Goal: Task Accomplishment & Management: Manage account settings

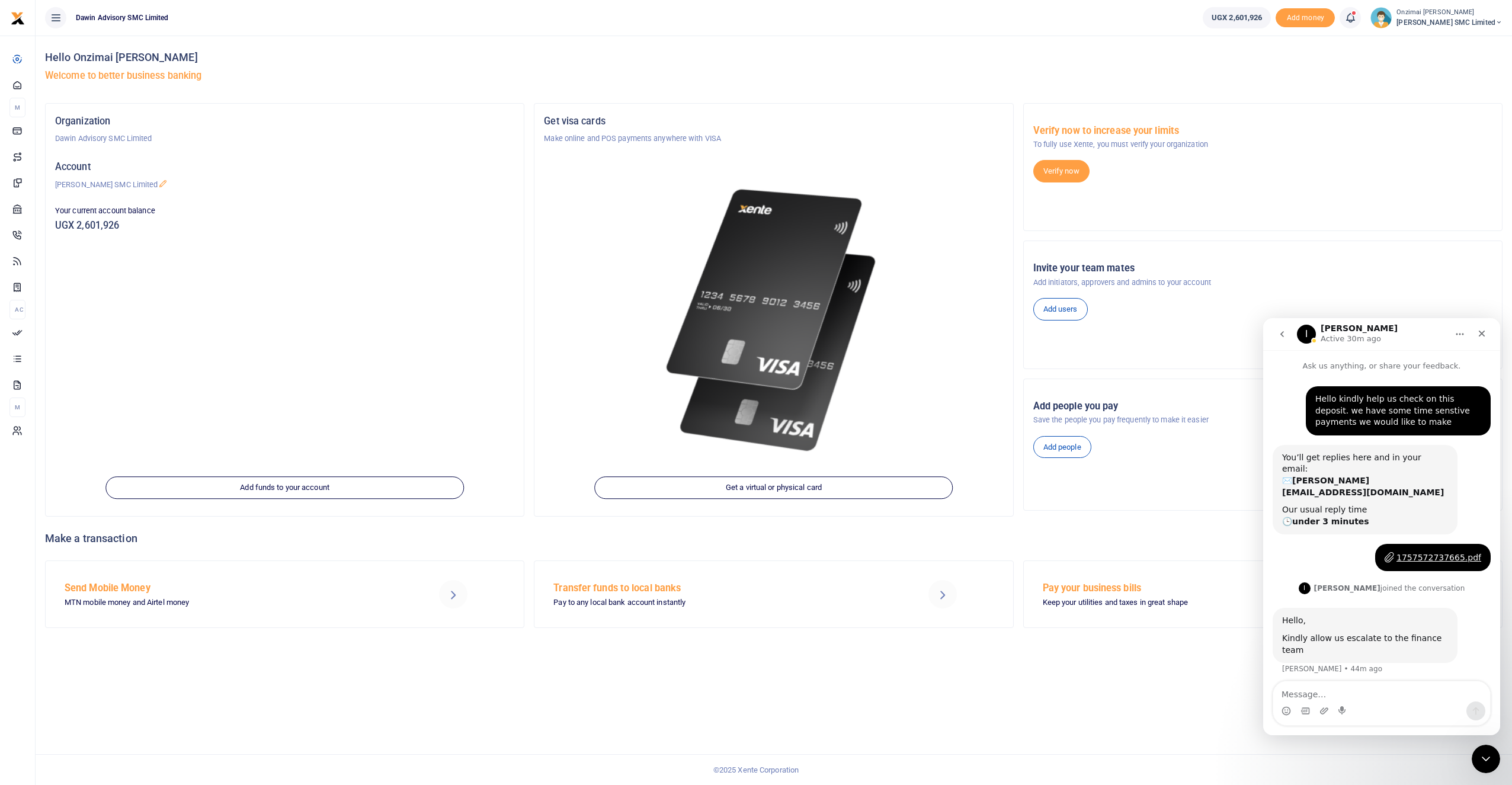
click at [1349, 16] on icon at bounding box center [1350, 18] width 12 height 13
click h6 "Transactions to act upon"
click div "1757572737665.pdf"
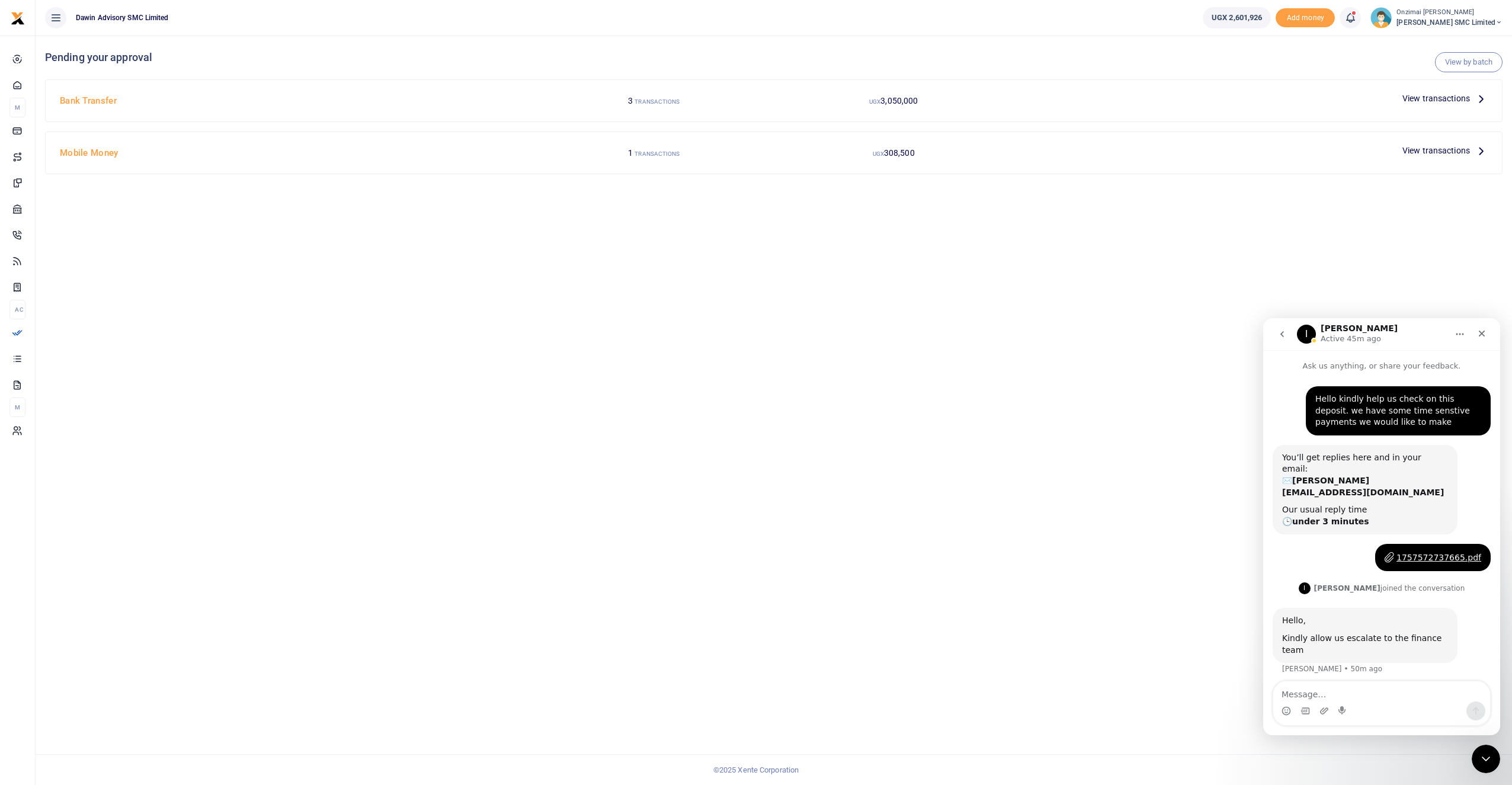
click at [1186, 277] on div "View by batch Pending your approval Bank Transfer 3 TRANSACTIONS UGX 3,050,000 …" at bounding box center [773, 409] width 1476 height 749
click at [24, 86] on icon at bounding box center [21, 84] width 11 height 11
click at [35, 82] on span "Dashboard" at bounding box center [48, 85] width 37 height 12
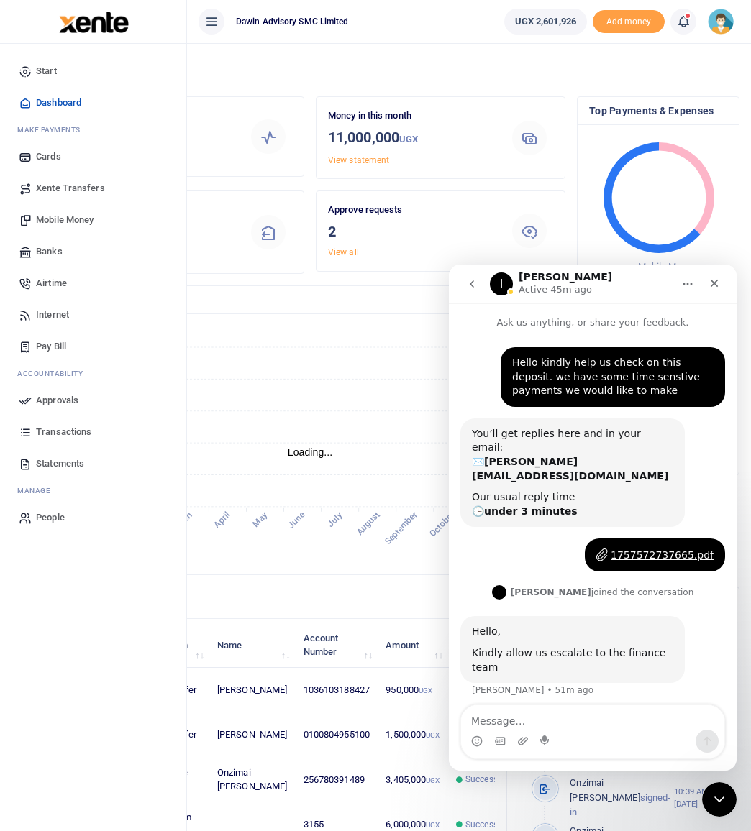
scroll to position [12, 12]
click at [718, 285] on icon "Close" at bounding box center [714, 283] width 12 height 12
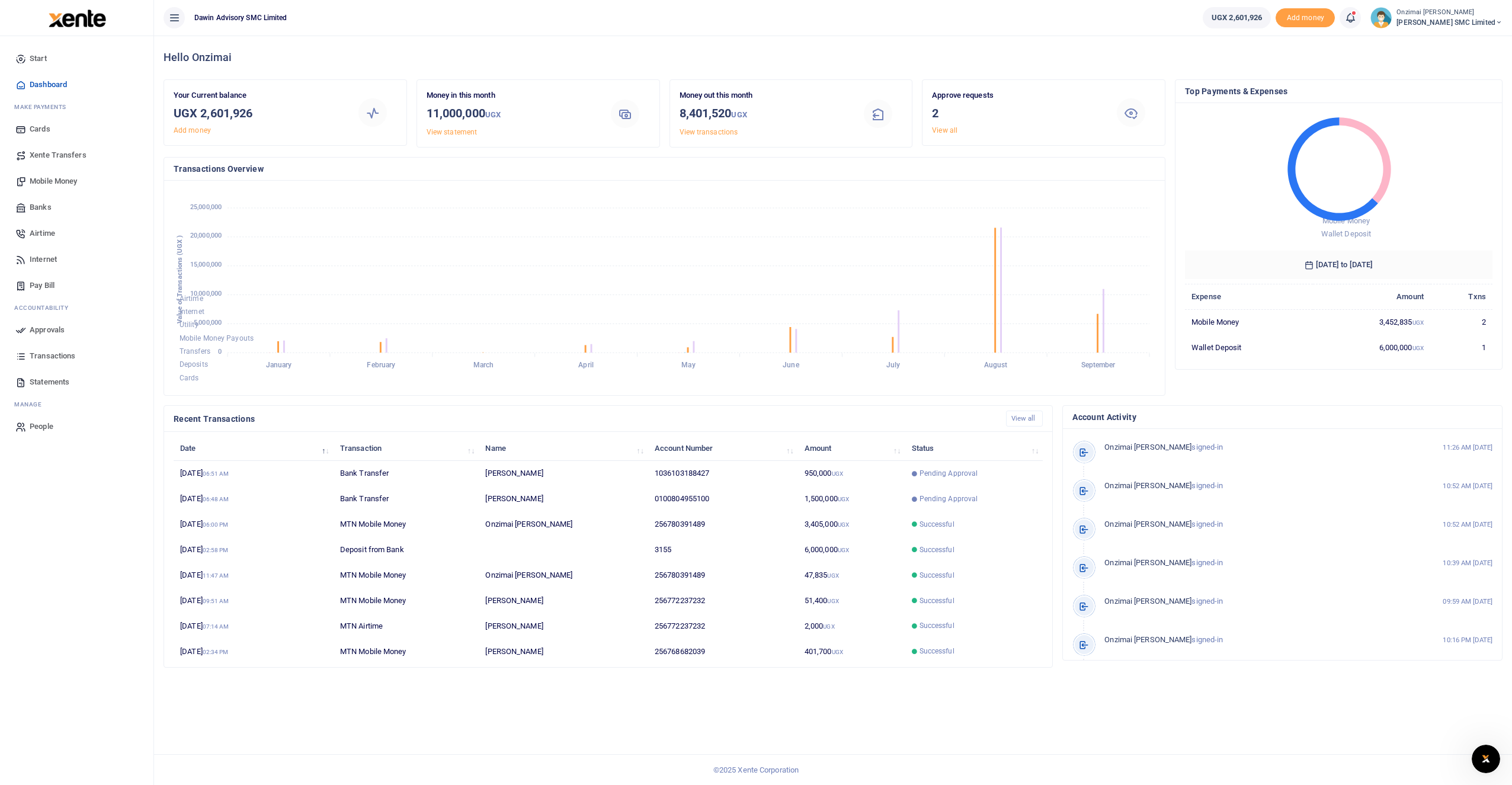
click at [44, 181] on span "Mobile Money" at bounding box center [54, 181] width 48 height 12
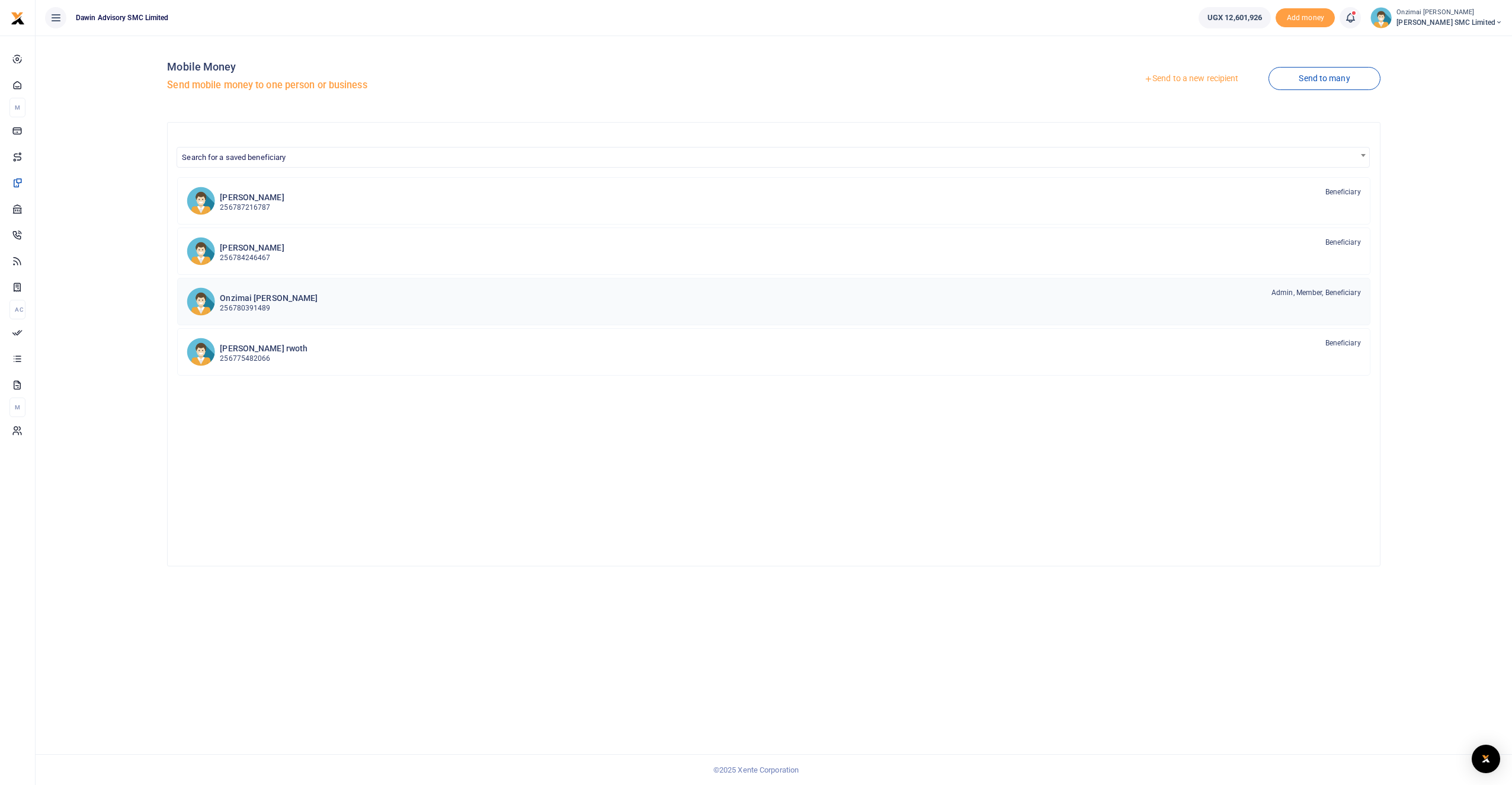
click at [255, 301] on h6 "Onzimai [PERSON_NAME]" at bounding box center [269, 298] width 98 height 10
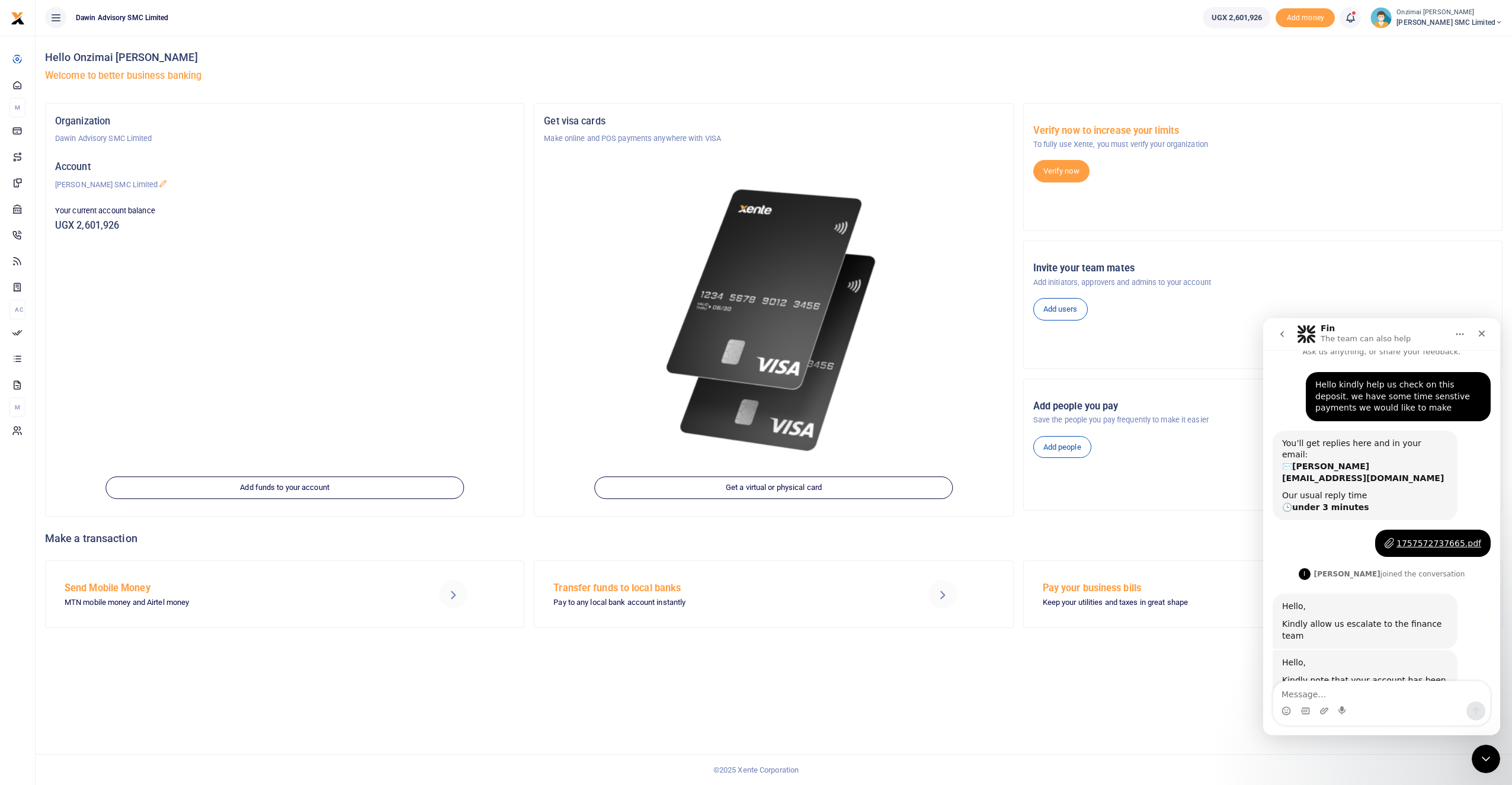
scroll to position [40, 0]
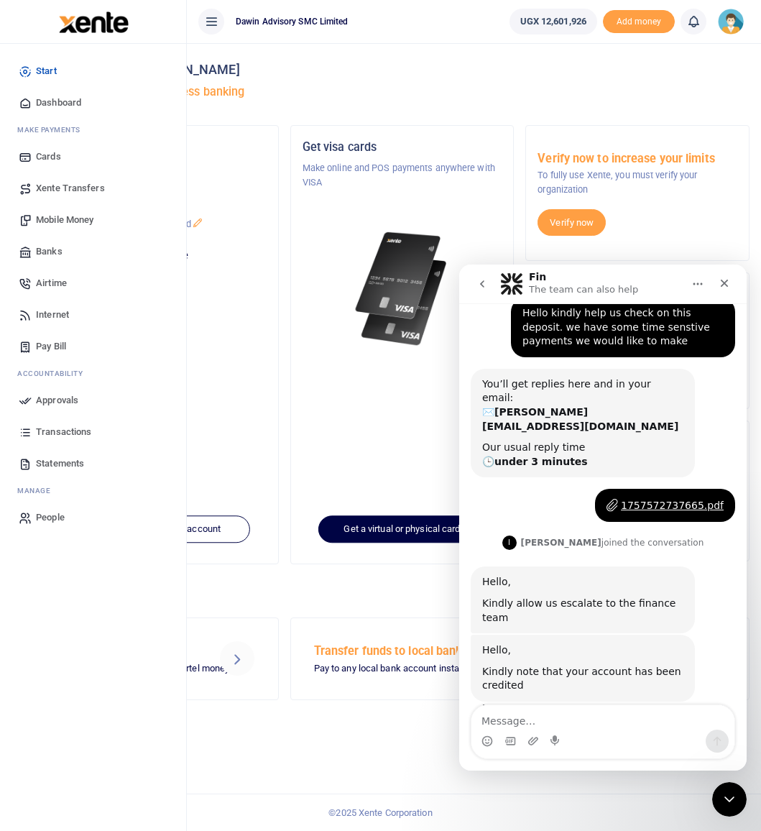
scroll to position [48, 0]
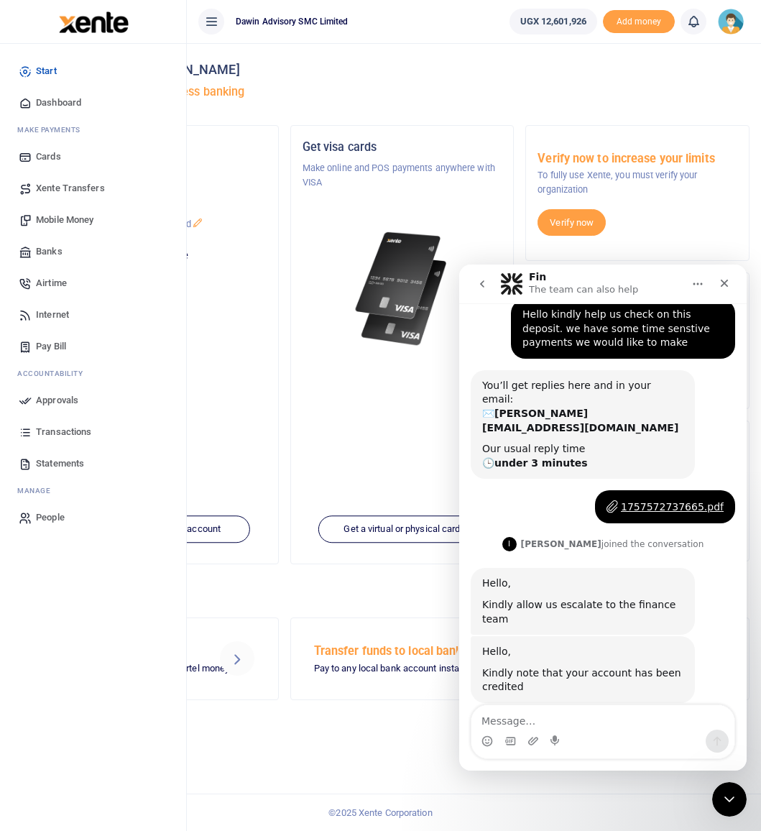
click at [507, 725] on textarea "Message…" at bounding box center [603, 717] width 263 height 24
type textarea "Thank you"
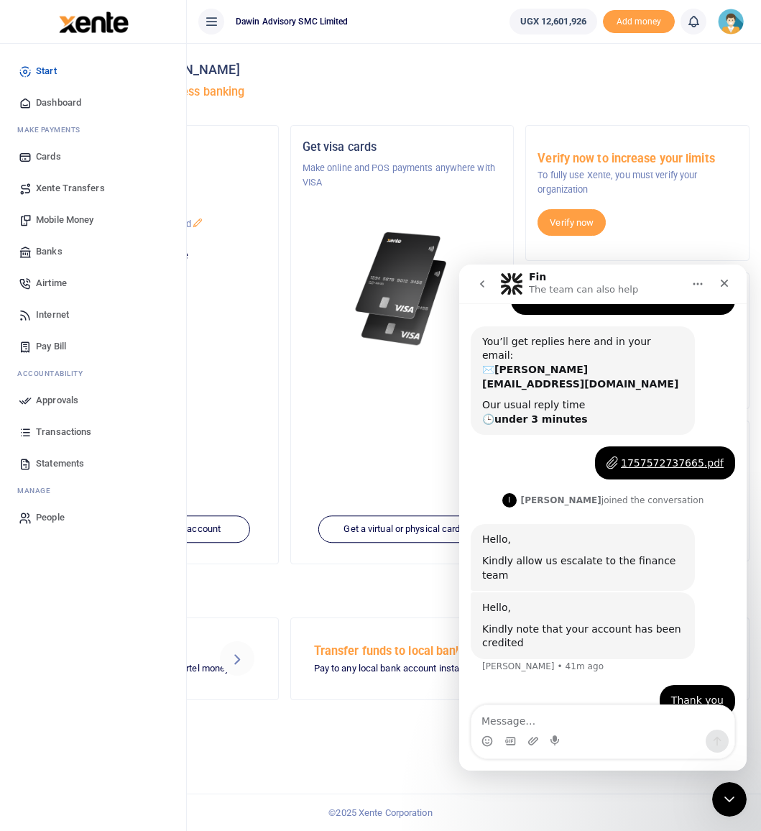
scroll to position [91, 0]
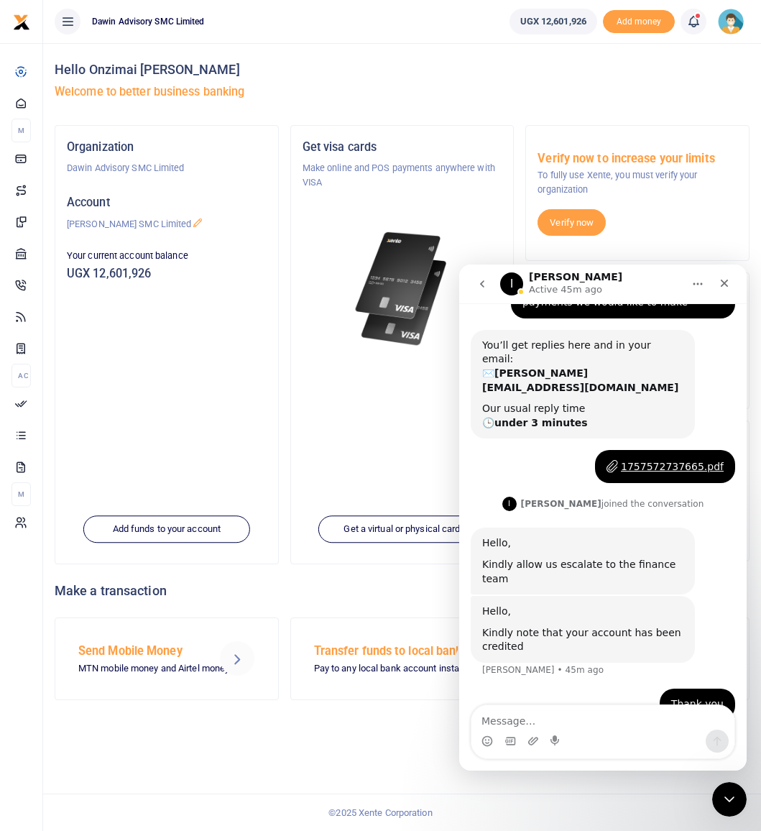
scroll to position [91, 0]
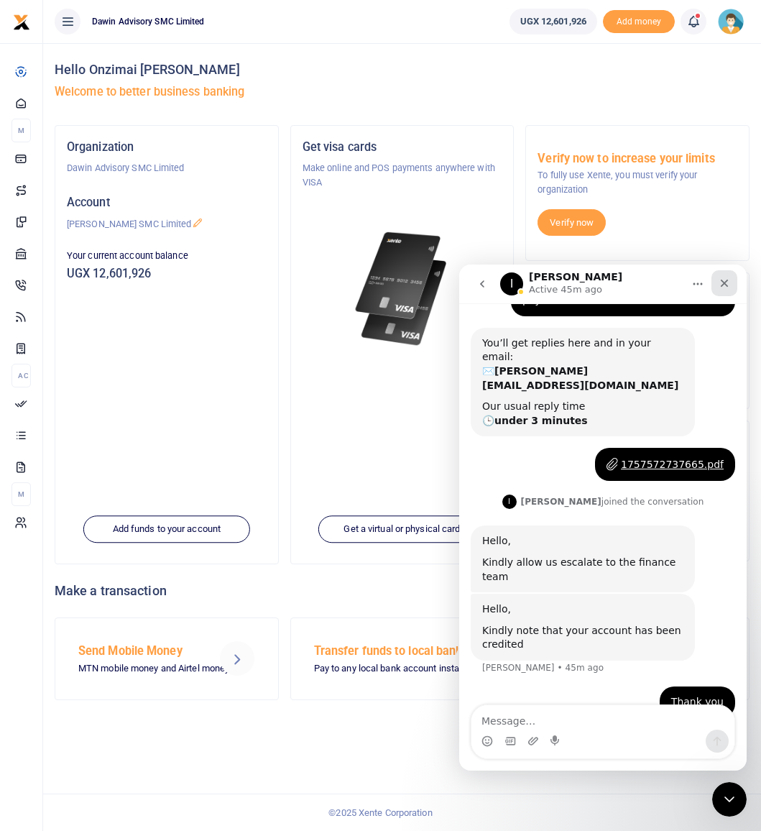
click at [721, 287] on icon "Close" at bounding box center [725, 283] width 12 height 12
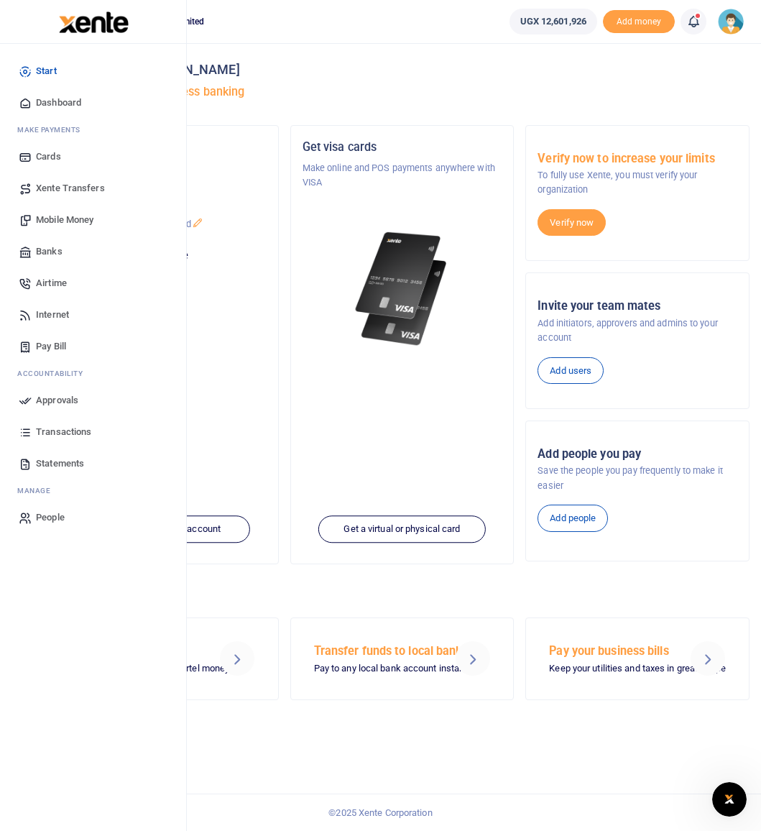
click at [60, 220] on span "Mobile Money" at bounding box center [65, 220] width 58 height 14
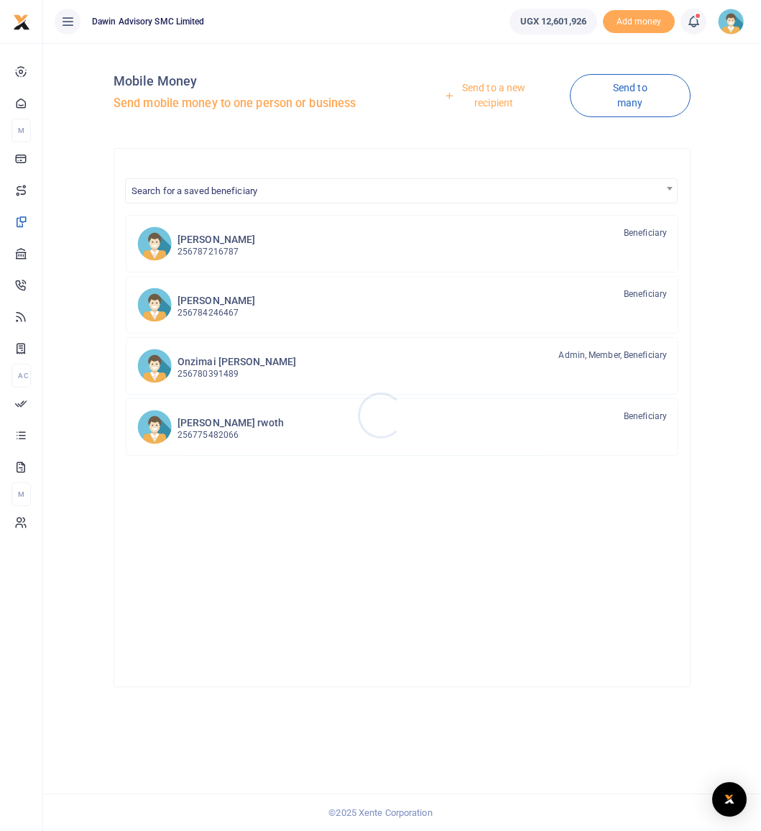
click at [477, 99] on div at bounding box center [380, 415] width 761 height 831
click at [483, 102] on link "Send to a new recipient" at bounding box center [489, 95] width 162 height 41
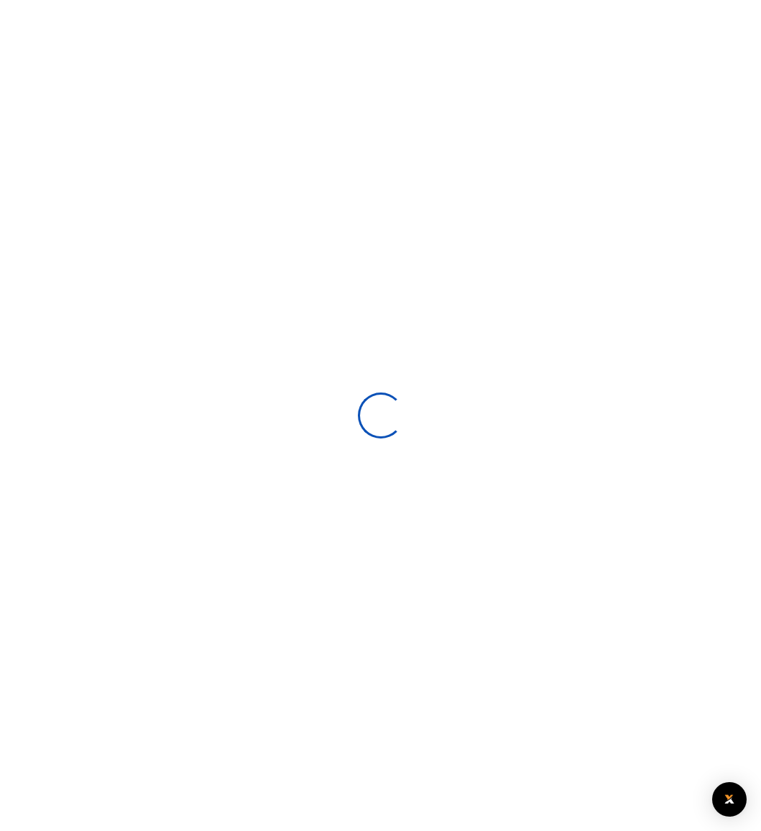
select select
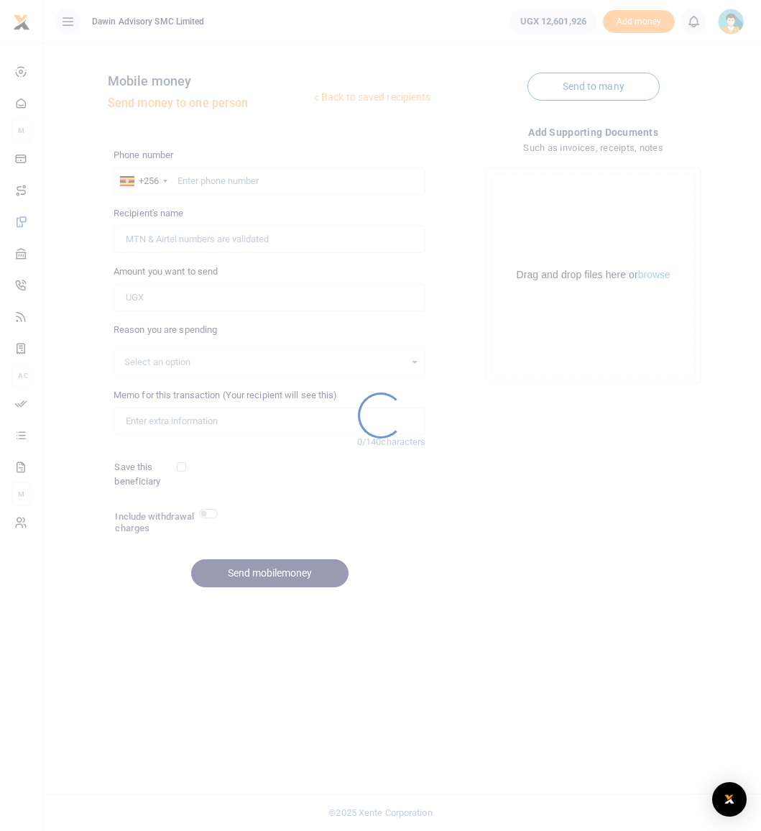
click at [192, 184] on div at bounding box center [380, 415] width 761 height 831
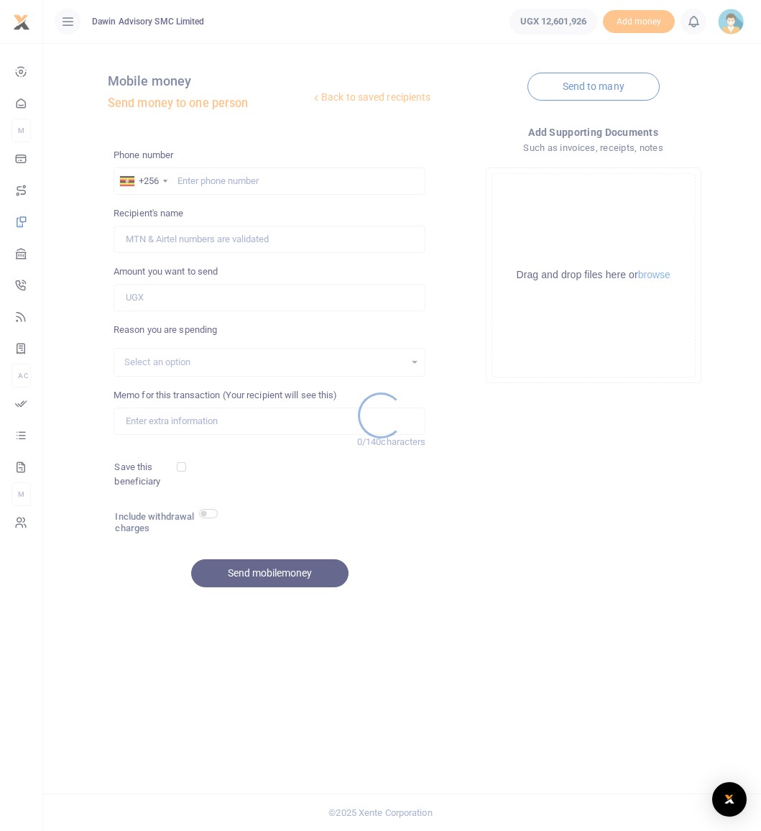
click at [190, 179] on div at bounding box center [380, 415] width 761 height 831
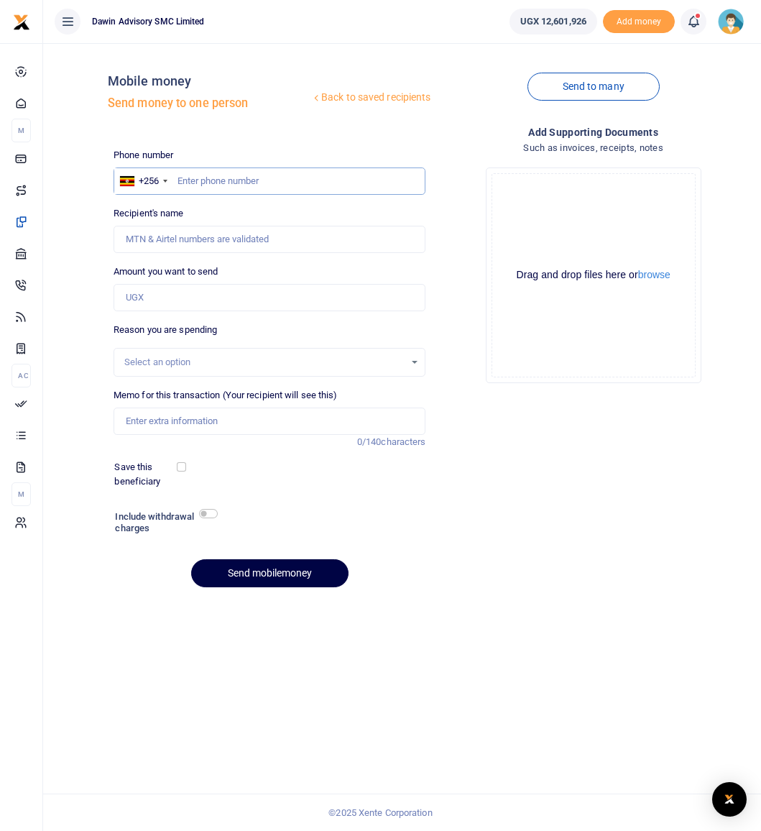
click at [190, 179] on input "text" at bounding box center [270, 180] width 313 height 27
type input "0780378975"
click at [201, 231] on input "Recipient's name" at bounding box center [270, 239] width 313 height 27
type input "[PERSON_NAME]"
click at [101, 260] on div "Back to saved recipients Mobile money Send money to one person Send to many Pho…" at bounding box center [402, 327] width 707 height 544
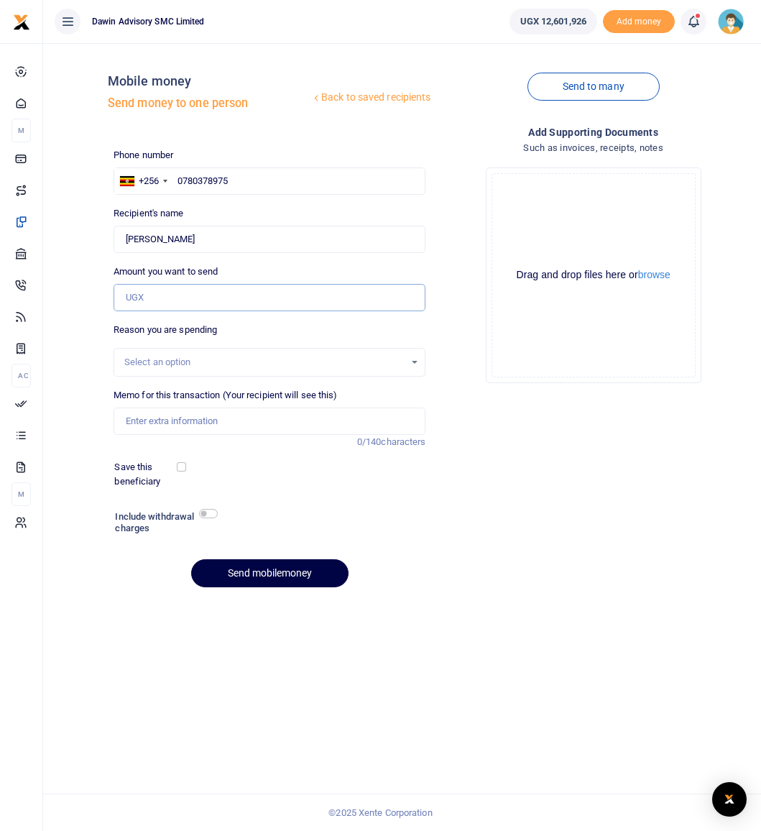
click at [139, 298] on input "Amount you want to send" at bounding box center [270, 297] width 313 height 27
type input "6,000,000"
click at [148, 364] on div "Select an option" at bounding box center [264, 362] width 281 height 14
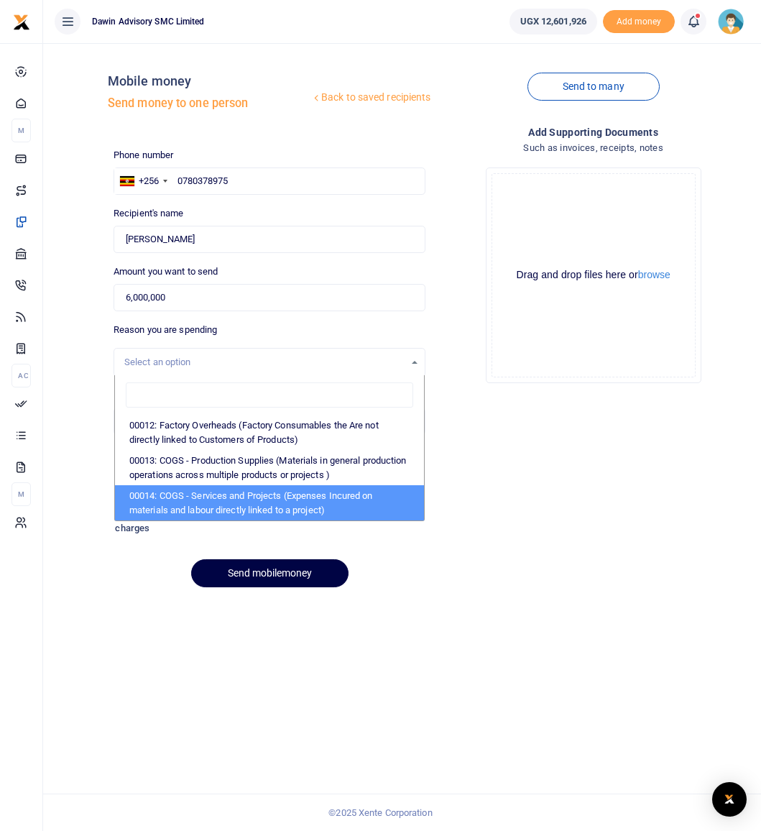
click at [175, 495] on li "00014: COGS - Services and Projects (Expenses Incured on materials and labour d…" at bounding box center [270, 502] width 310 height 35
select select "5381"
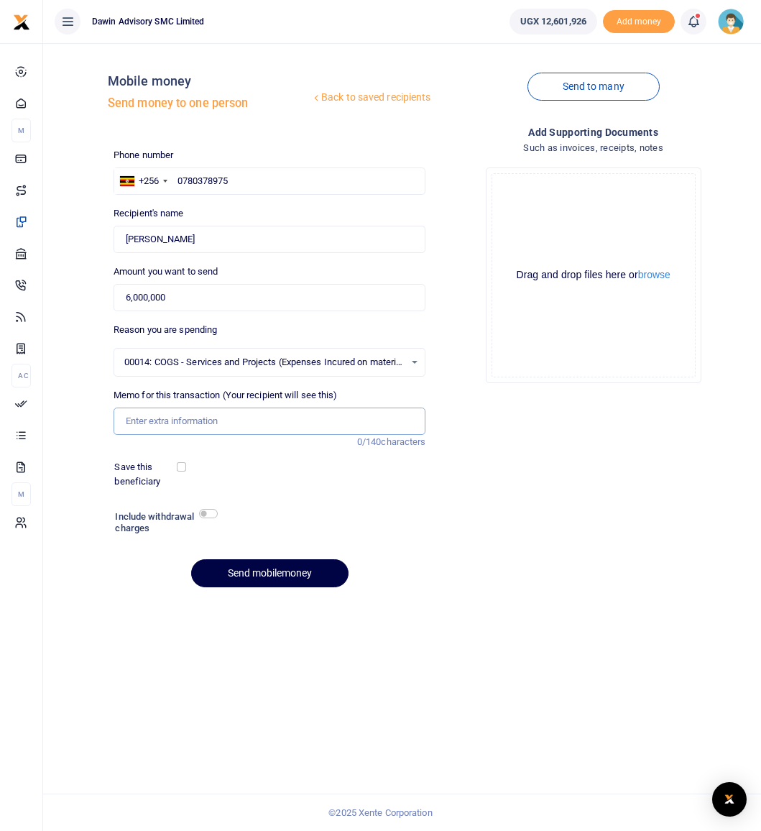
click at [137, 428] on input "Memo for this transaction (Your recipient will see this)" at bounding box center [270, 421] width 313 height 27
type input "Being Purchase of Roler Blinds for Rwibaale Birthing Center"
click at [248, 567] on button "Send mobilemoney" at bounding box center [269, 573] width 157 height 28
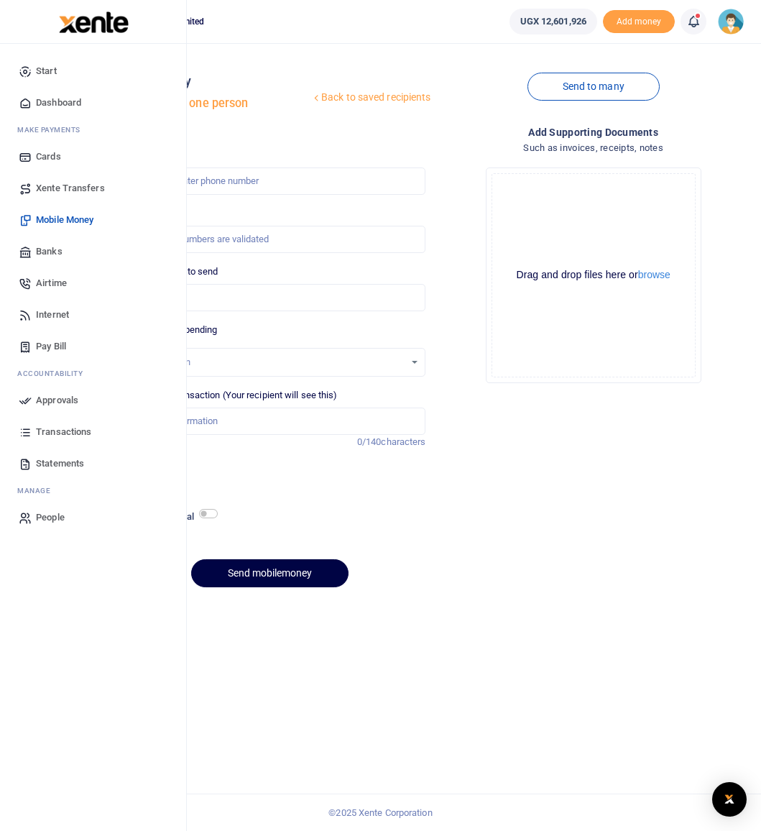
click at [54, 400] on span "Approvals" at bounding box center [57, 400] width 42 height 14
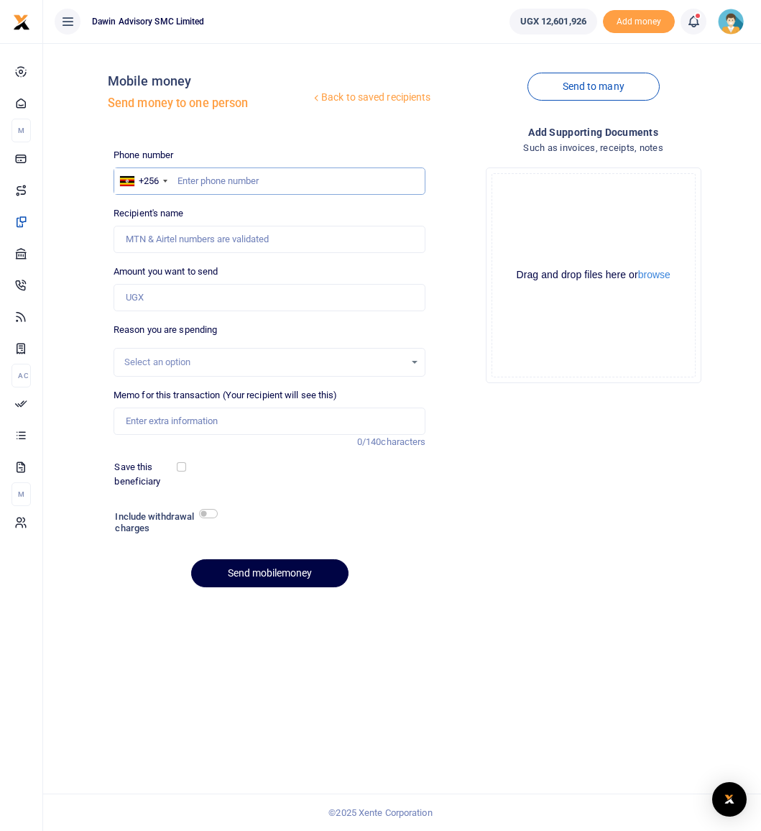
click at [214, 186] on input "text" at bounding box center [270, 180] width 313 height 27
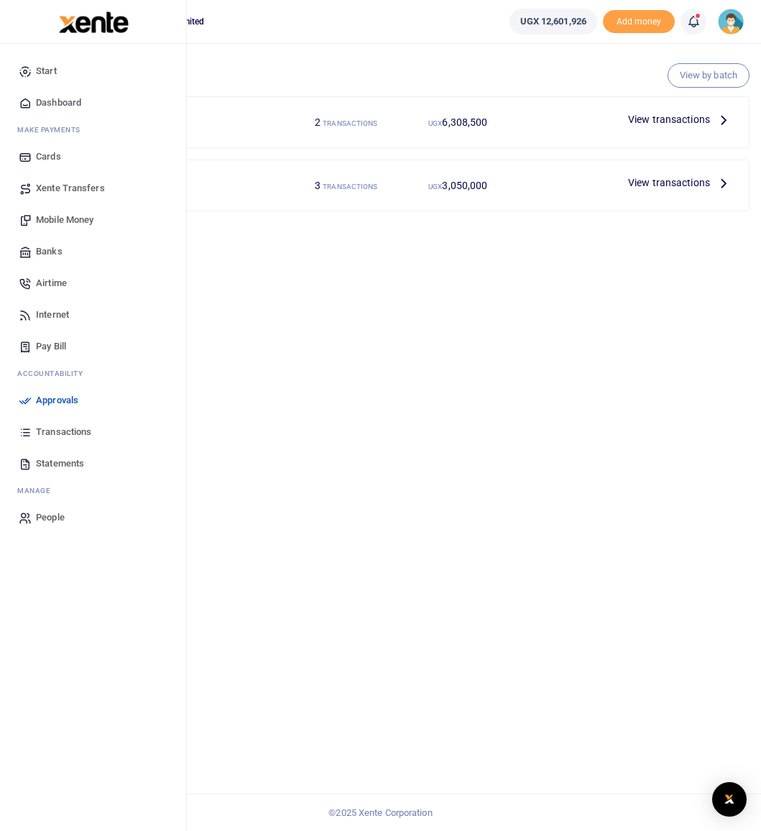
click at [61, 216] on span "Mobile Money" at bounding box center [65, 220] width 58 height 14
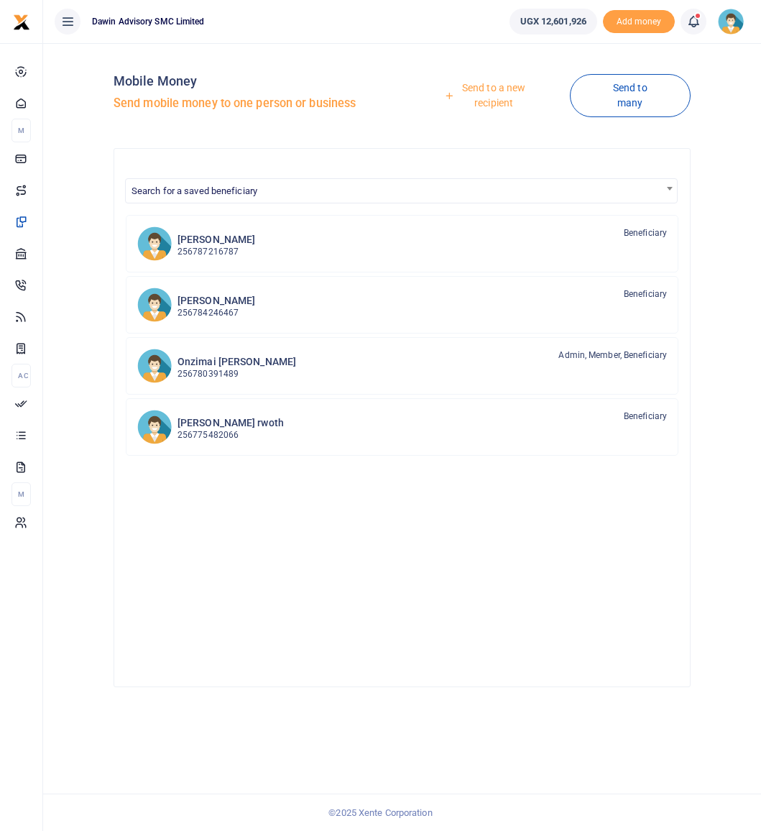
click at [502, 93] on link "Send to a new recipient" at bounding box center [489, 95] width 162 height 41
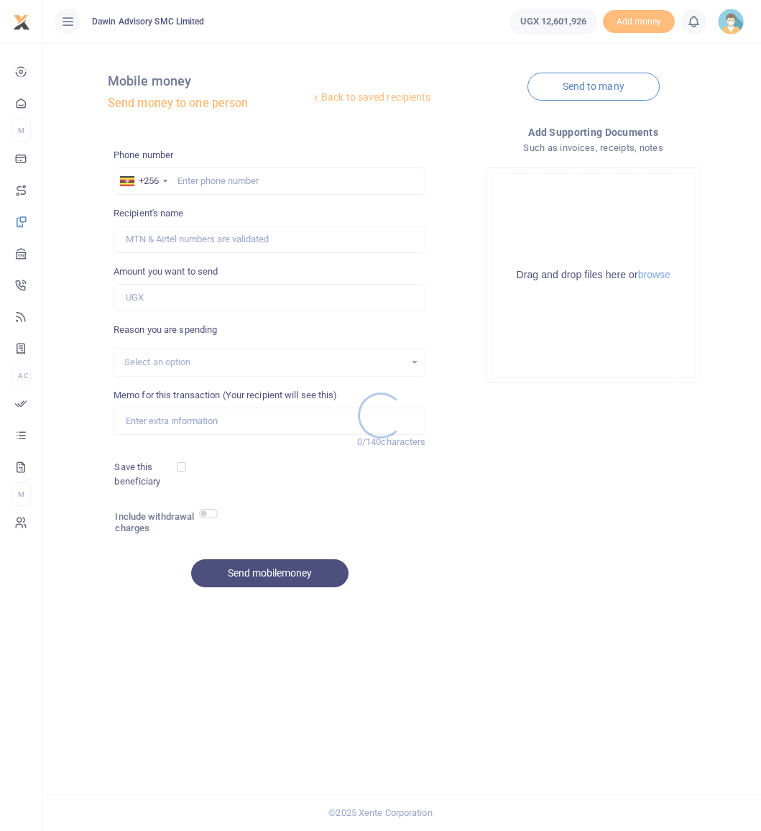
click at [211, 183] on div at bounding box center [380, 415] width 761 height 831
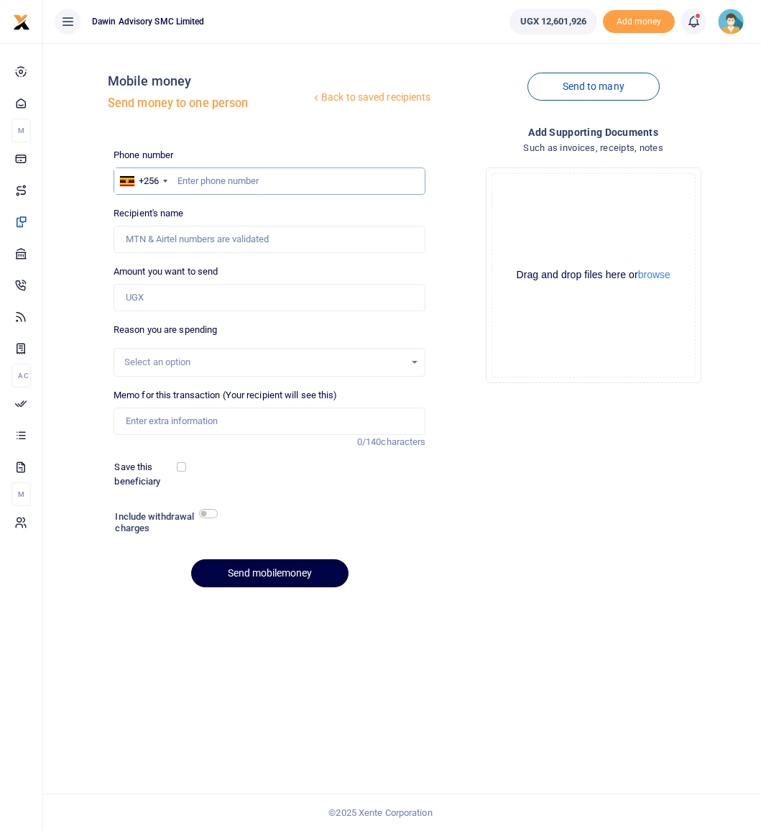
click at [211, 180] on input "text" at bounding box center [270, 180] width 313 height 27
type input "758304500"
type input "Allan Ssempijja"
type input "758304500"
click at [166, 297] on input "Amount you want to send" at bounding box center [270, 297] width 313 height 27
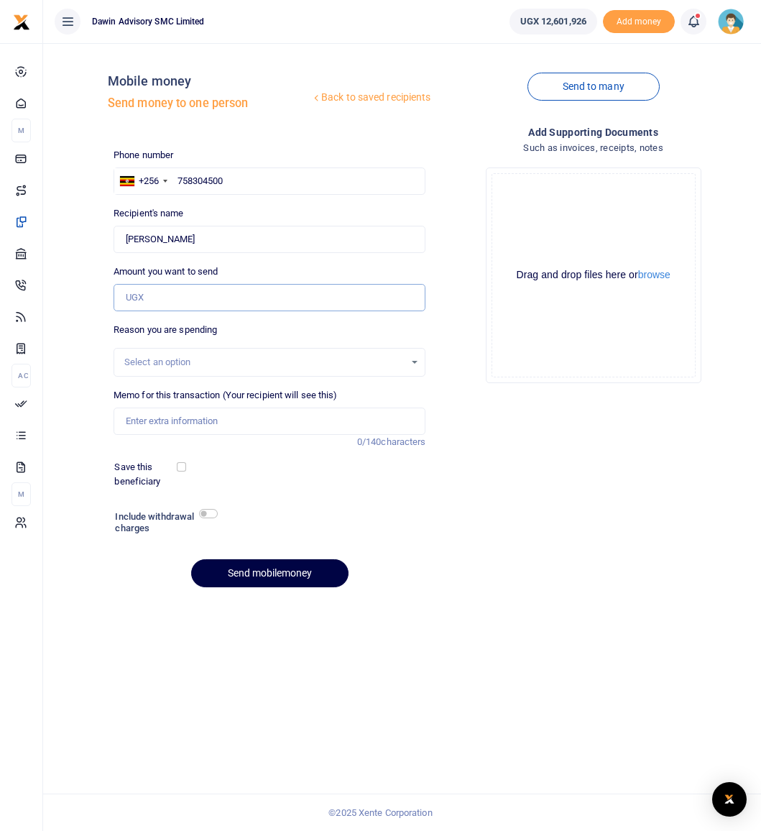
click at [150, 292] on input "Amount you want to send" at bounding box center [270, 297] width 313 height 27
type input "61,000"
click at [152, 362] on div "Select an option" at bounding box center [264, 362] width 281 height 14
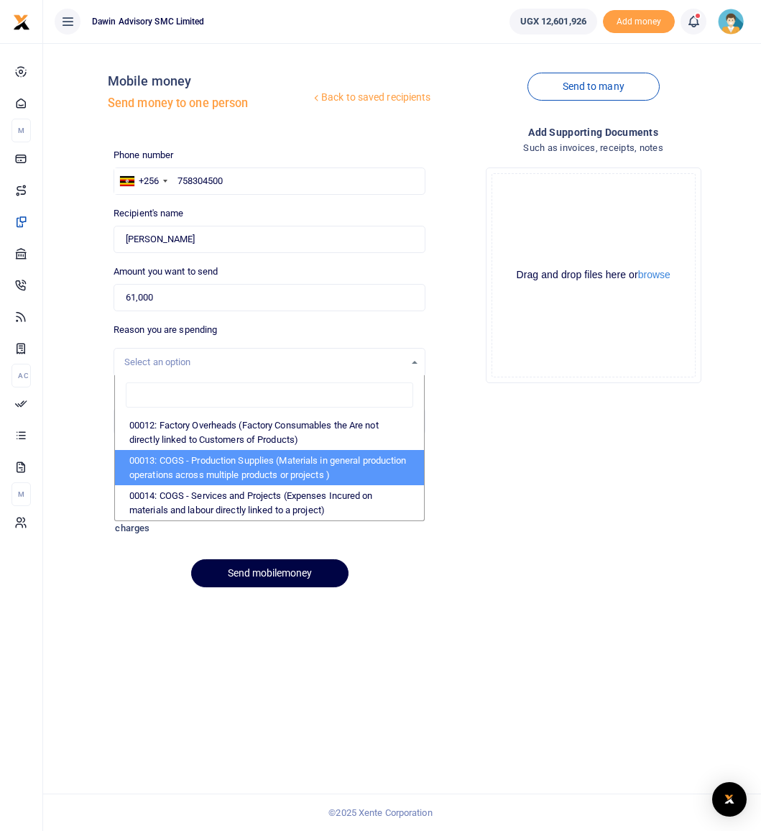
click at [170, 474] on li "00013: COGS - Production Supplies (Materials in general production operations a…" at bounding box center [270, 467] width 310 height 35
select select "5380"
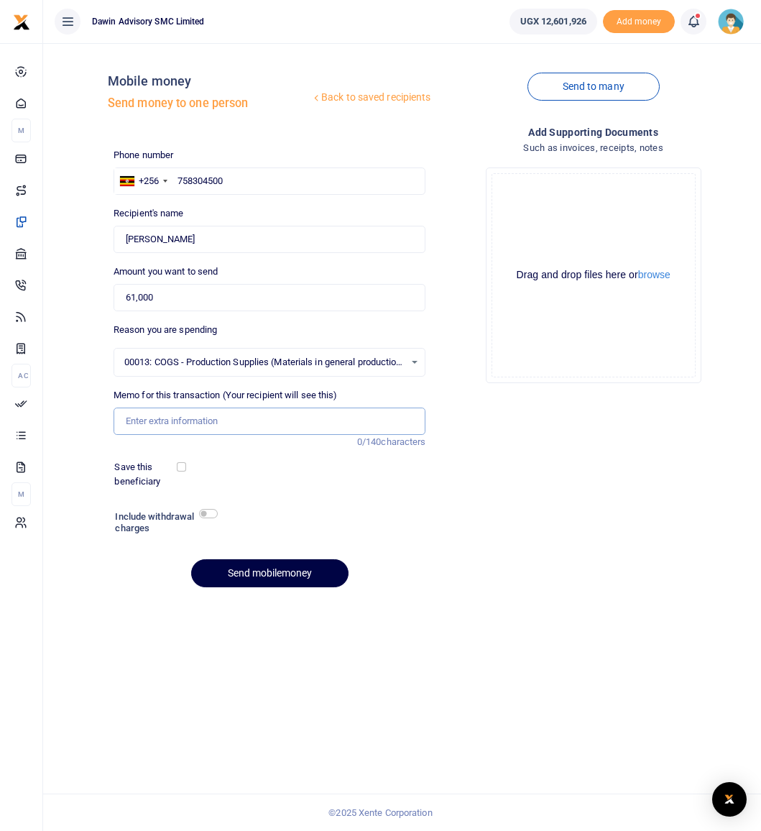
click at [167, 424] on input "Memo for this transaction (Your recipient will see this)" at bounding box center [270, 421] width 313 height 27
type input "Being Purchase of Upholstry Materials"
click at [208, 515] on input "checkbox" at bounding box center [208, 513] width 19 height 9
checkbox input "true"
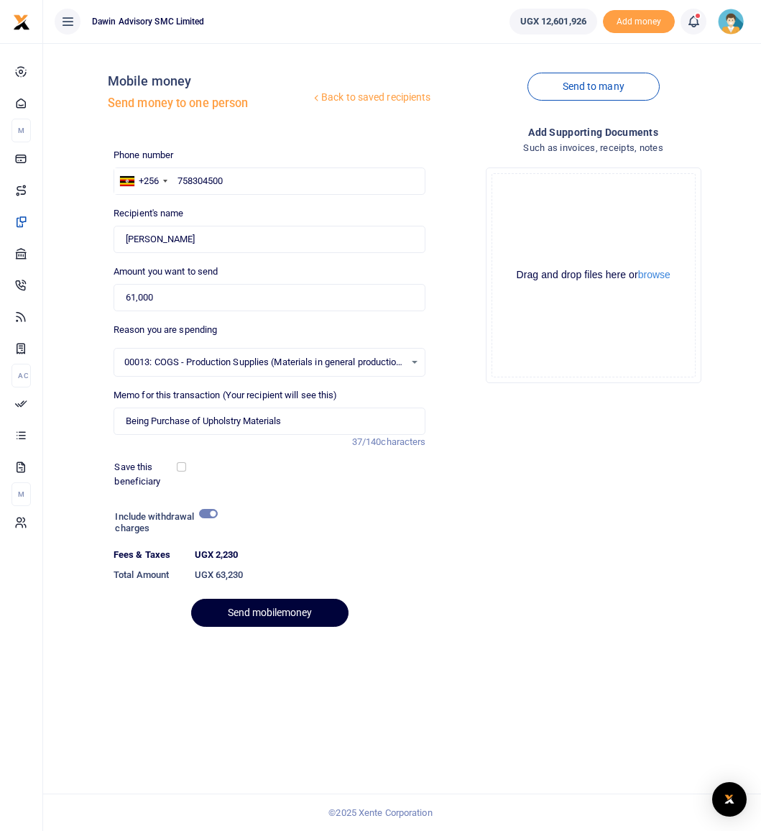
click at [265, 613] on button "Send mobilemoney" at bounding box center [269, 613] width 157 height 28
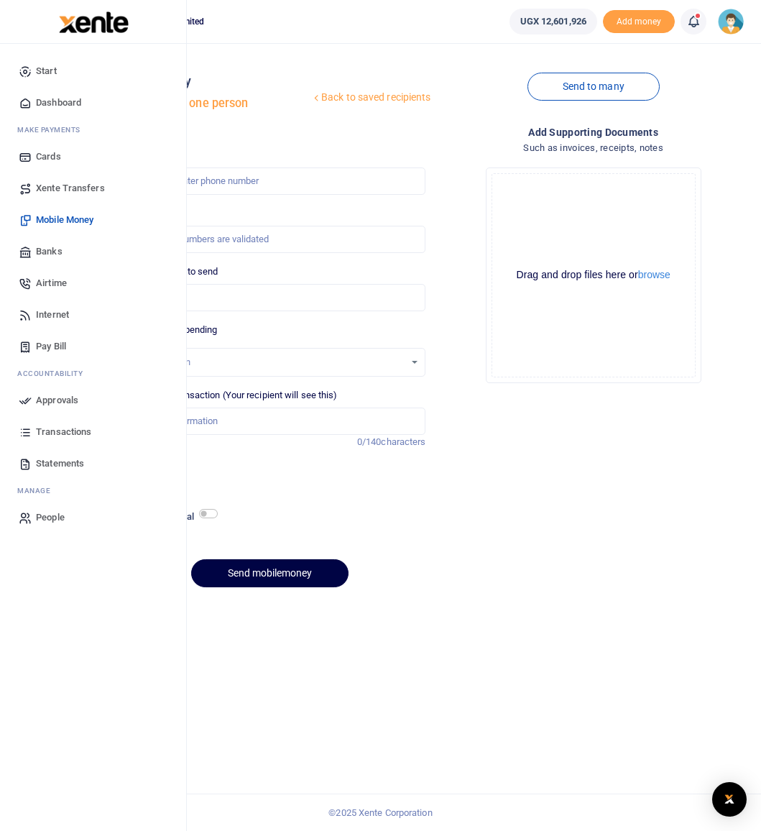
click at [65, 401] on span "Approvals" at bounding box center [57, 400] width 42 height 14
click at [58, 399] on span "Approvals" at bounding box center [57, 400] width 42 height 14
click at [46, 401] on span "Approvals" at bounding box center [57, 400] width 42 height 14
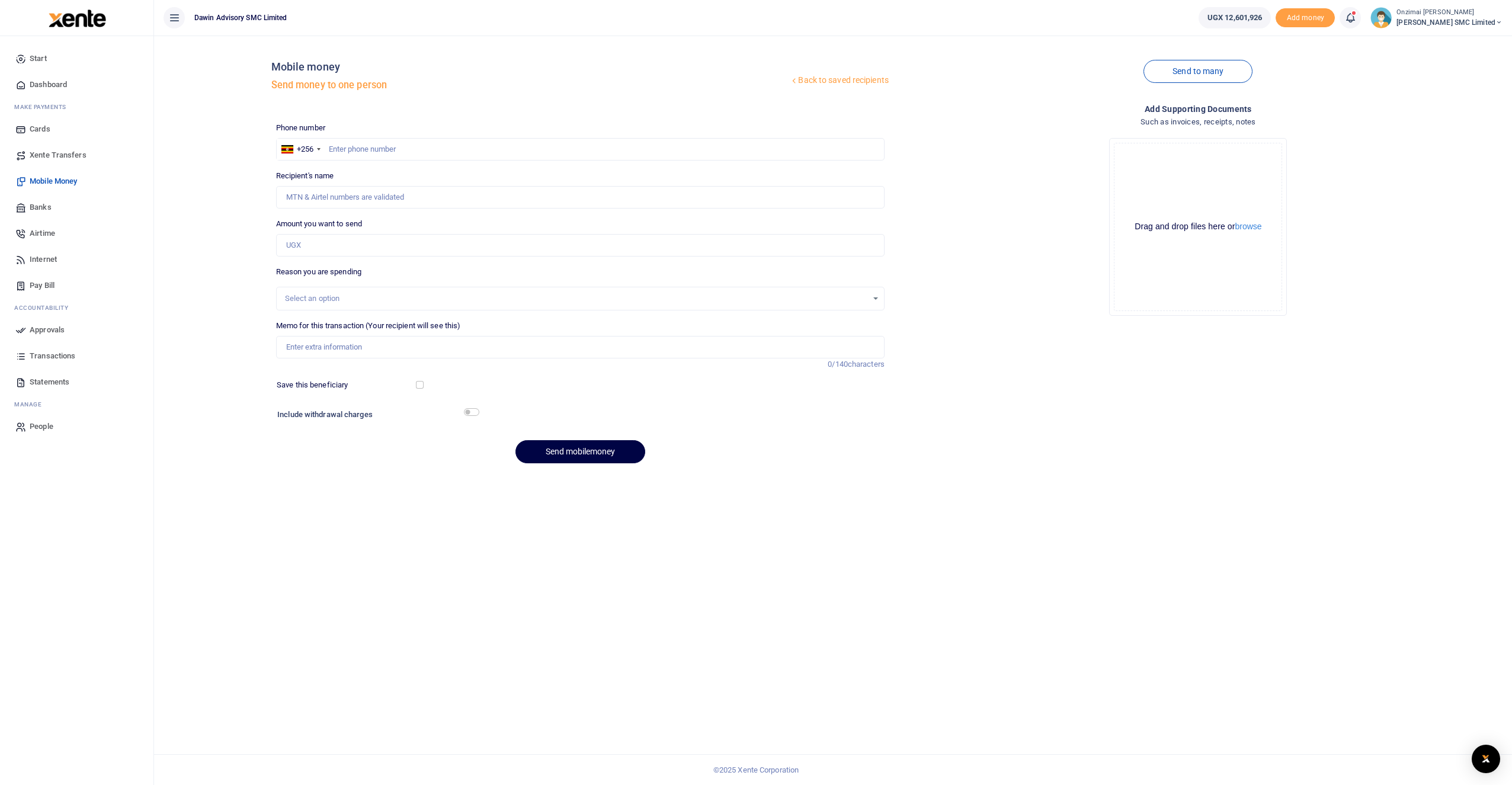
click at [44, 329] on span "Approvals" at bounding box center [47, 329] width 35 height 12
click at [372, 515] on div "Back to saved recipients Mobile money Send money to one person Send to many Pho…" at bounding box center [833, 409] width 1358 height 749
click at [56, 329] on span "Approvals" at bounding box center [47, 329] width 35 height 12
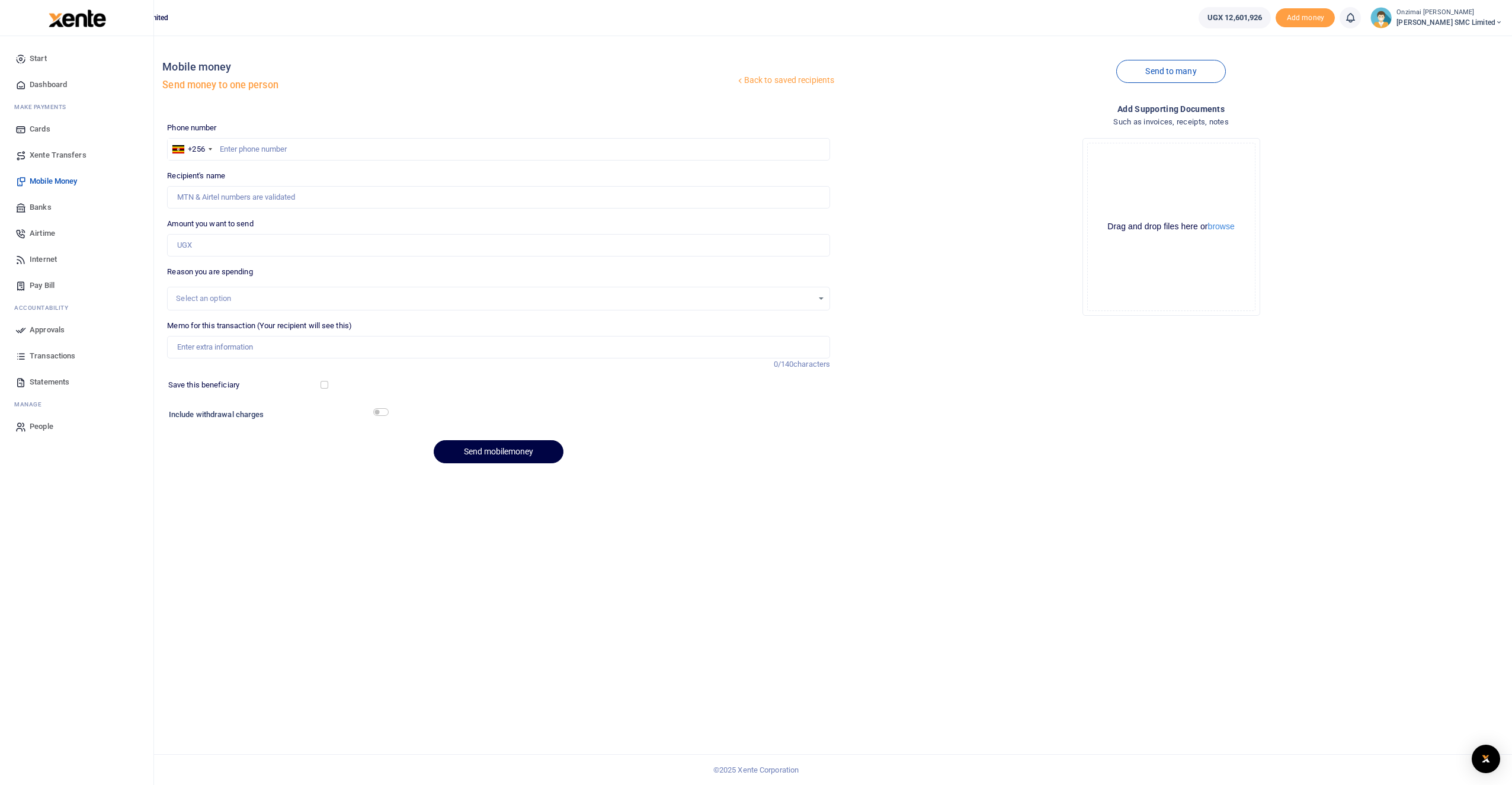
click at [39, 327] on span "Approvals" at bounding box center [47, 329] width 35 height 12
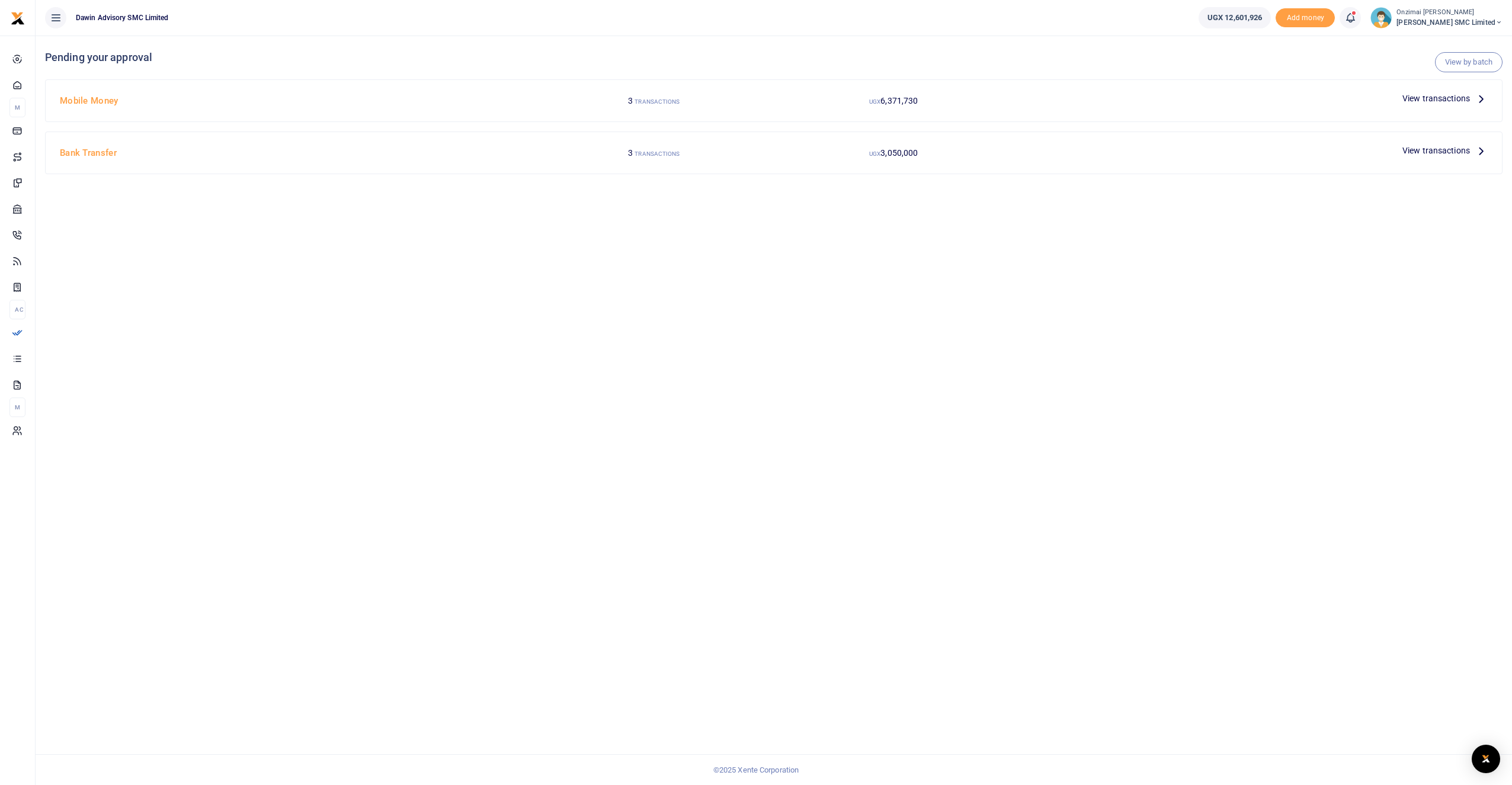
click at [1412, 99] on span "View transactions" at bounding box center [1436, 98] width 68 height 13
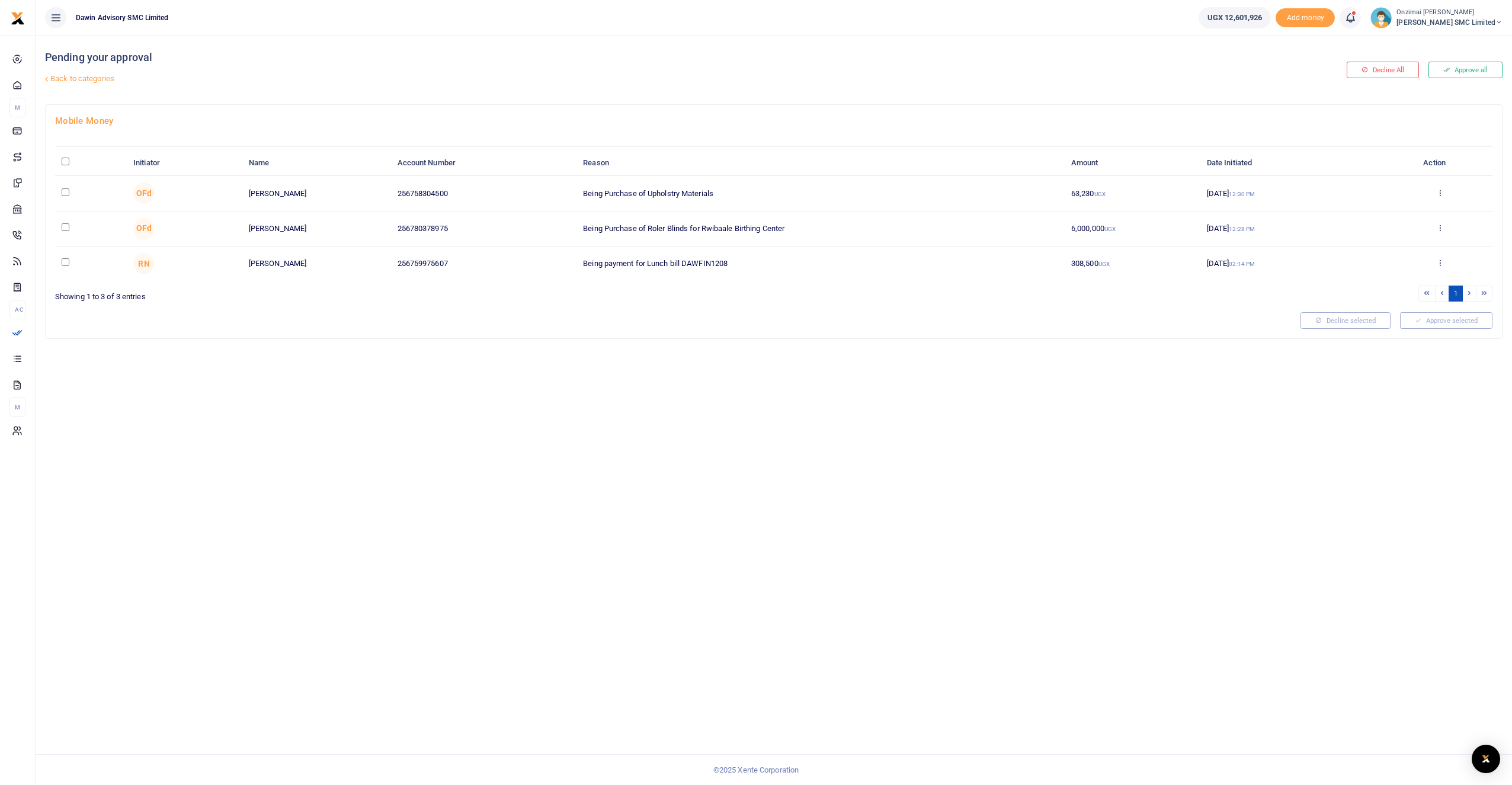
click at [63, 193] on input "checkbox" at bounding box center [65, 192] width 7 height 7
checkbox input "true"
click at [64, 227] on input "checkbox" at bounding box center [65, 227] width 7 height 7
checkbox input "true"
click at [1419, 322] on button "Approve selected (2)" at bounding box center [1442, 320] width 101 height 16
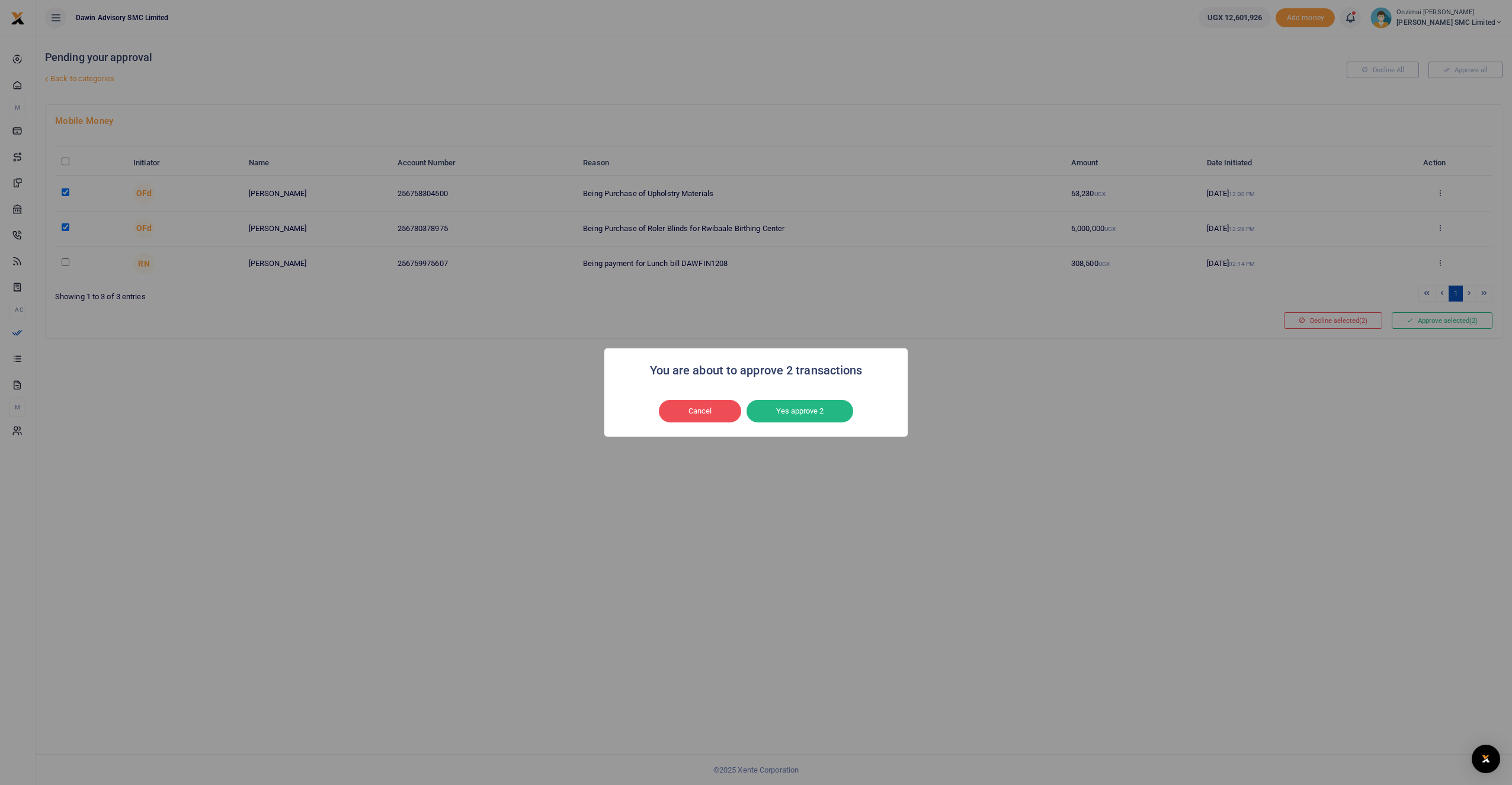
click at [810, 397] on div "Cancel No Yes approve 2" at bounding box center [756, 410] width 279 height 27
click at [810, 406] on button "Yes approve 2" at bounding box center [799, 410] width 106 height 22
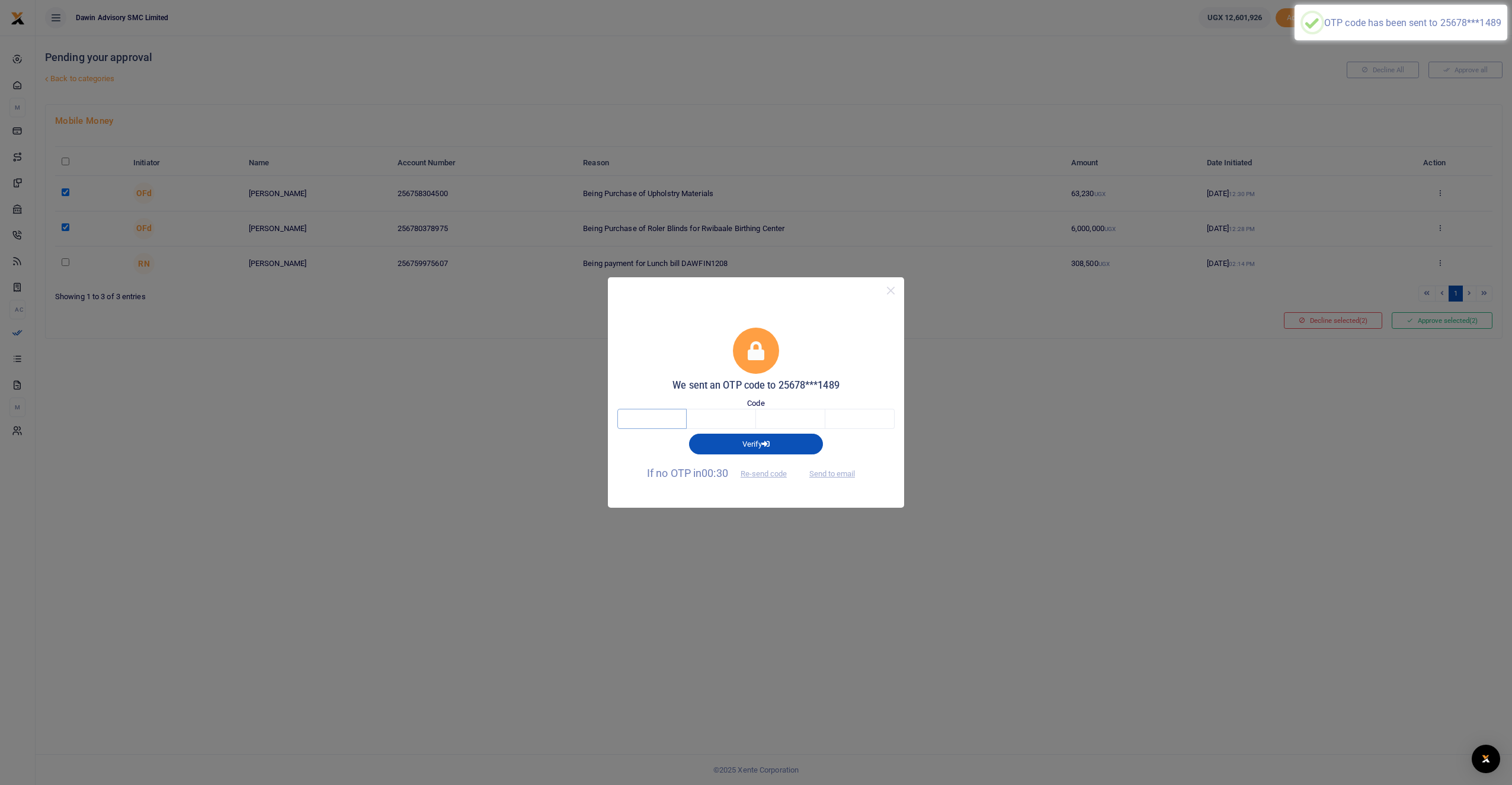
click at [629, 417] on input "text" at bounding box center [652, 418] width 69 height 20
type input "8"
type input "1"
type input "5"
type input "2"
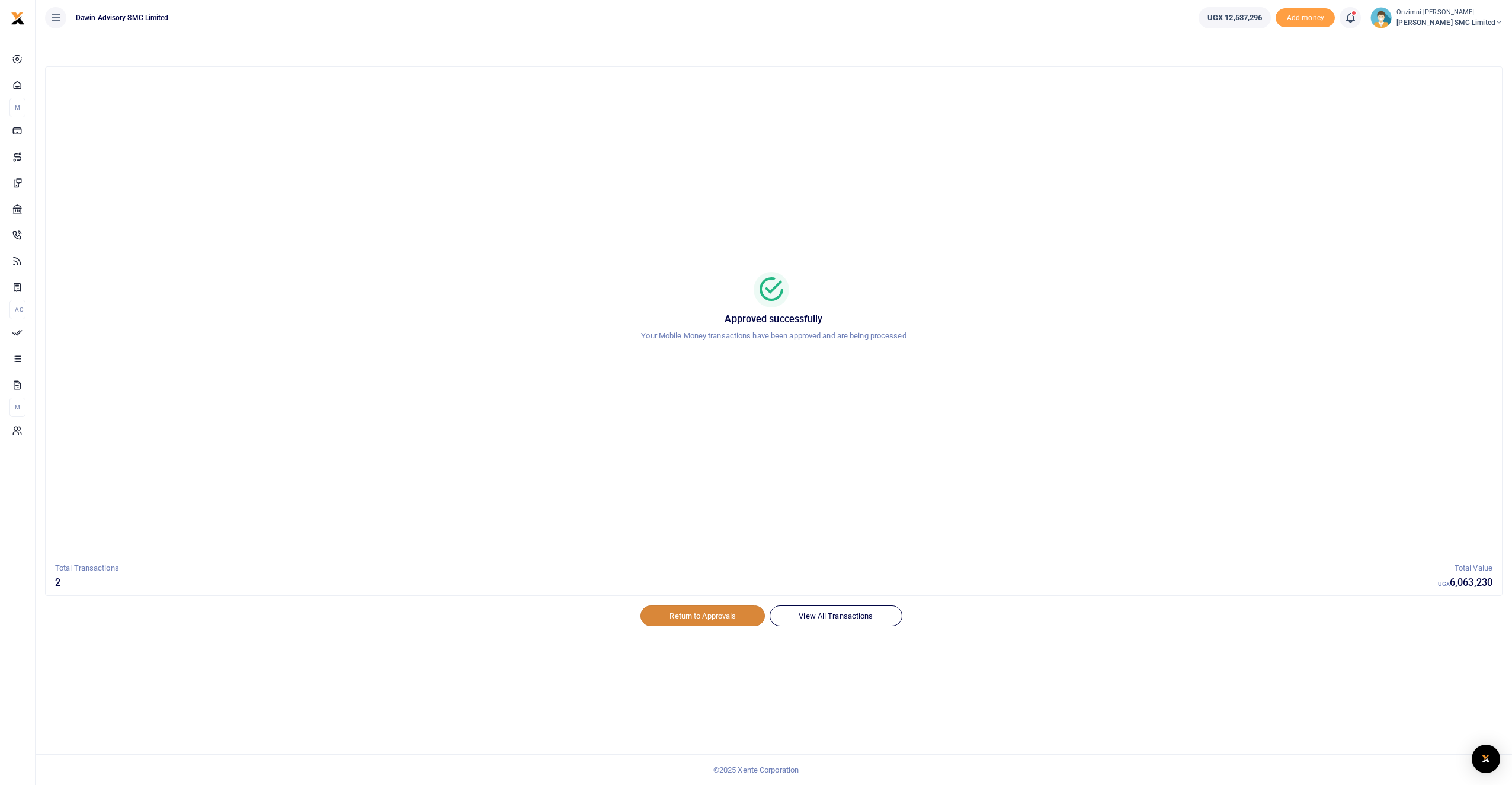
click at [719, 619] on link "Return to Approvals" at bounding box center [702, 615] width 124 height 20
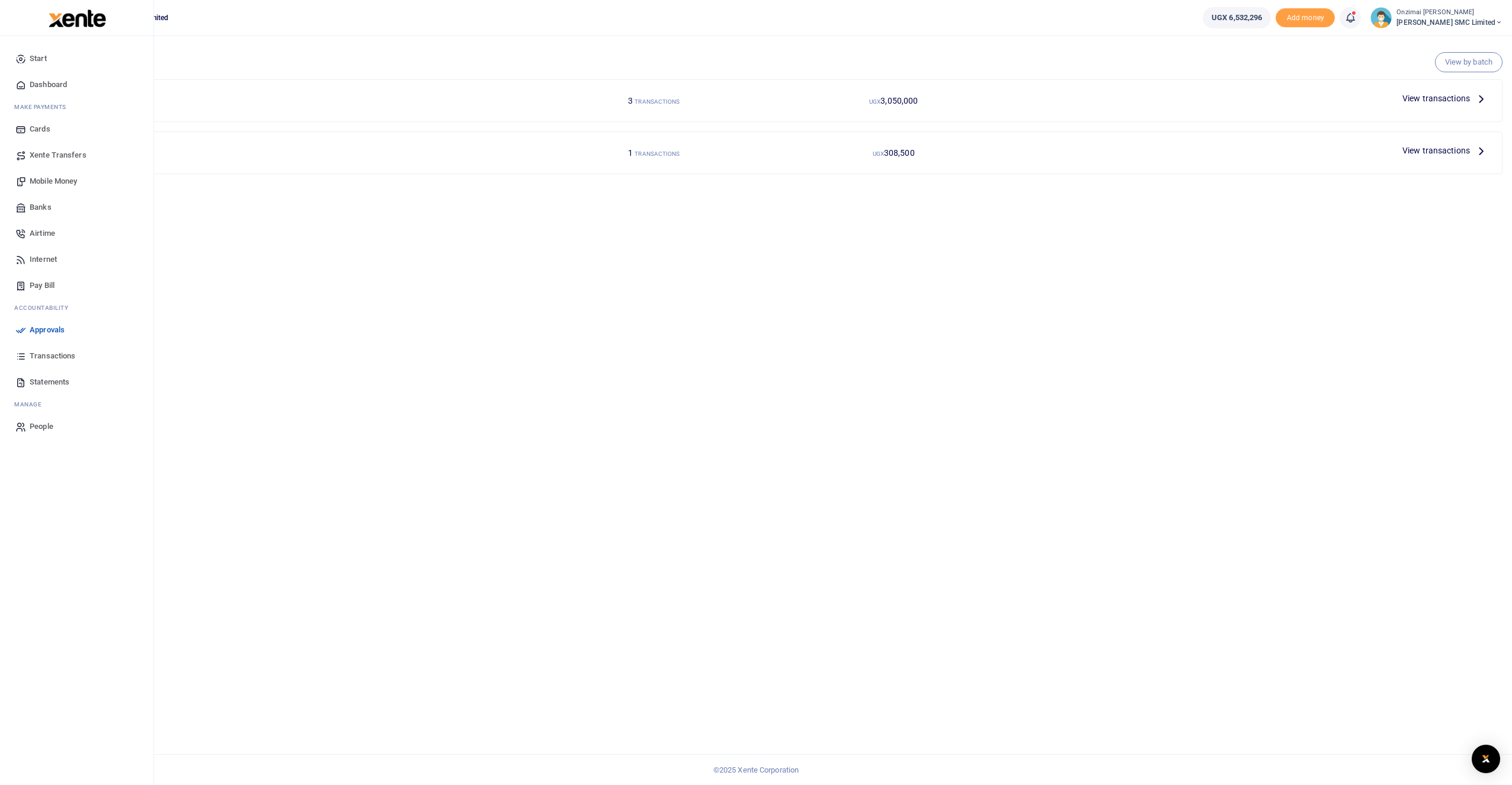
click at [40, 353] on span "Transactions" at bounding box center [52, 356] width 45 height 12
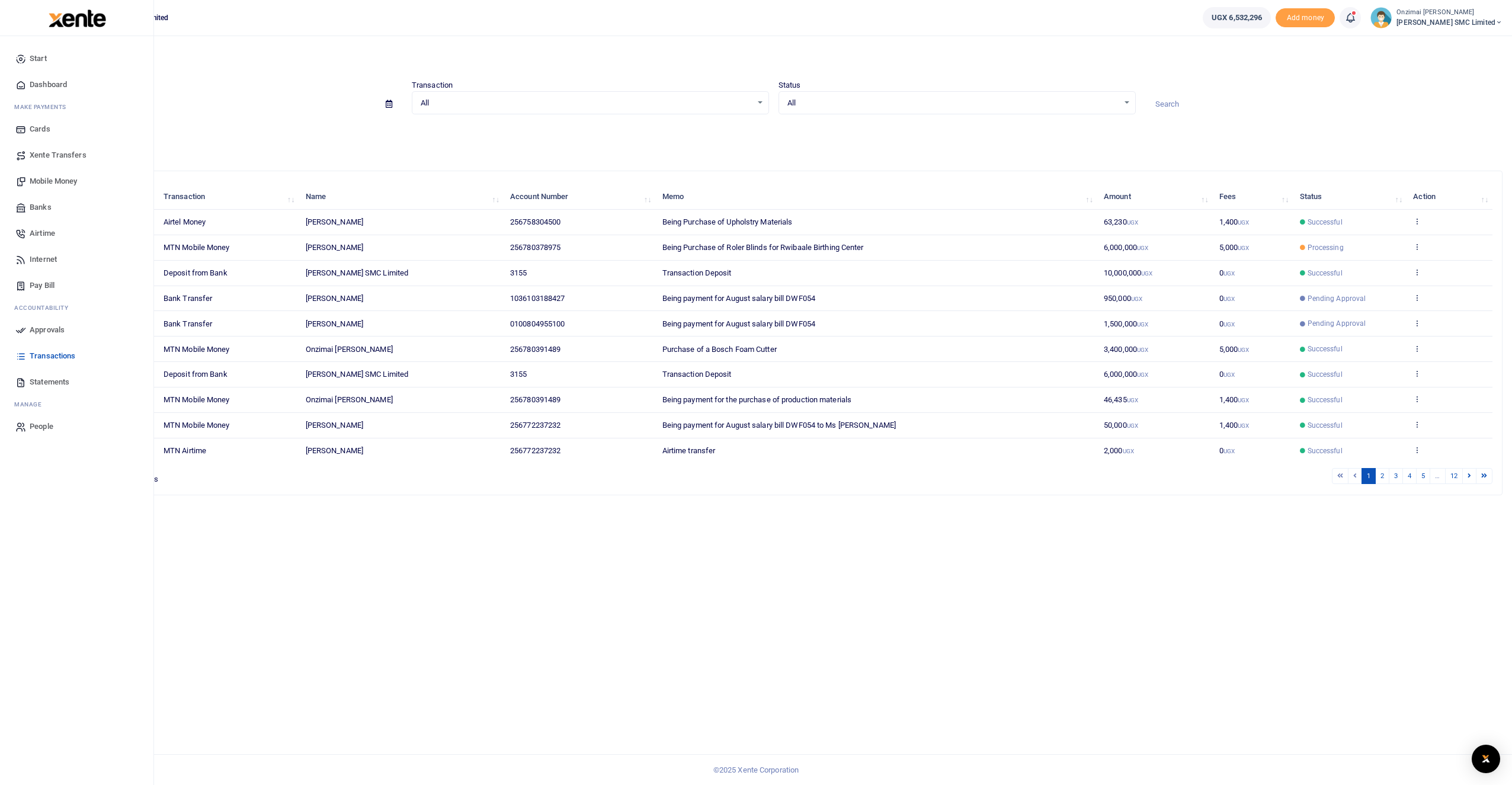
click at [30, 328] on span "Approvals" at bounding box center [47, 329] width 35 height 12
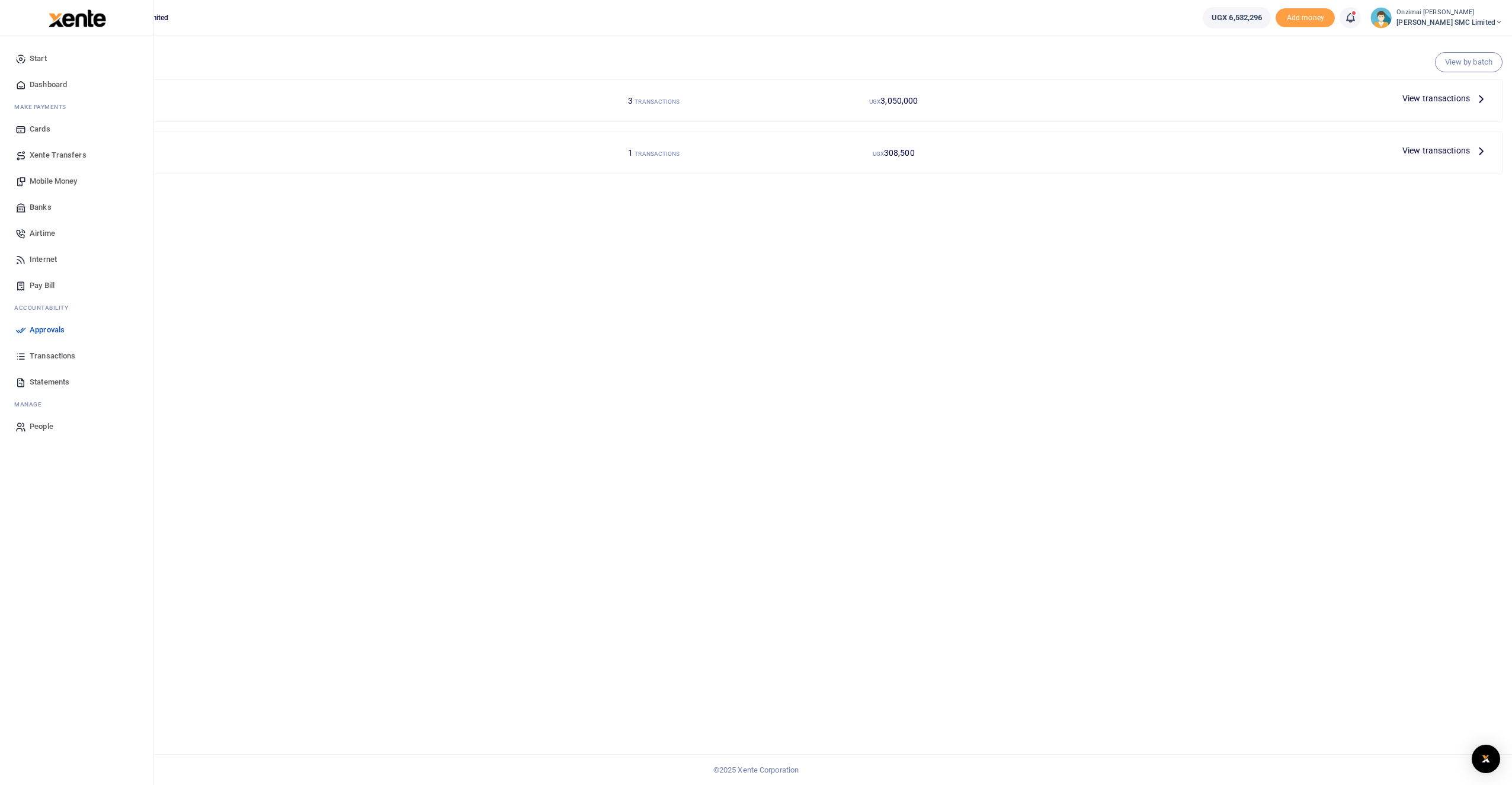
click at [50, 182] on span "Mobile Money" at bounding box center [54, 181] width 48 height 12
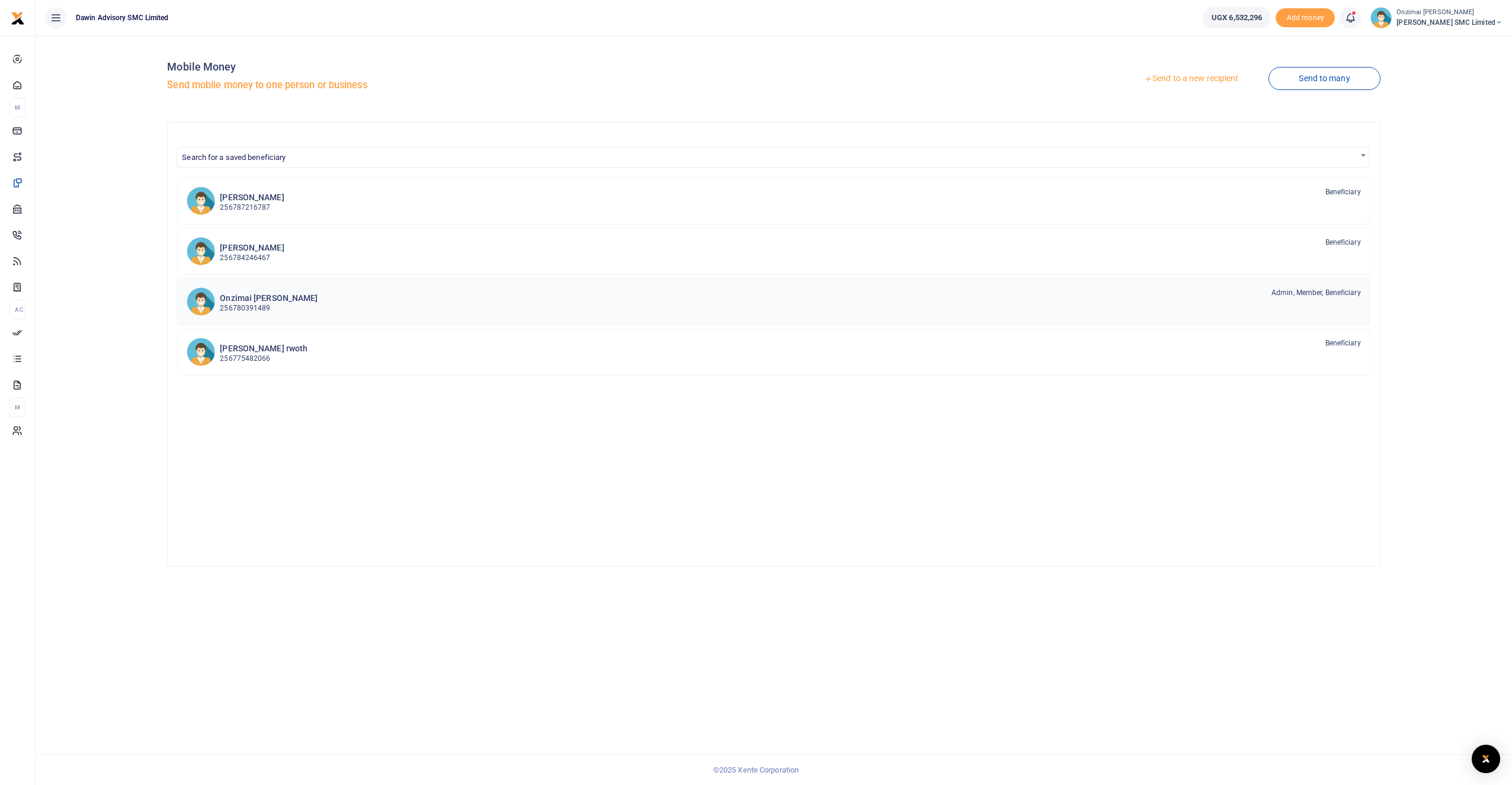
click at [277, 294] on h6 "Onzimai [PERSON_NAME]" at bounding box center [269, 298] width 98 height 10
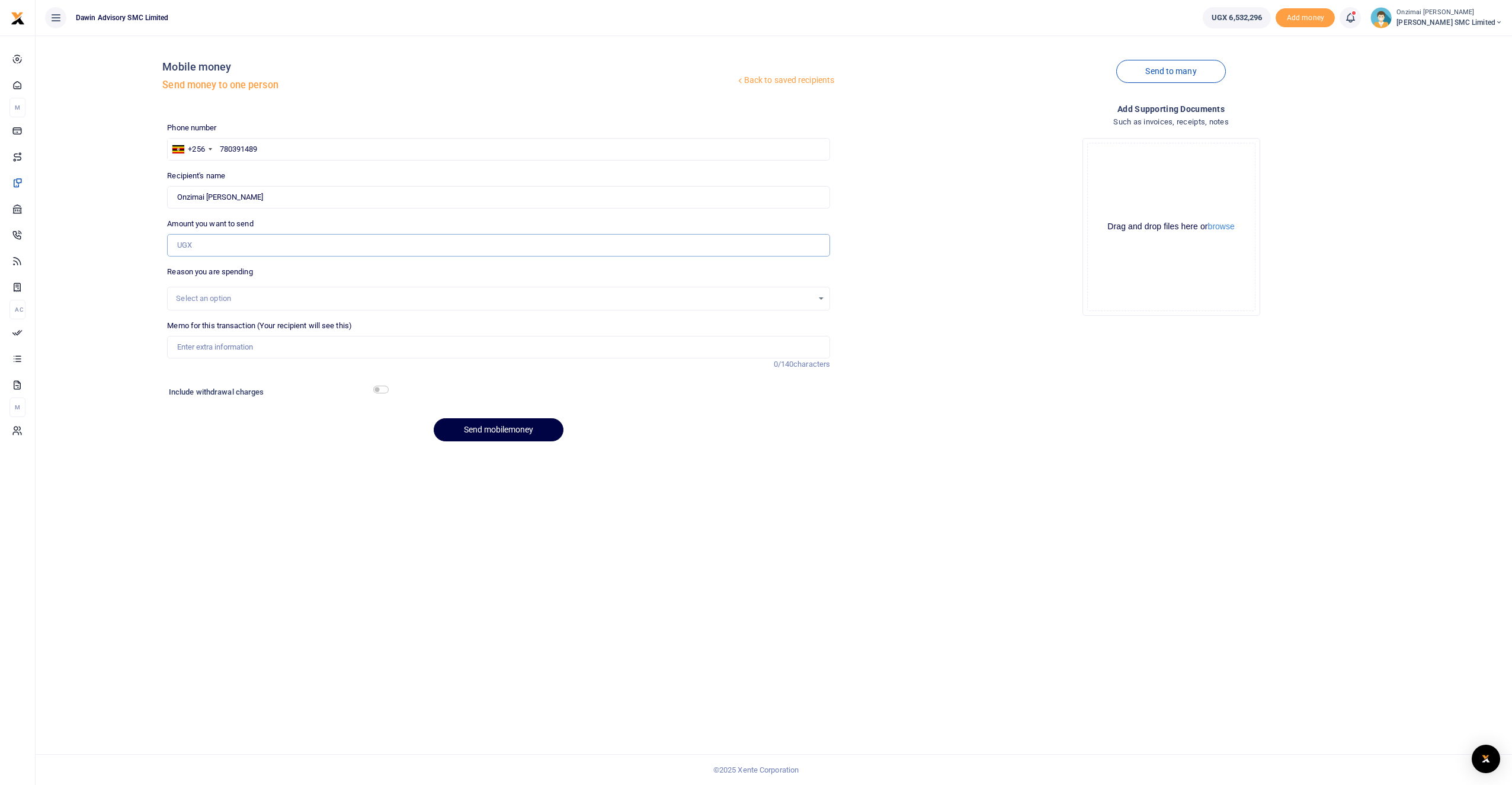
click at [237, 251] on input "Amount you want to send" at bounding box center [499, 245] width 662 height 22
type input "1,805,000"
click at [208, 299] on div "Select an option" at bounding box center [494, 298] width 637 height 12
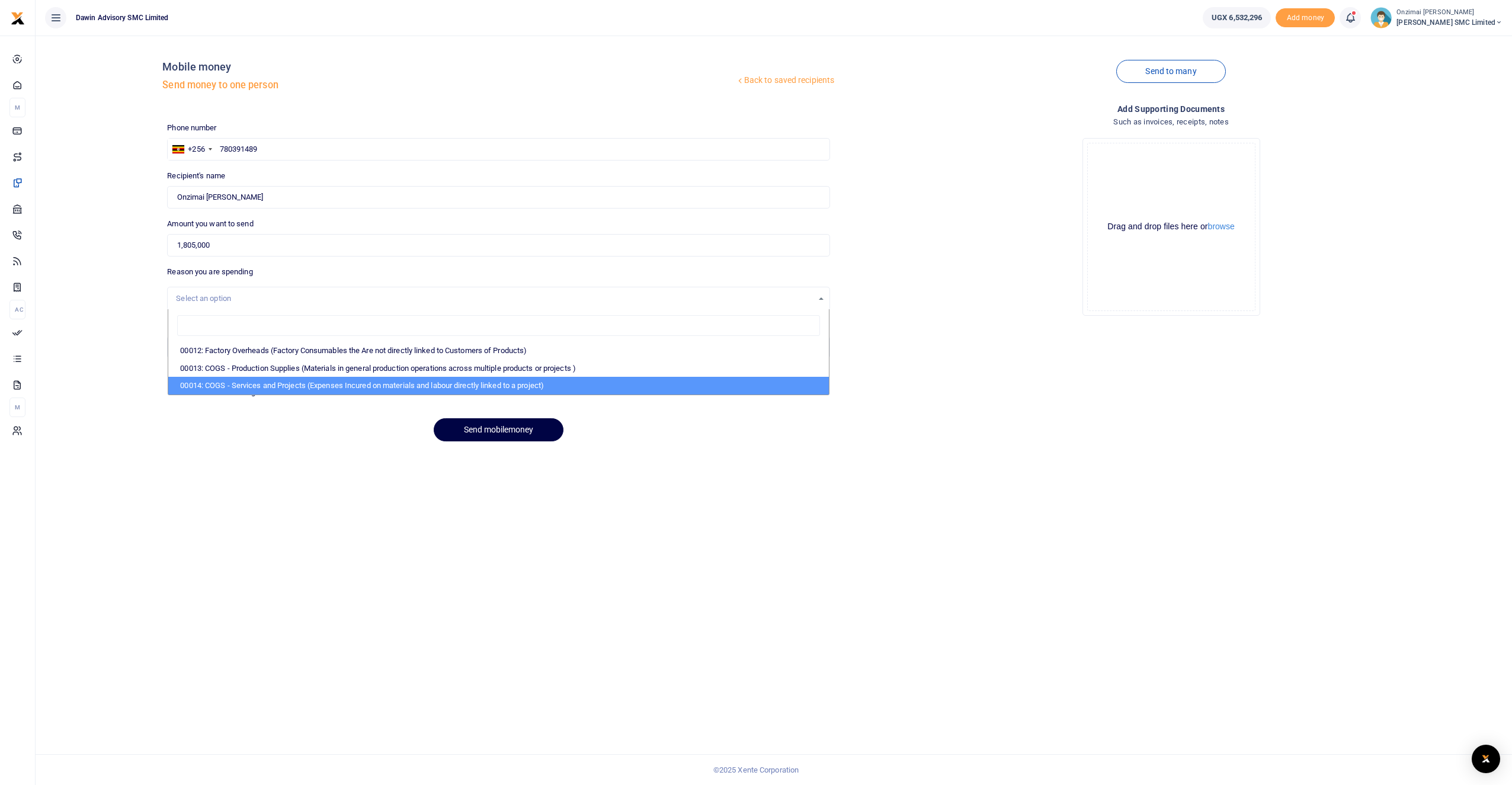
click at [260, 386] on li "00014: COGS - Services and Projects (Expenses Incured on materials and labour d…" at bounding box center [499, 385] width 661 height 18
select select "5381"
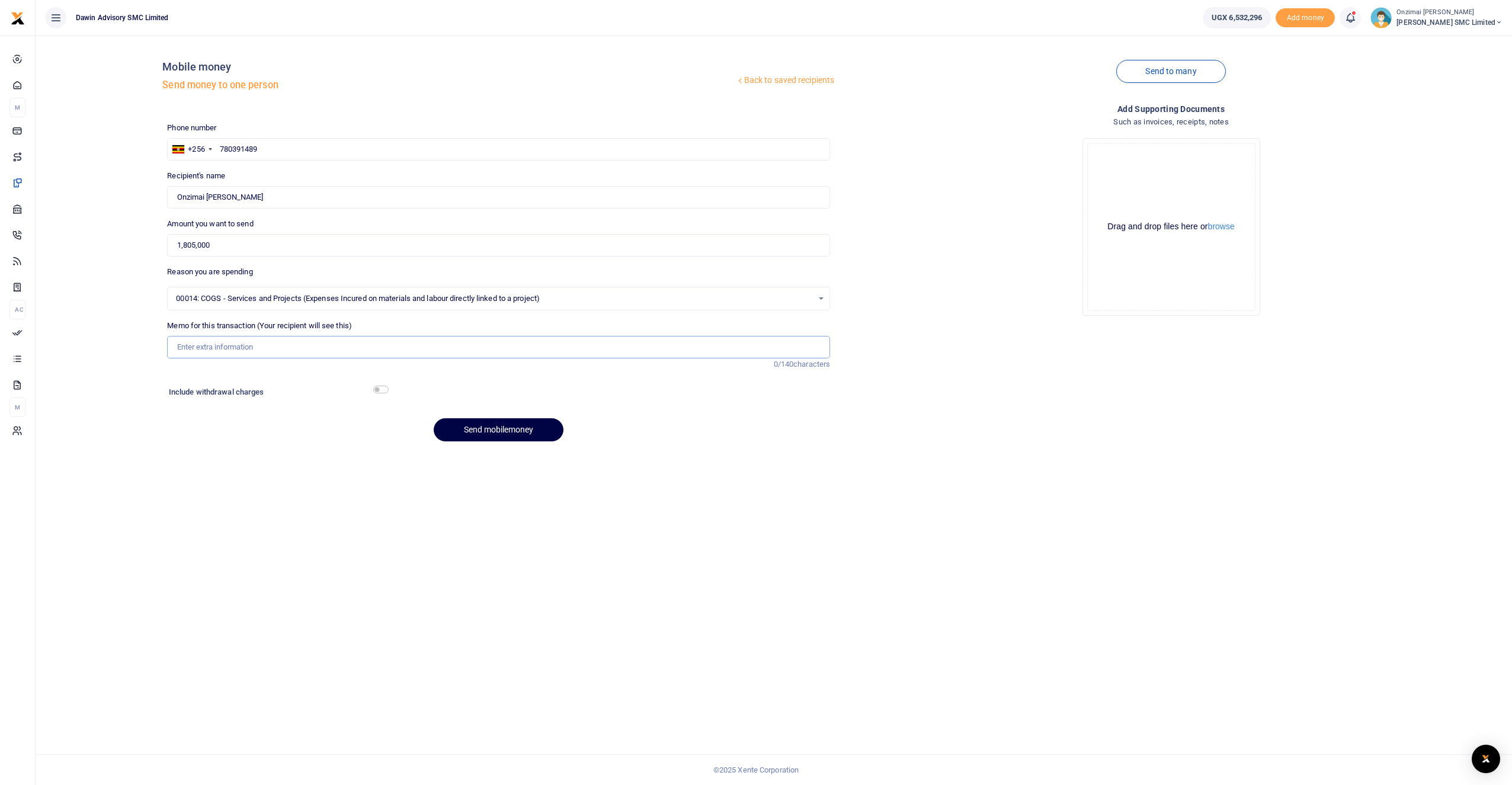
click at [236, 351] on input "Memo for this transaction (Your recipient will see this)" at bounding box center [499, 347] width 662 height 22
type input "Being Payment to Screen Graphics for"
click at [45, 353] on span "Transactions" at bounding box center [52, 356] width 45 height 12
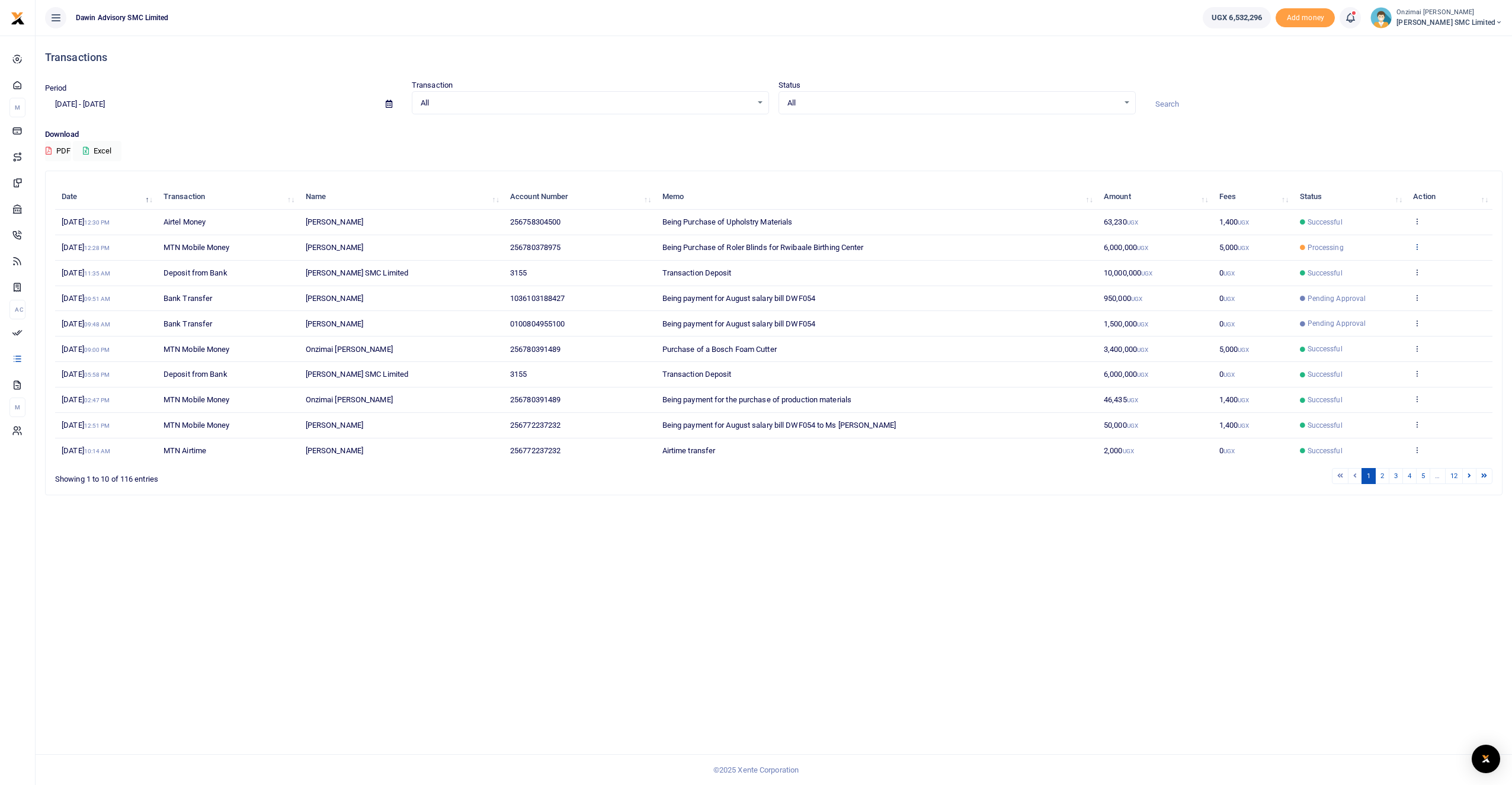
click at [1419, 248] on icon at bounding box center [1416, 246] width 7 height 8
click at [1379, 265] on link "View details" at bounding box center [1374, 266] width 94 height 16
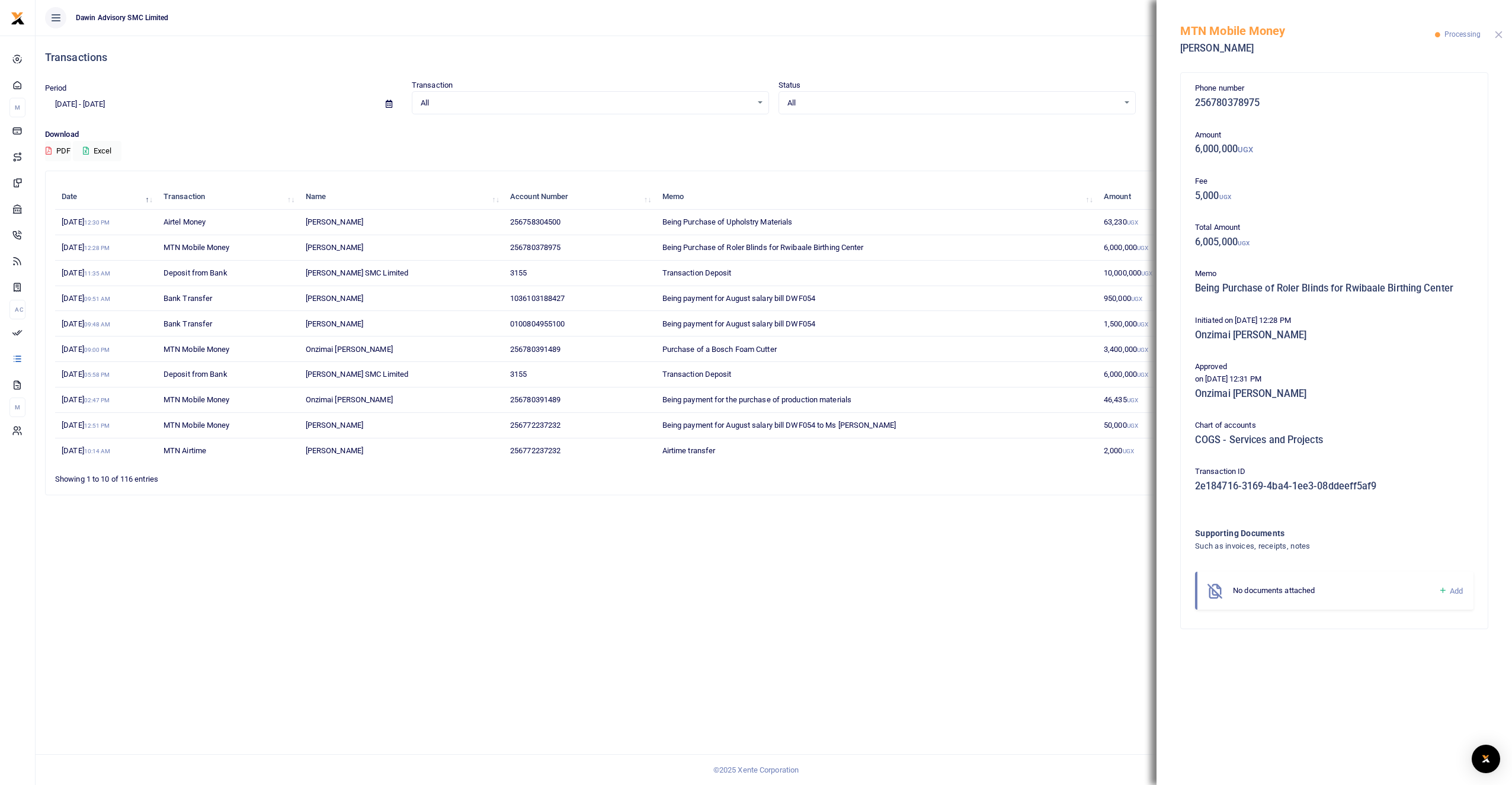
click at [1498, 35] on button "Close" at bounding box center [1498, 34] width 7 height 7
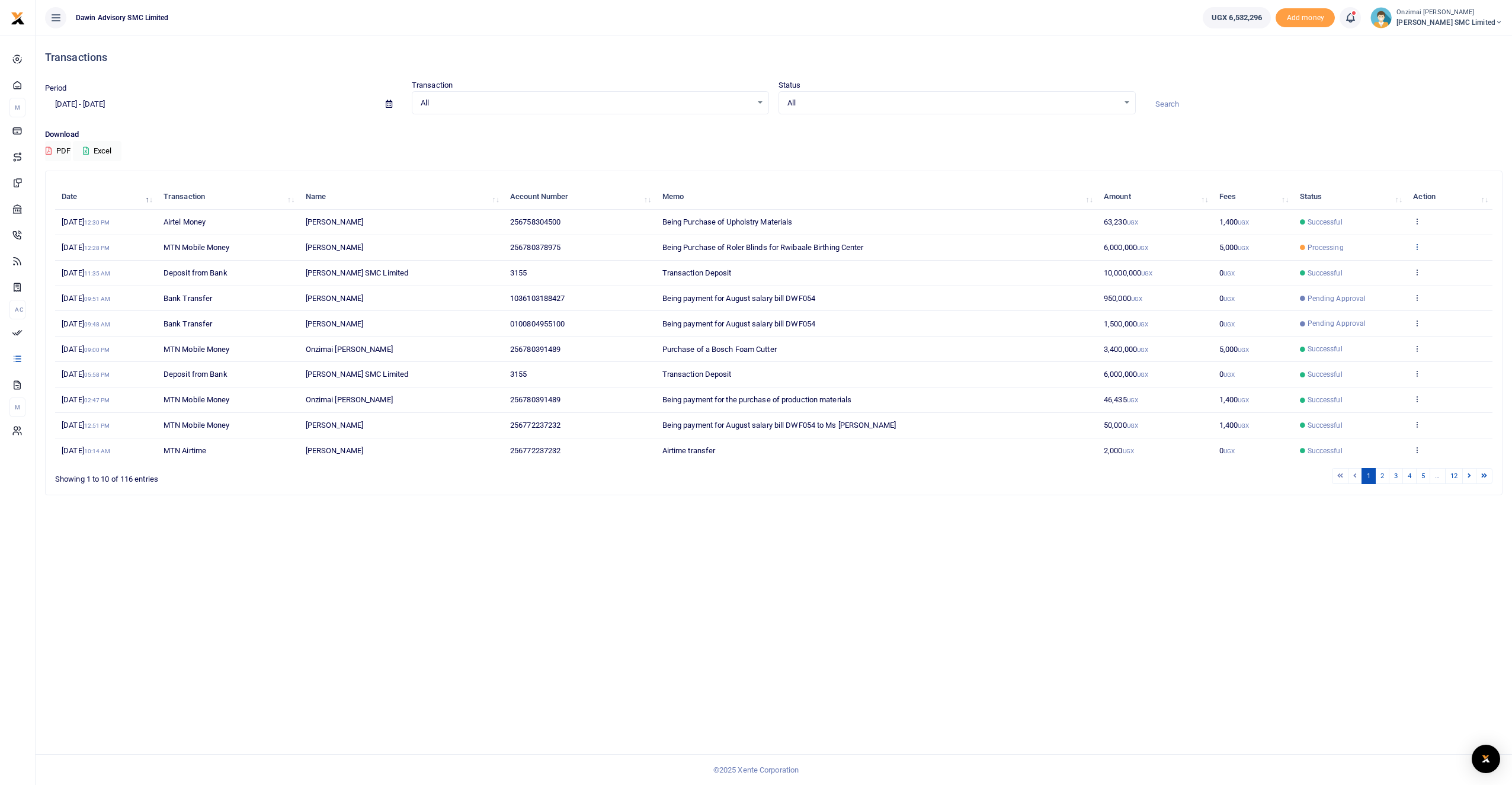
click at [1417, 248] on icon at bounding box center [1416, 246] width 7 height 8
click at [1380, 261] on link "View details" at bounding box center [1374, 266] width 94 height 16
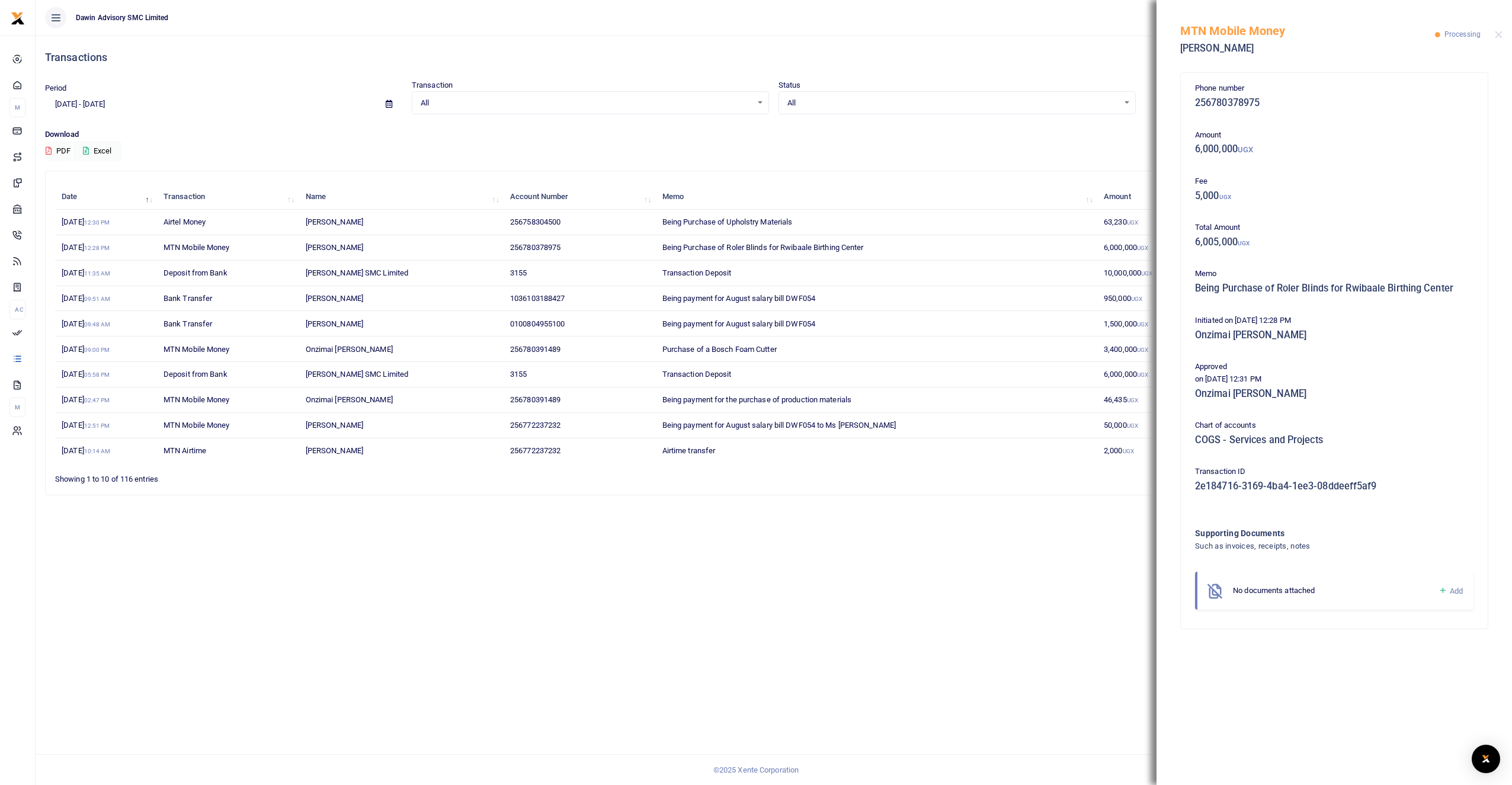
click at [1495, 38] on div at bounding box center [1498, 34] width 7 height 7
click at [1500, 32] on button "Close" at bounding box center [1498, 34] width 7 height 7
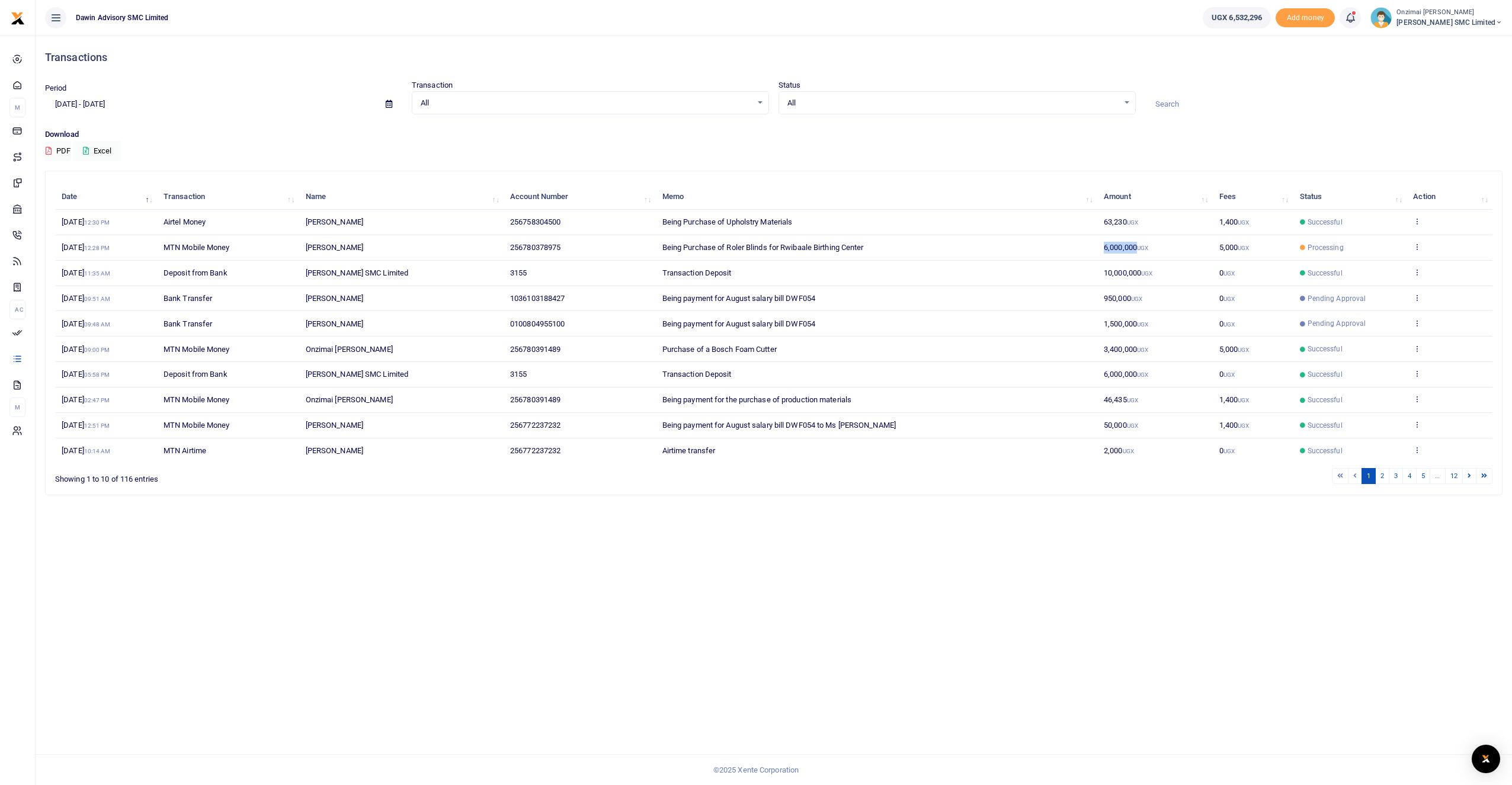
drag, startPoint x: 1103, startPoint y: 245, endPoint x: 1136, endPoint y: 247, distance: 33.1
click at [1136, 247] on span "6,000,000 UGX" at bounding box center [1126, 247] width 44 height 9
click at [1416, 247] on icon at bounding box center [1416, 246] width 7 height 8
click at [1381, 266] on link "View details" at bounding box center [1374, 266] width 94 height 16
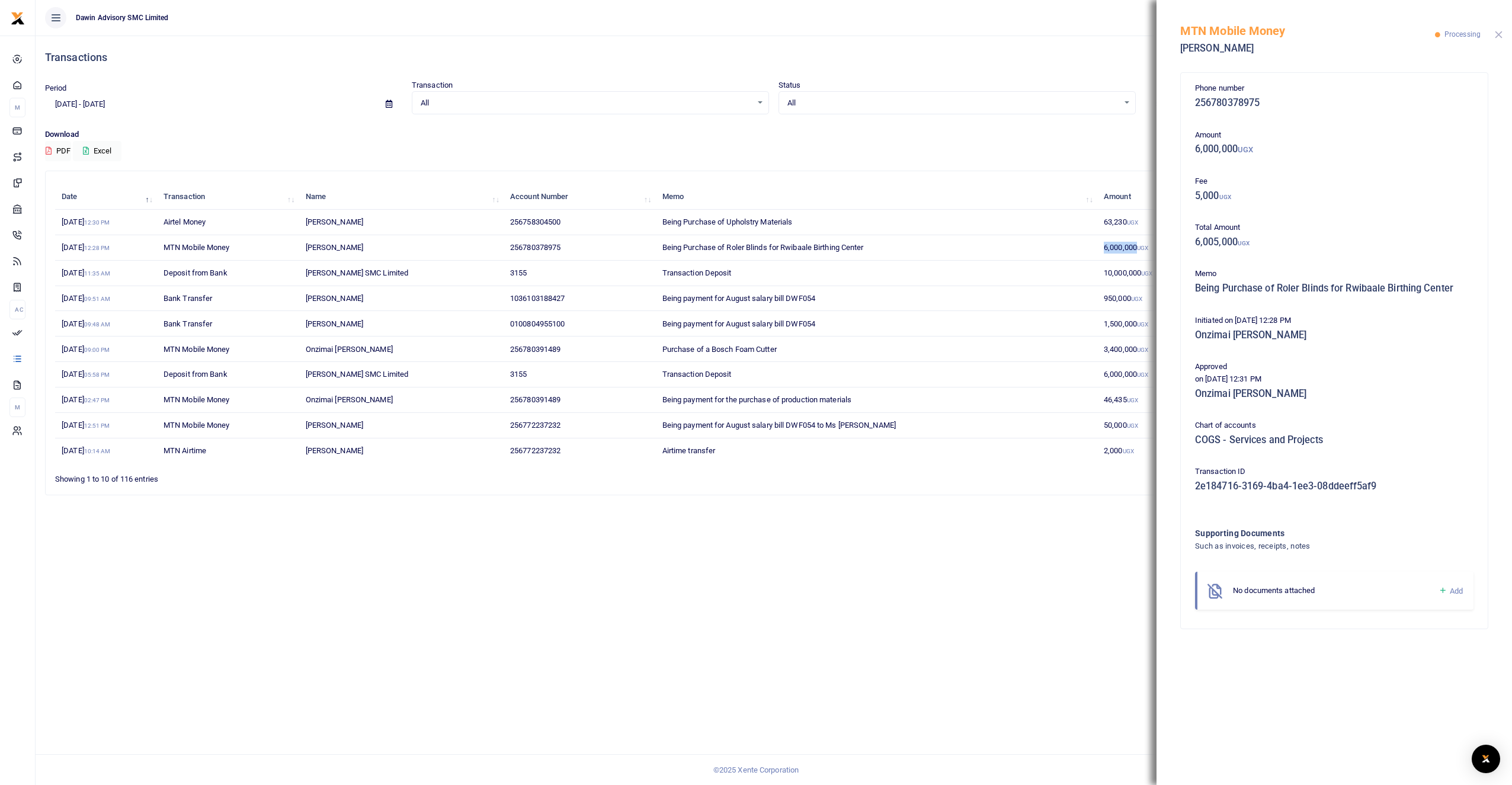
click at [1496, 35] on button "Close" at bounding box center [1498, 34] width 7 height 7
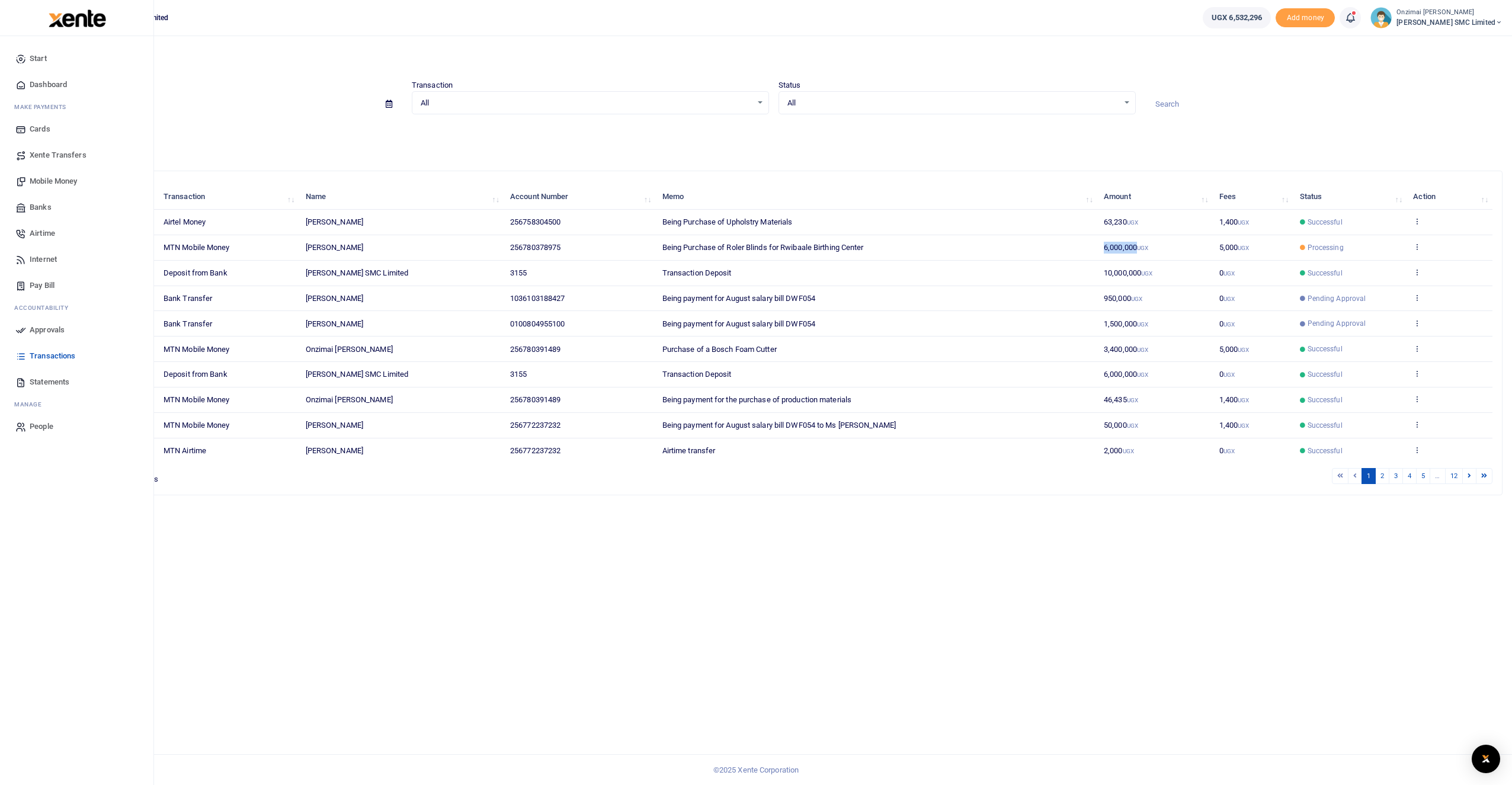
click at [50, 181] on span "Mobile Money" at bounding box center [54, 181] width 48 height 12
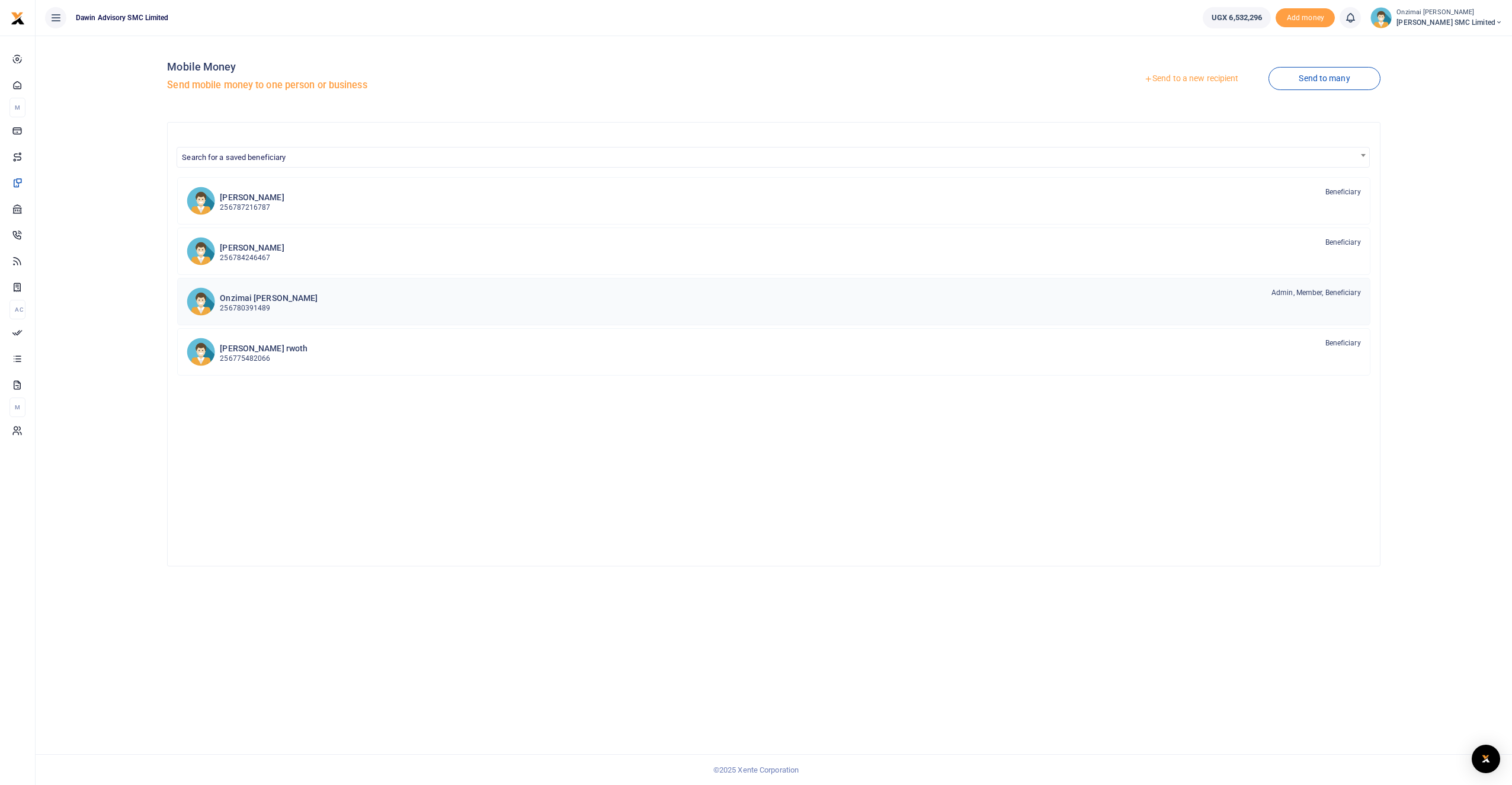
click at [256, 305] on p "256780391489" at bounding box center [269, 308] width 98 height 12
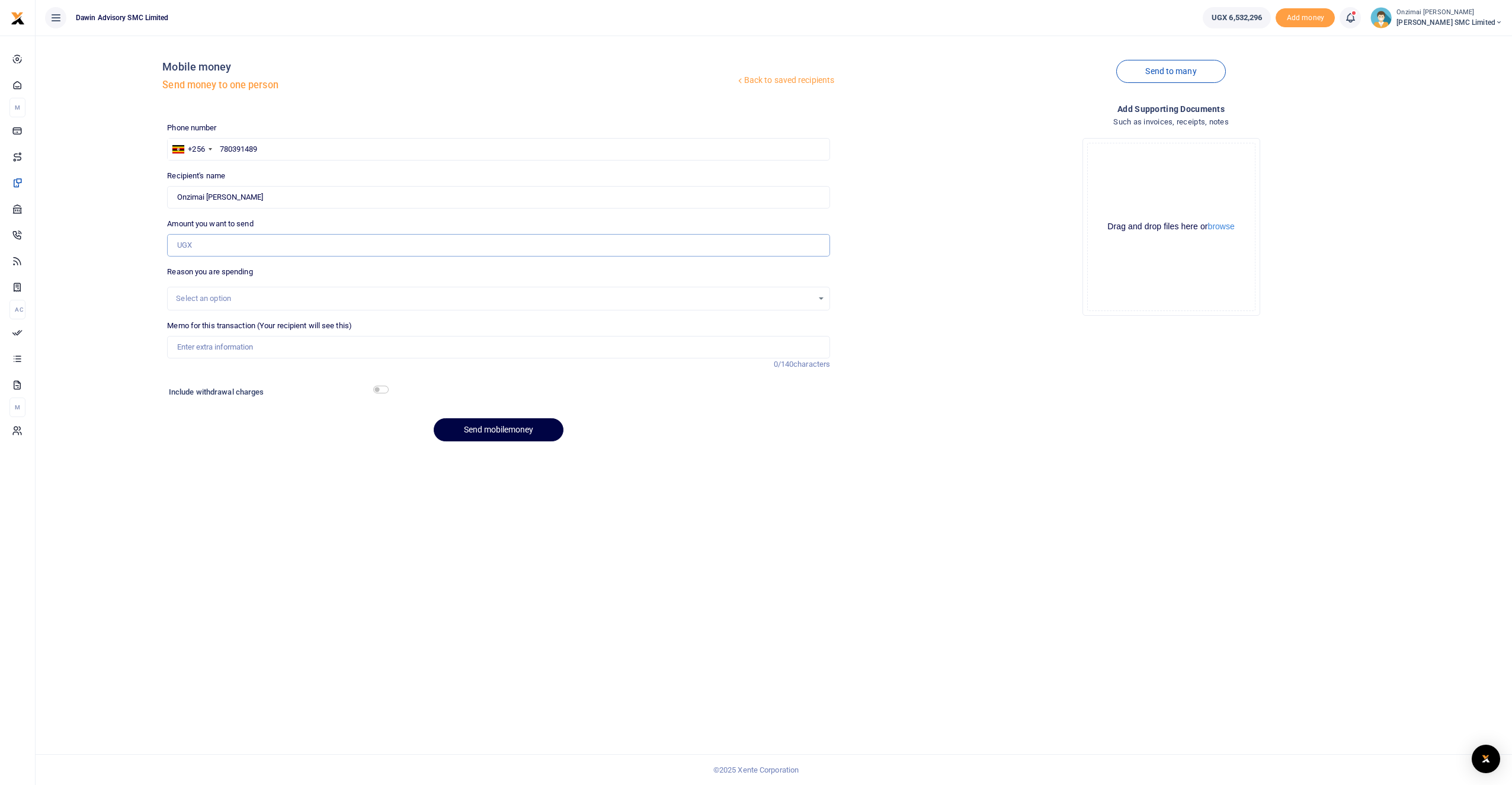
click at [202, 250] on input "Amount you want to send" at bounding box center [499, 245] width 662 height 22
click at [222, 243] on input "Amount you want to send" at bounding box center [499, 245] width 662 height 22
type input "1"
type input "2,975,000"
click at [199, 294] on div "Select an option" at bounding box center [494, 298] width 637 height 12
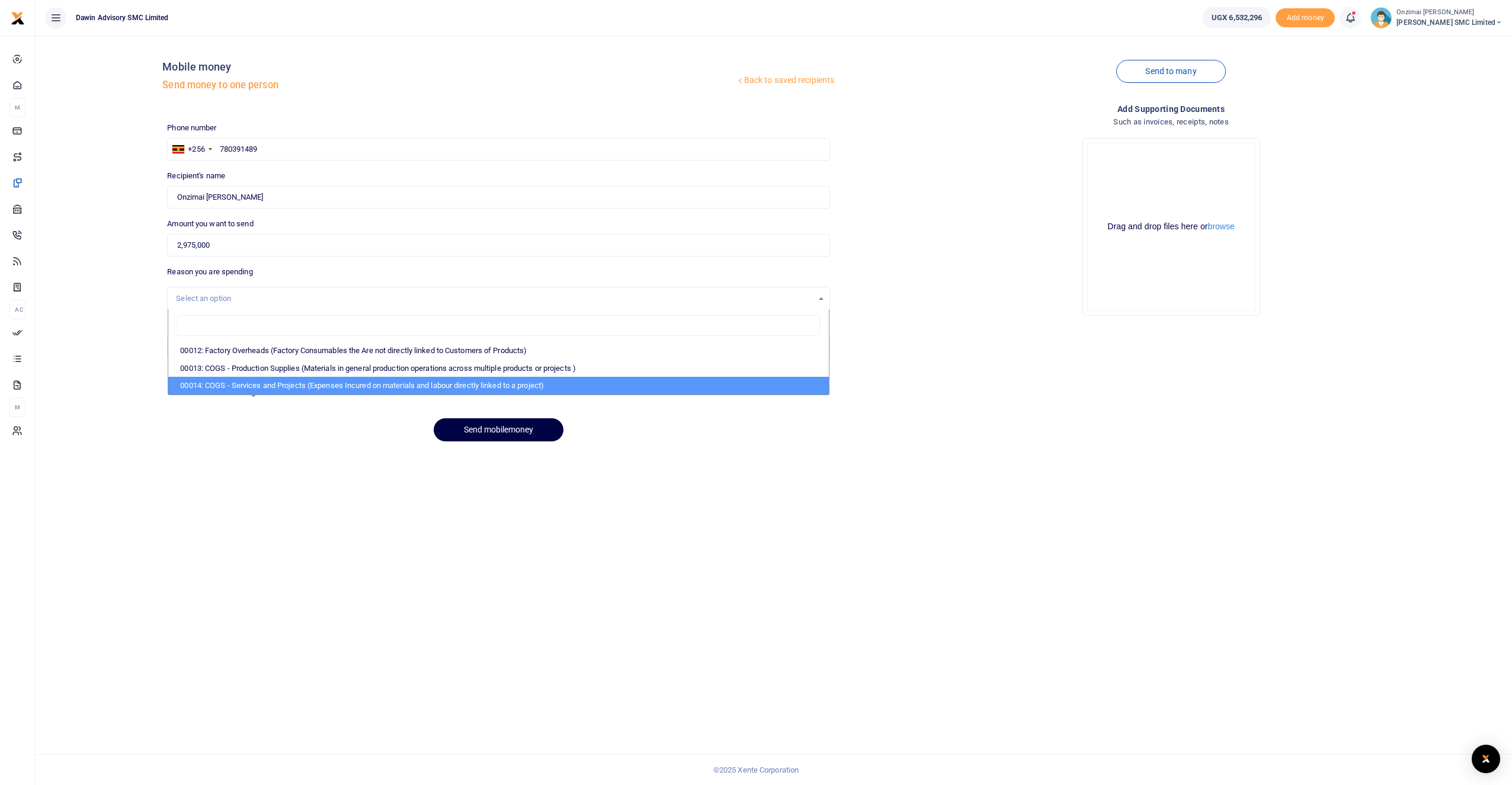
click at [222, 385] on li "00014: COGS - Services and Projects (Expenses Incured on materials and labour d…" at bounding box center [499, 385] width 661 height 18
select select "5381"
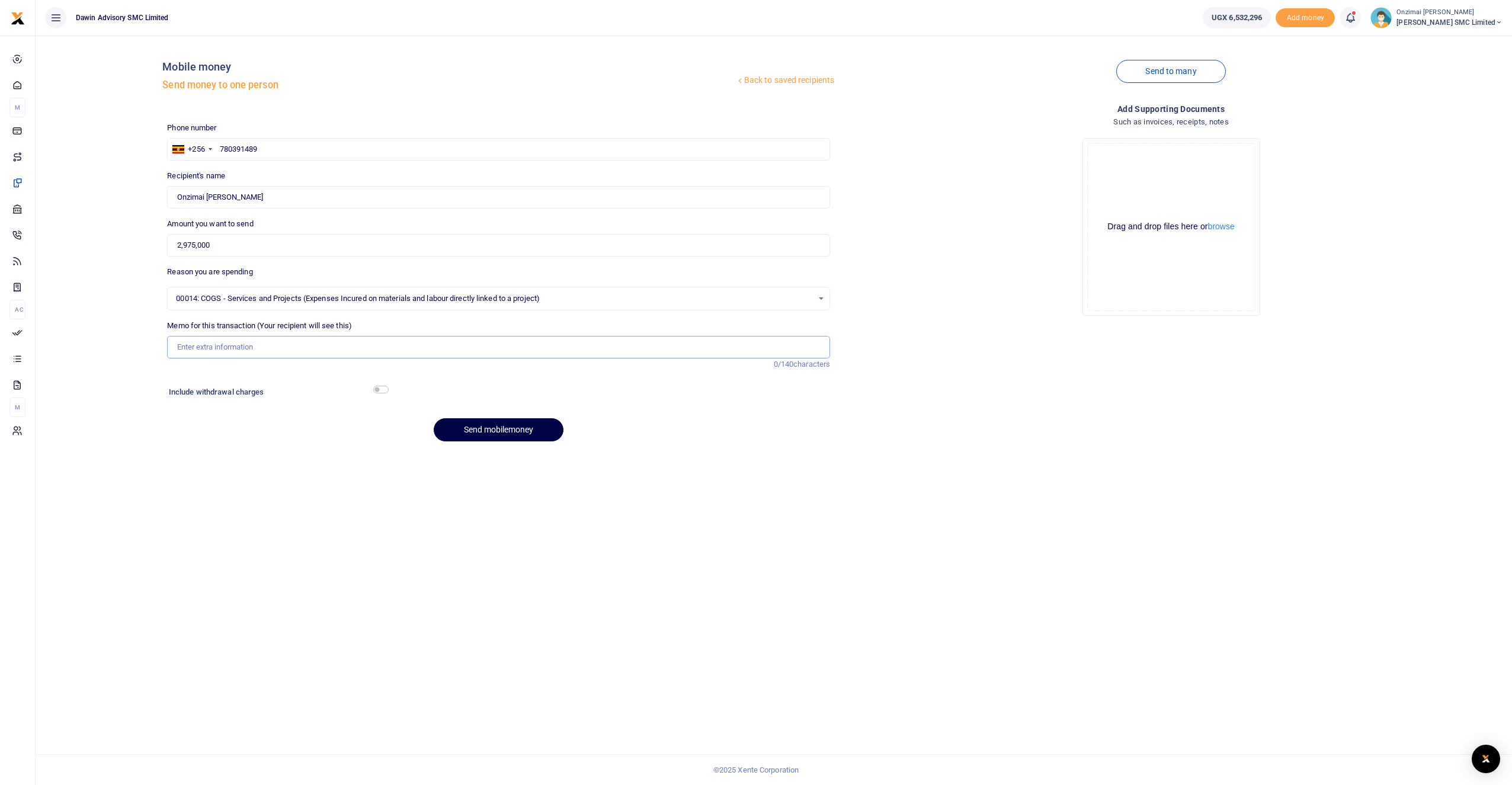
click at [210, 350] on input "Memo for this transaction (Your recipient will see this)" at bounding box center [499, 347] width 662 height 22
type input "Being Payment to Screen Graphics"
click at [468, 431] on button "Send mobilemoney" at bounding box center [498, 430] width 129 height 23
click at [197, 245] on div at bounding box center [756, 392] width 1512 height 785
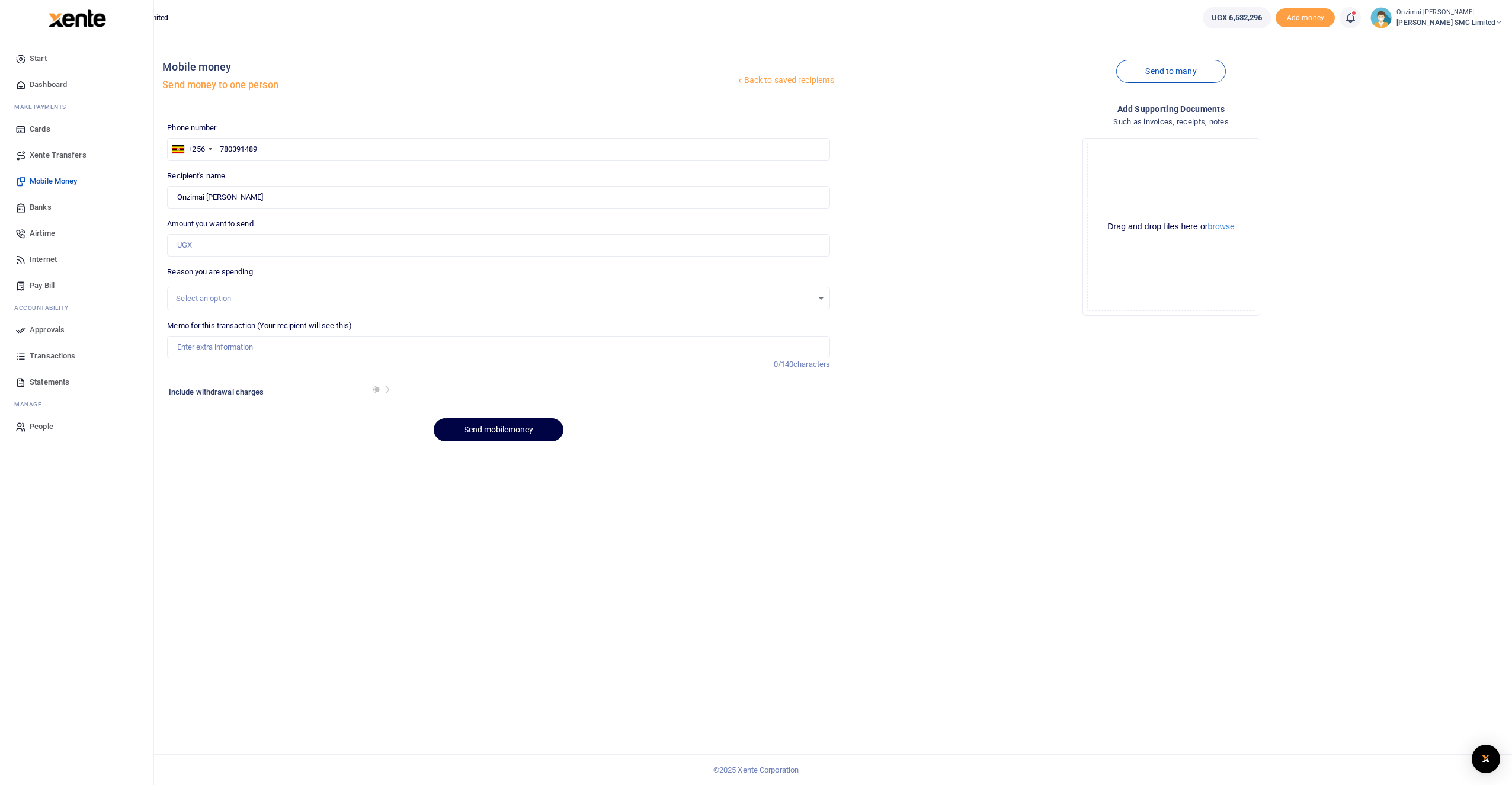
click at [43, 325] on span "Approvals" at bounding box center [47, 329] width 35 height 12
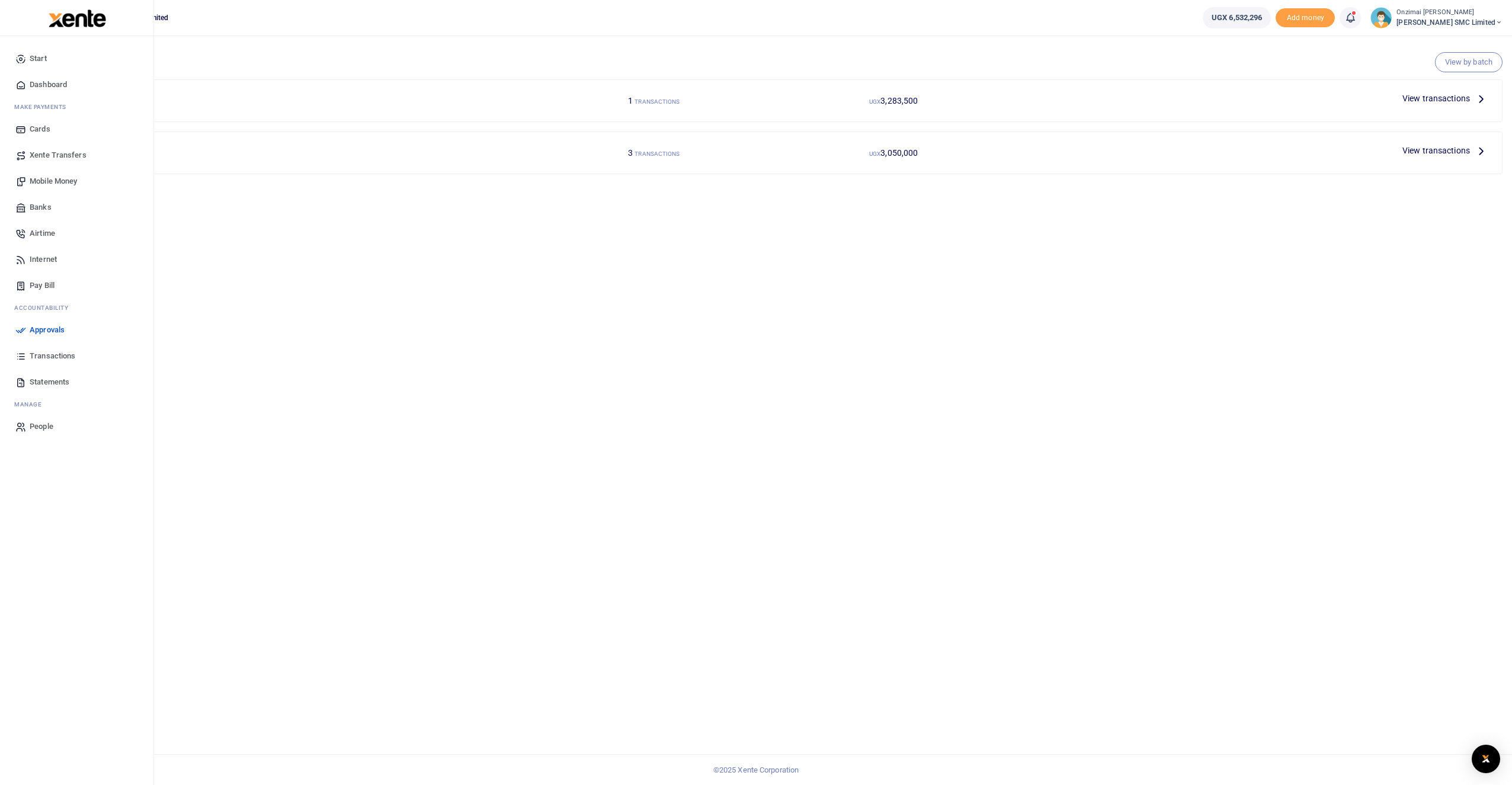
click at [44, 178] on span "Mobile Money" at bounding box center [54, 181] width 48 height 12
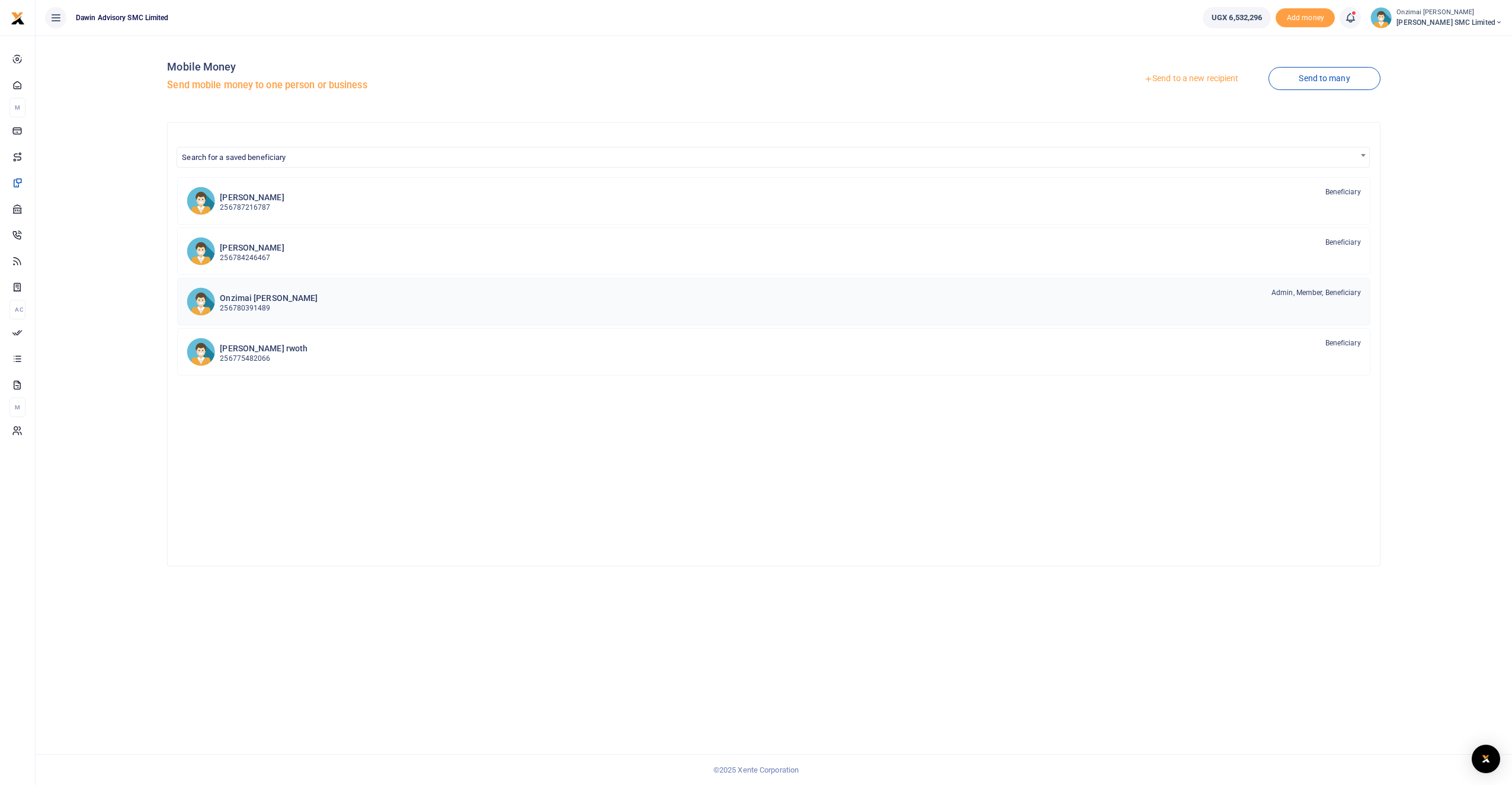
click at [242, 305] on p "256780391489" at bounding box center [269, 308] width 98 height 12
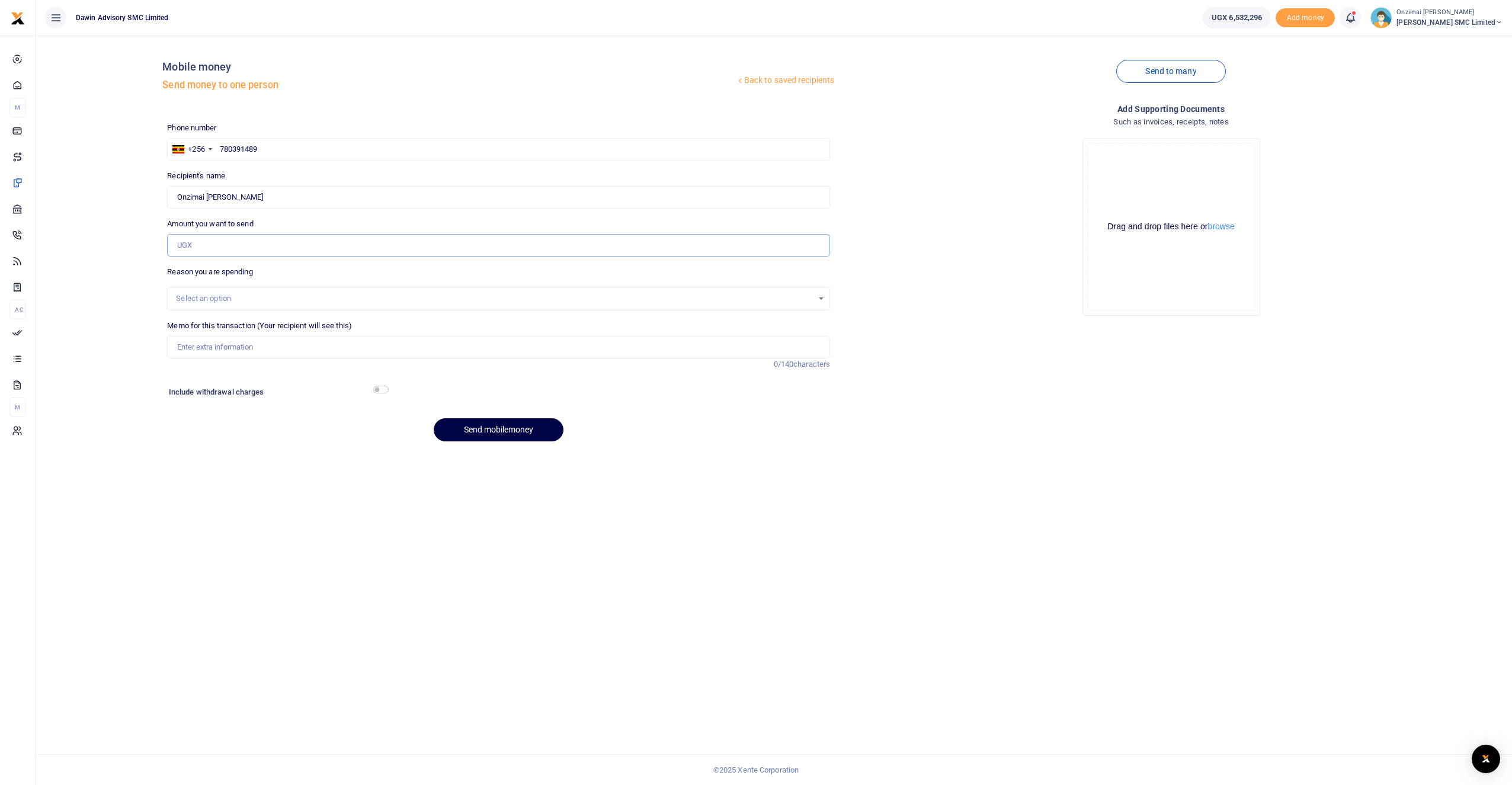
click at [212, 235] on input "Amount you want to send" at bounding box center [499, 245] width 662 height 22
type input "1"
type input "2,800,000"
click at [194, 298] on div "Select an option" at bounding box center [494, 298] width 637 height 12
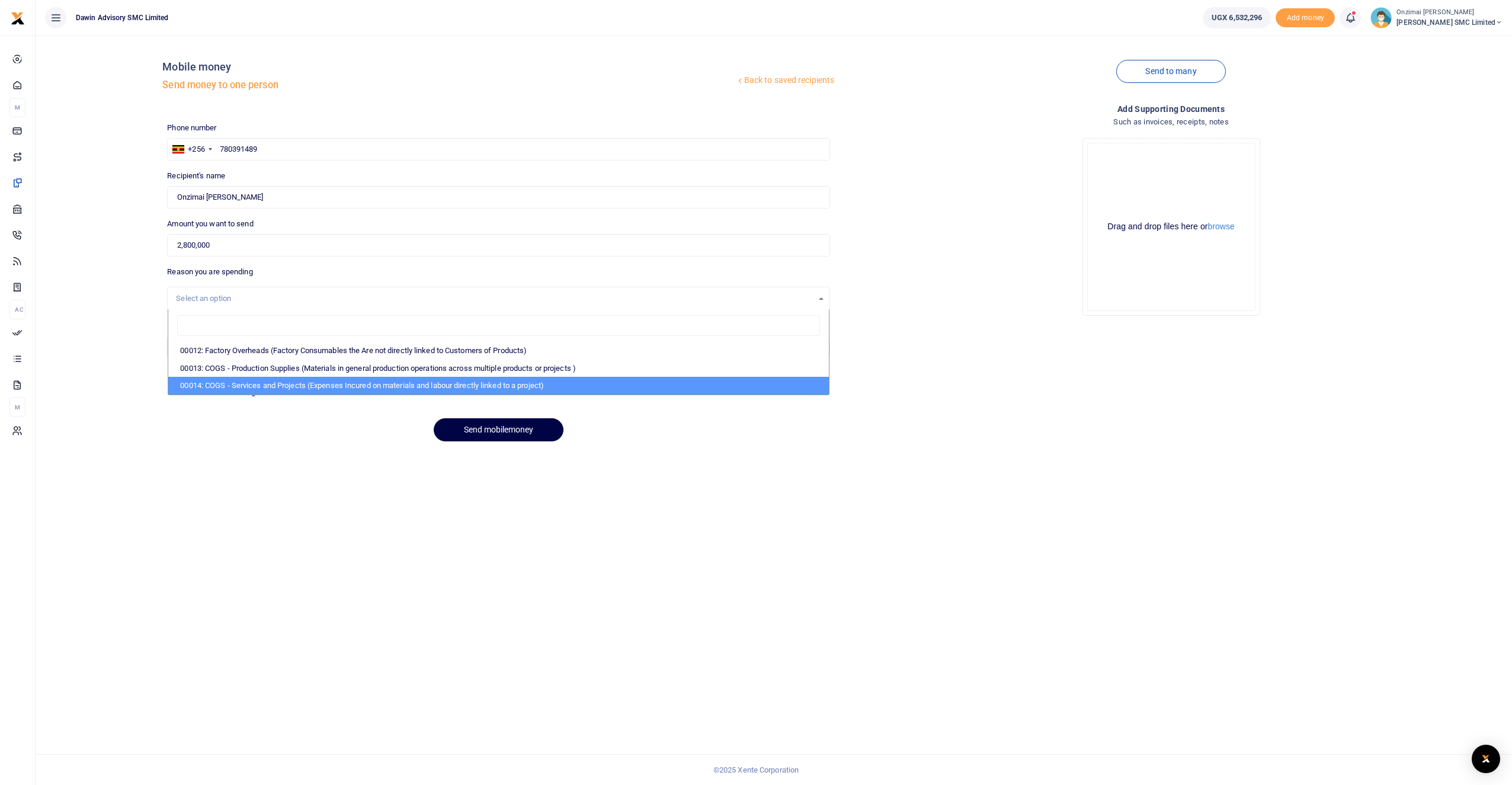
click at [225, 381] on li "00014: COGS - Services and Projects (Expenses Incured on materials and labour d…" at bounding box center [499, 385] width 661 height 18
select select "5381"
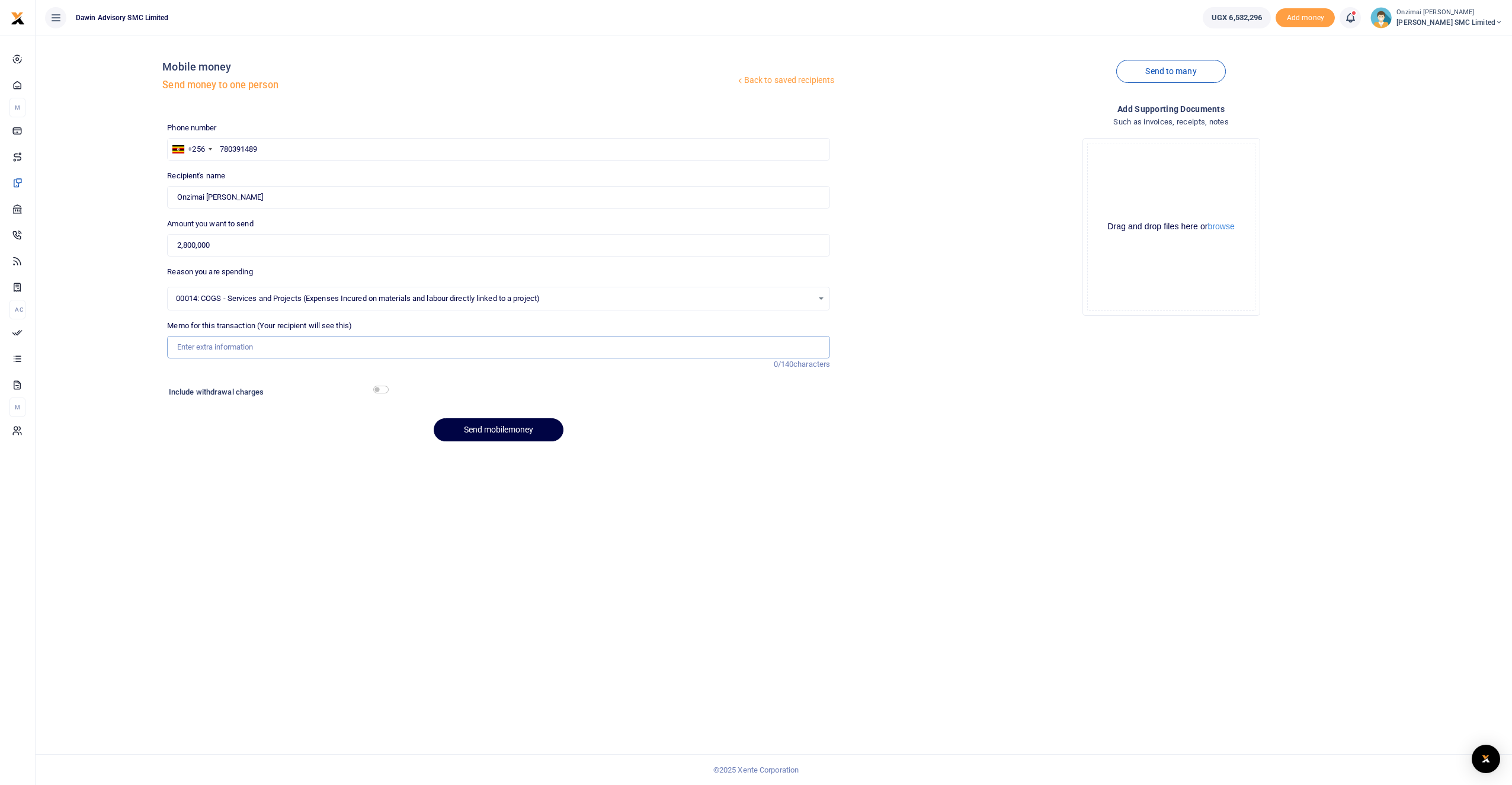
click at [217, 348] on input "Memo for this transaction (Your recipient will see this)" at bounding box center [499, 347] width 662 height 22
type input "Being payment to Screen Graphics for signs and frosting"
click at [489, 437] on button "Send mobilemoney" at bounding box center [498, 430] width 129 height 23
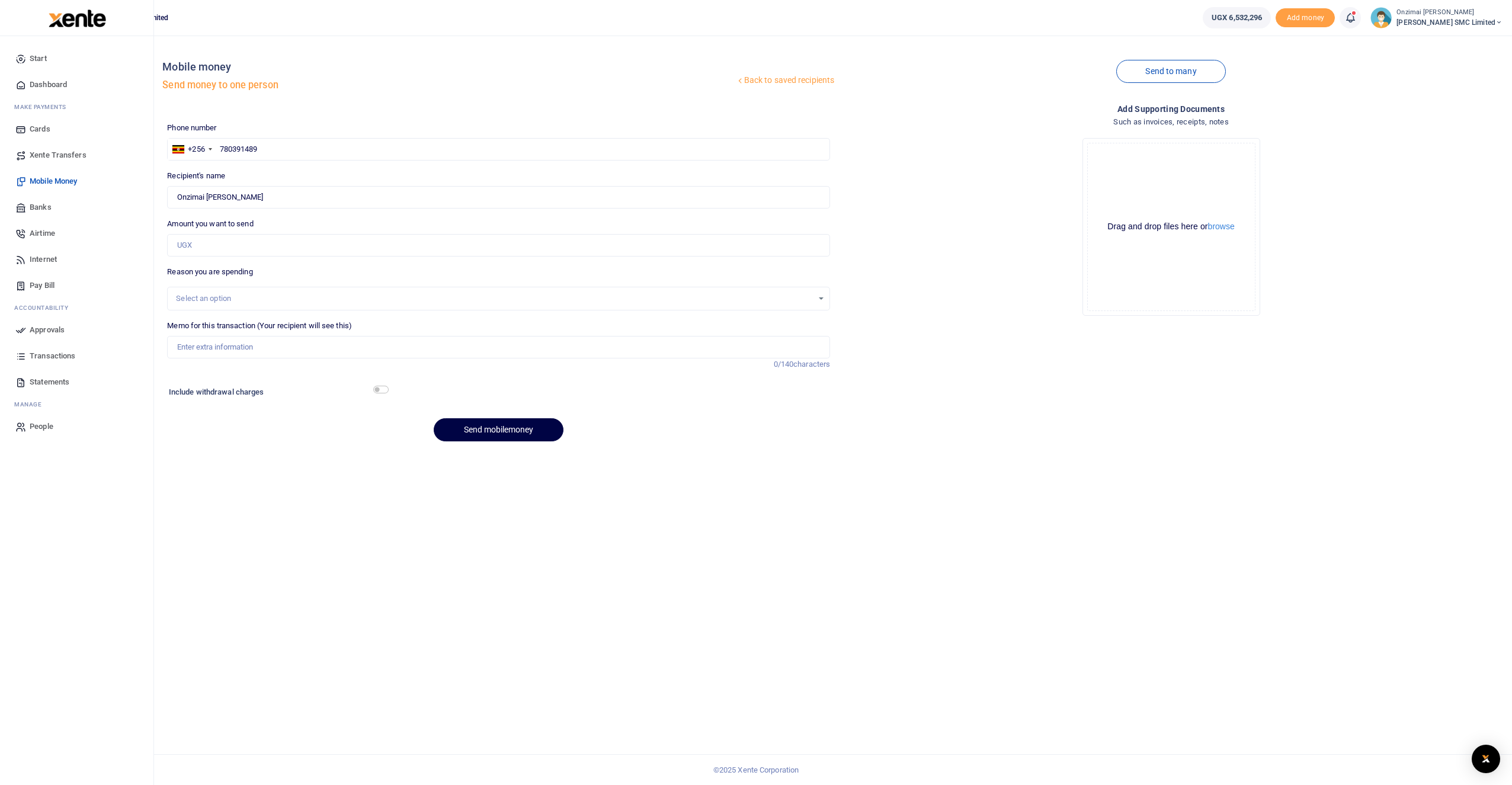
click at [45, 329] on span "Approvals" at bounding box center [47, 329] width 35 height 12
click at [44, 332] on span "Approvals" at bounding box center [47, 329] width 35 height 12
click at [45, 329] on span "Approvals" at bounding box center [47, 329] width 35 height 12
click at [45, 327] on span "Approvals" at bounding box center [47, 329] width 35 height 12
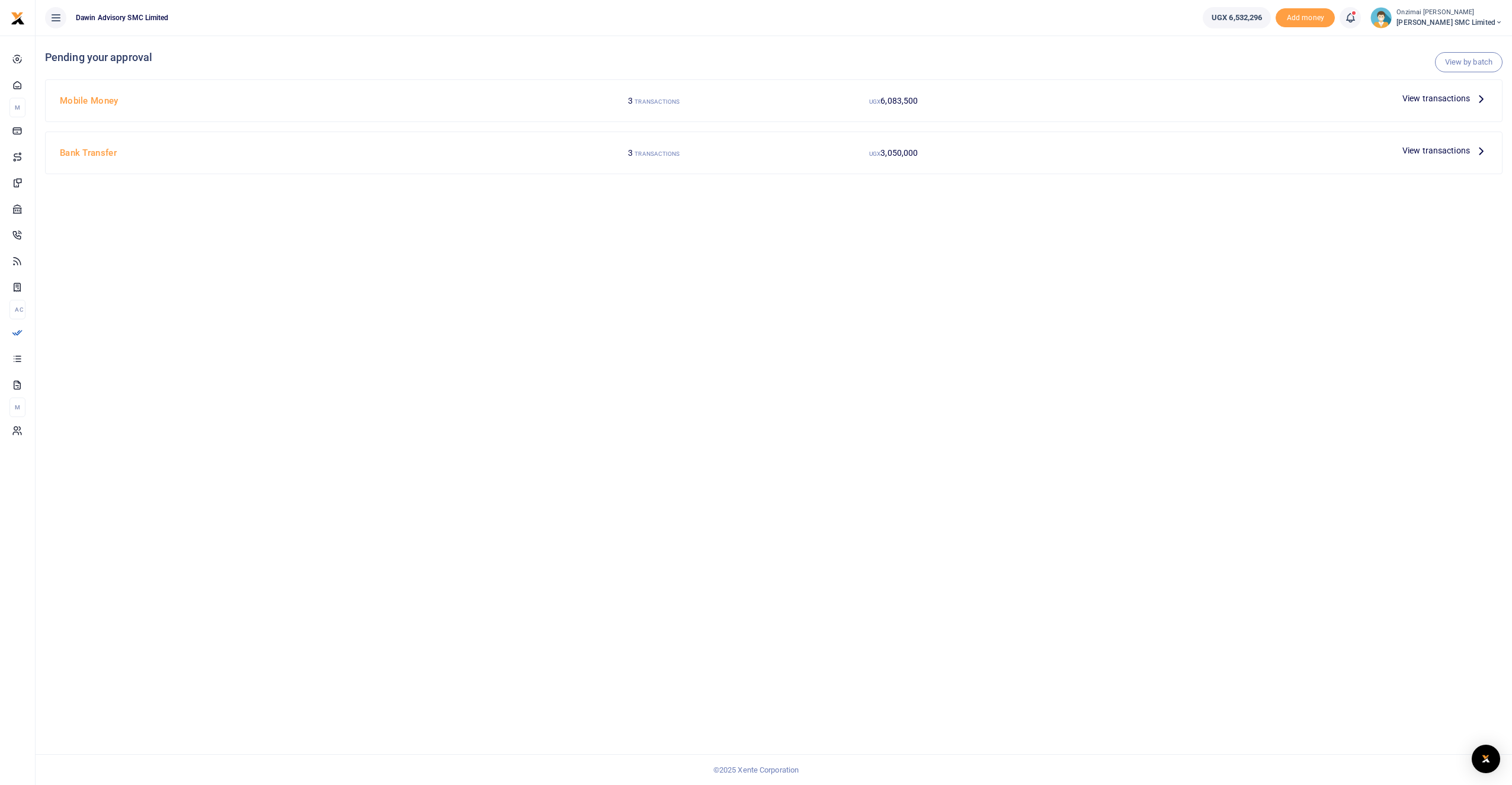
click at [1411, 100] on span "View transactions" at bounding box center [1436, 98] width 68 height 13
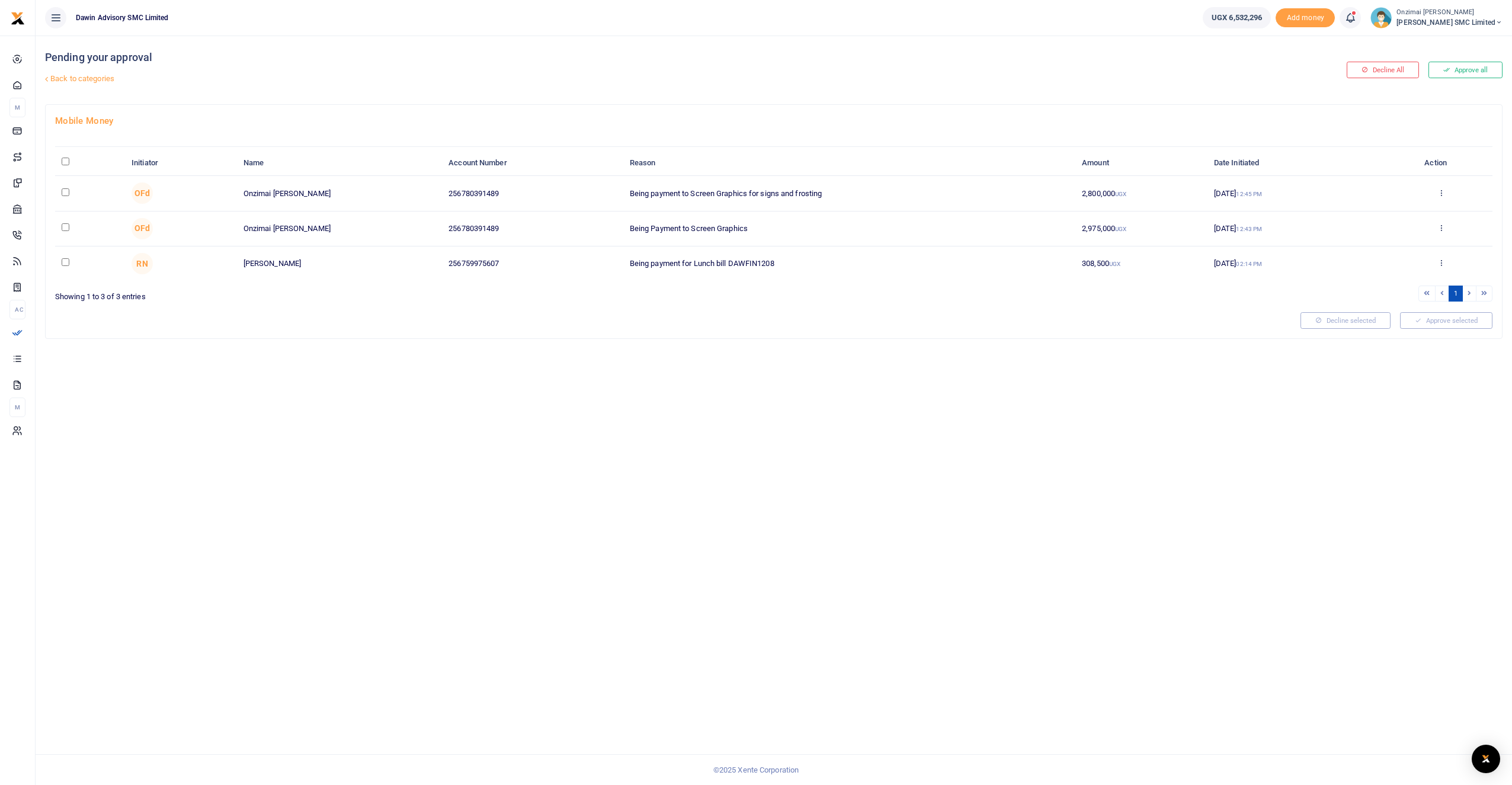
click at [66, 190] on input "checkbox" at bounding box center [65, 192] width 7 height 7
checkbox input "true"
click at [1415, 321] on button "Approve selected (1)" at bounding box center [1442, 320] width 101 height 16
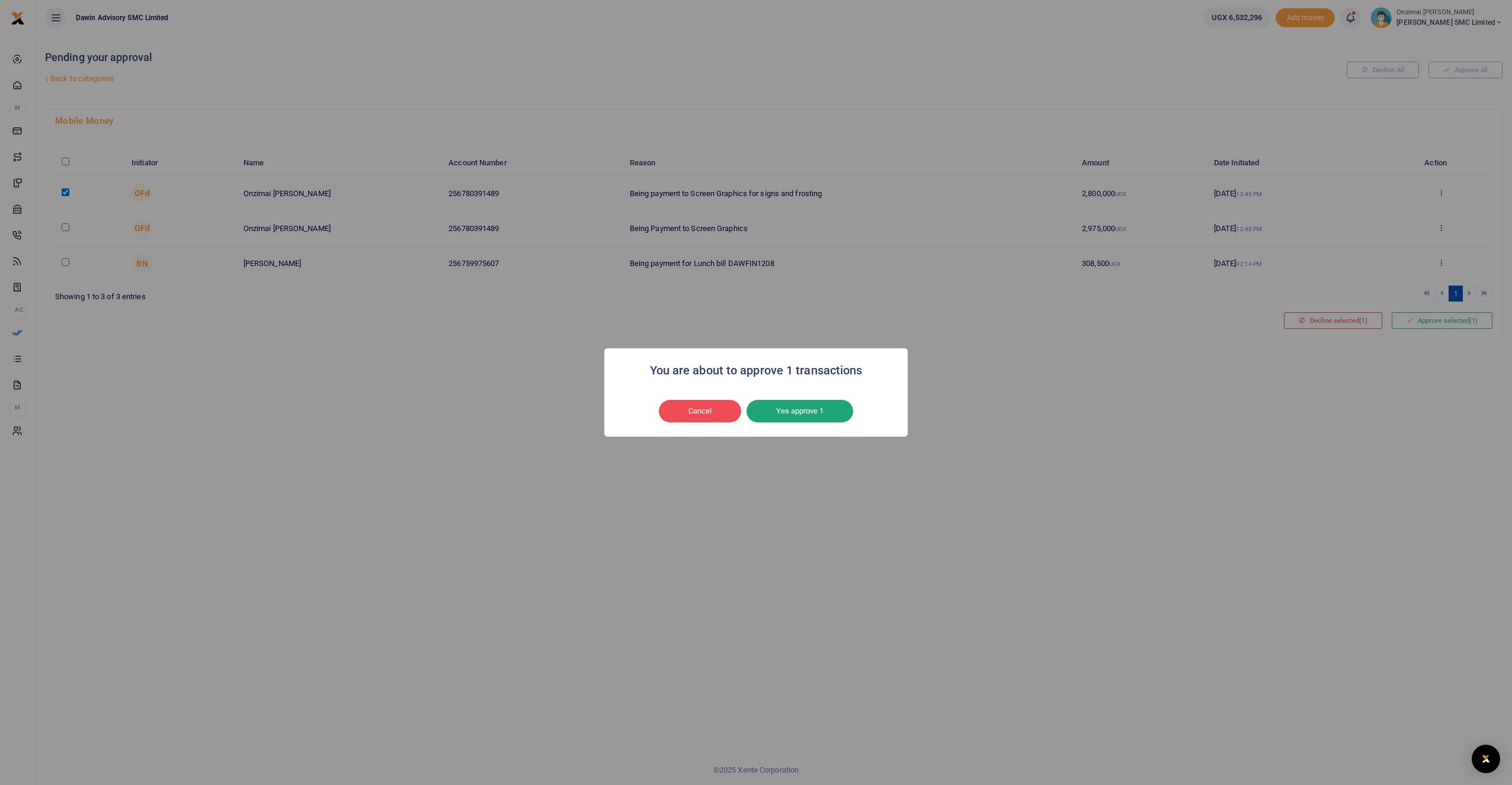
click at [789, 405] on button "Yes approve 1" at bounding box center [799, 410] width 106 height 22
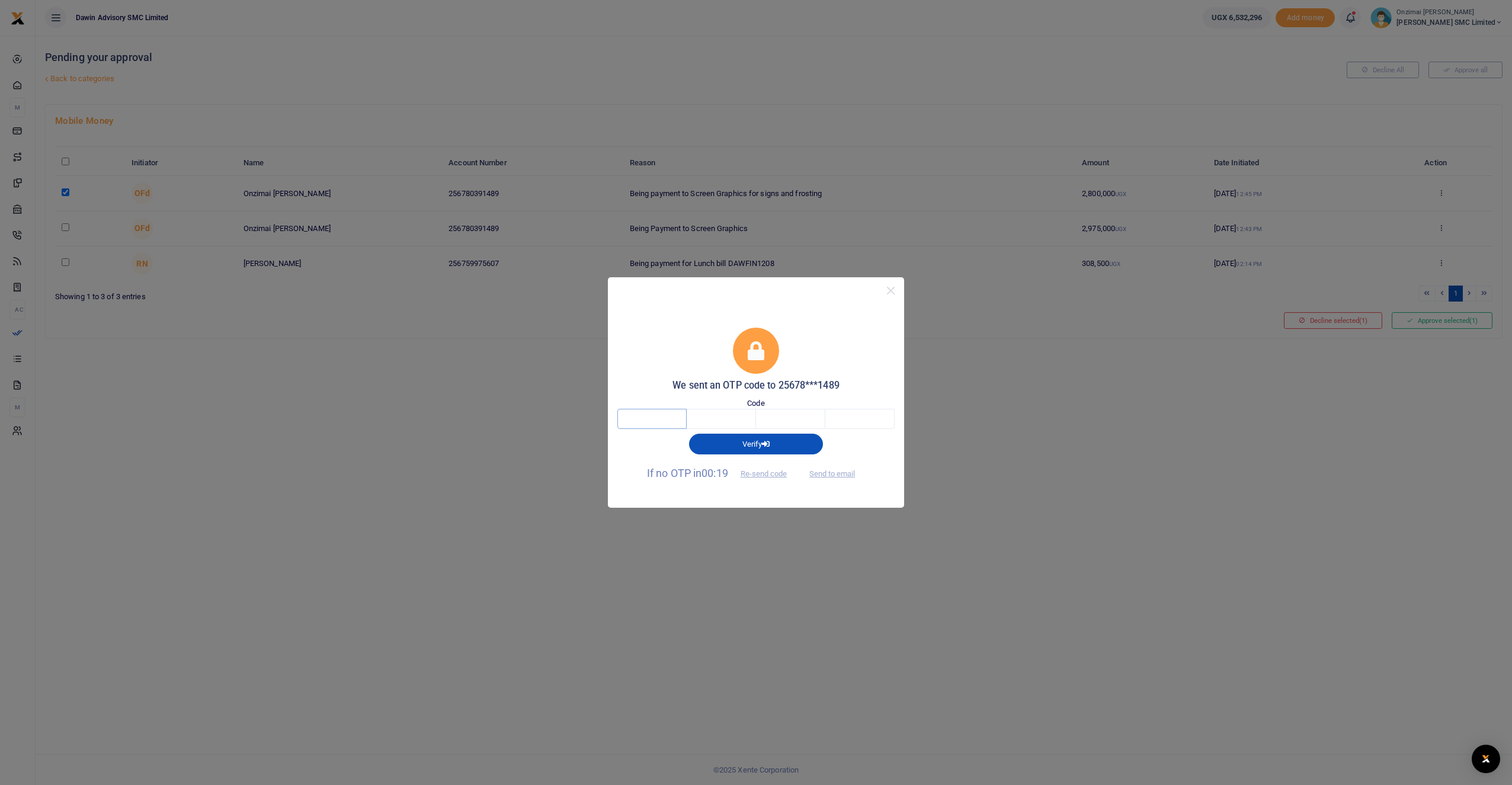
click at [683, 418] on input "text" at bounding box center [652, 418] width 69 height 20
click at [831, 475] on button "Send to email" at bounding box center [832, 474] width 66 height 20
click at [685, 417] on div at bounding box center [756, 418] width 277 height 20
click at [677, 417] on input "text" at bounding box center [652, 418] width 69 height 20
type input "7"
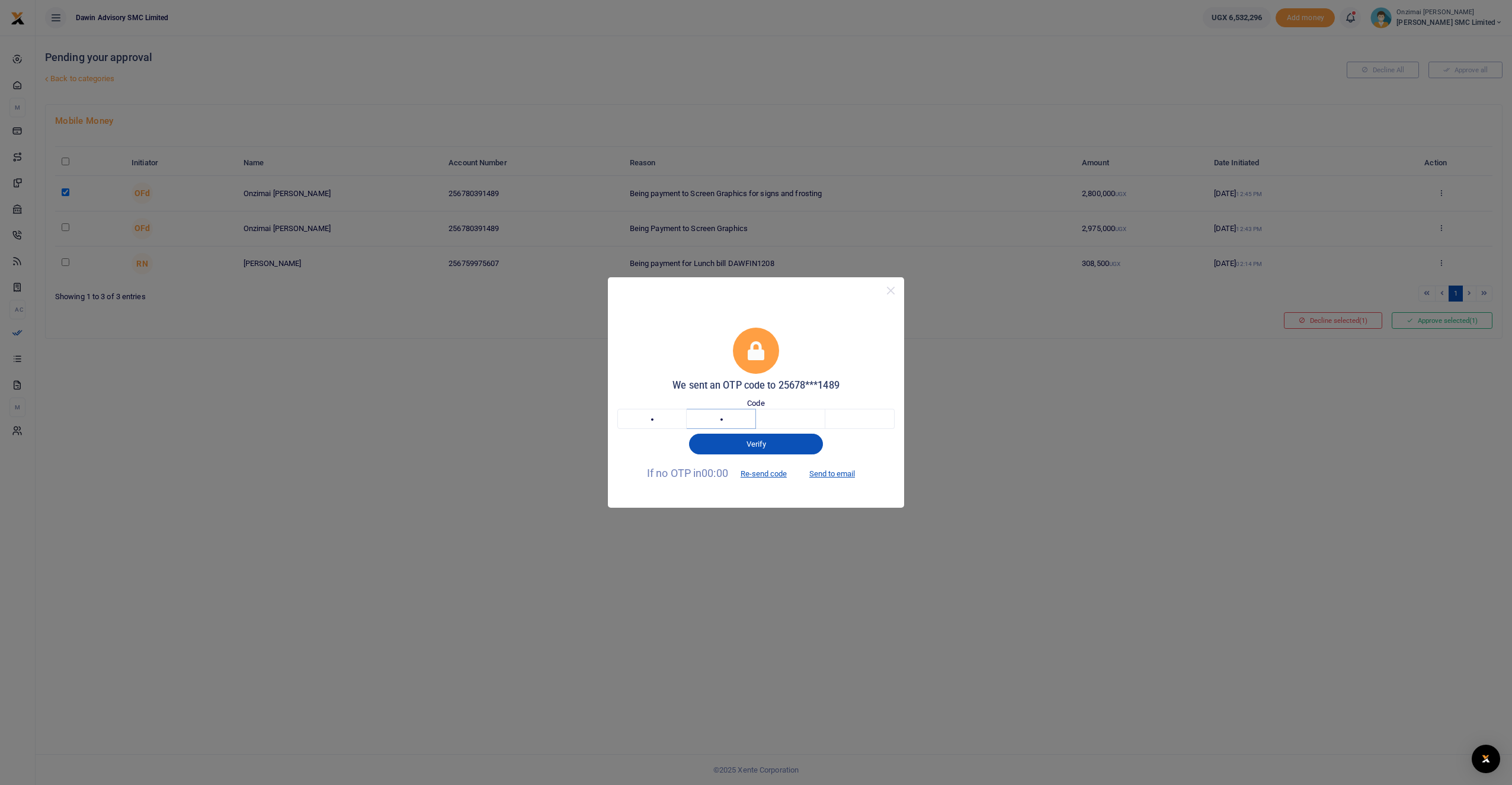
type input "9"
type input "7"
type input "2"
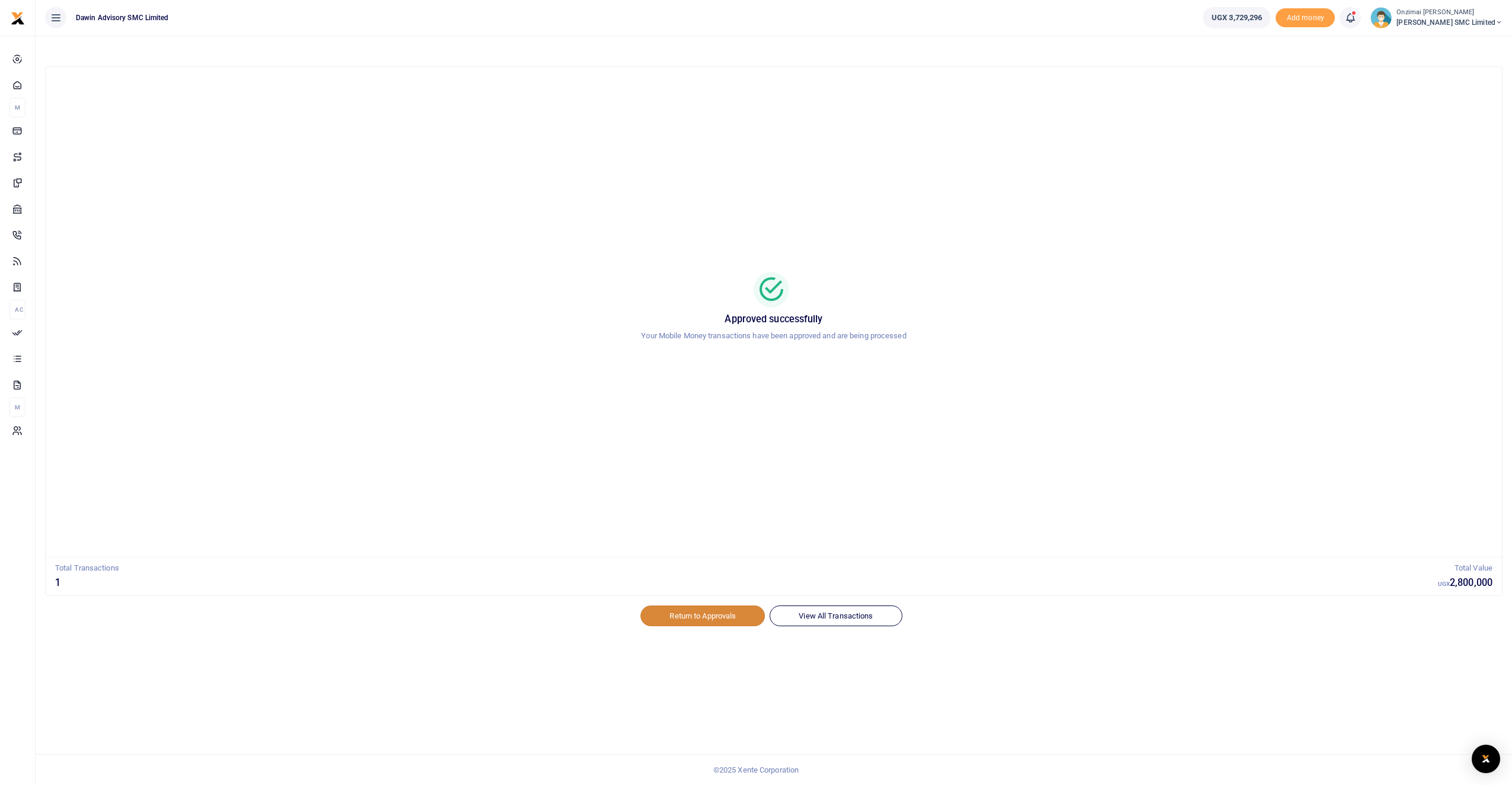
click at [718, 613] on link "Return to Approvals" at bounding box center [702, 615] width 124 height 20
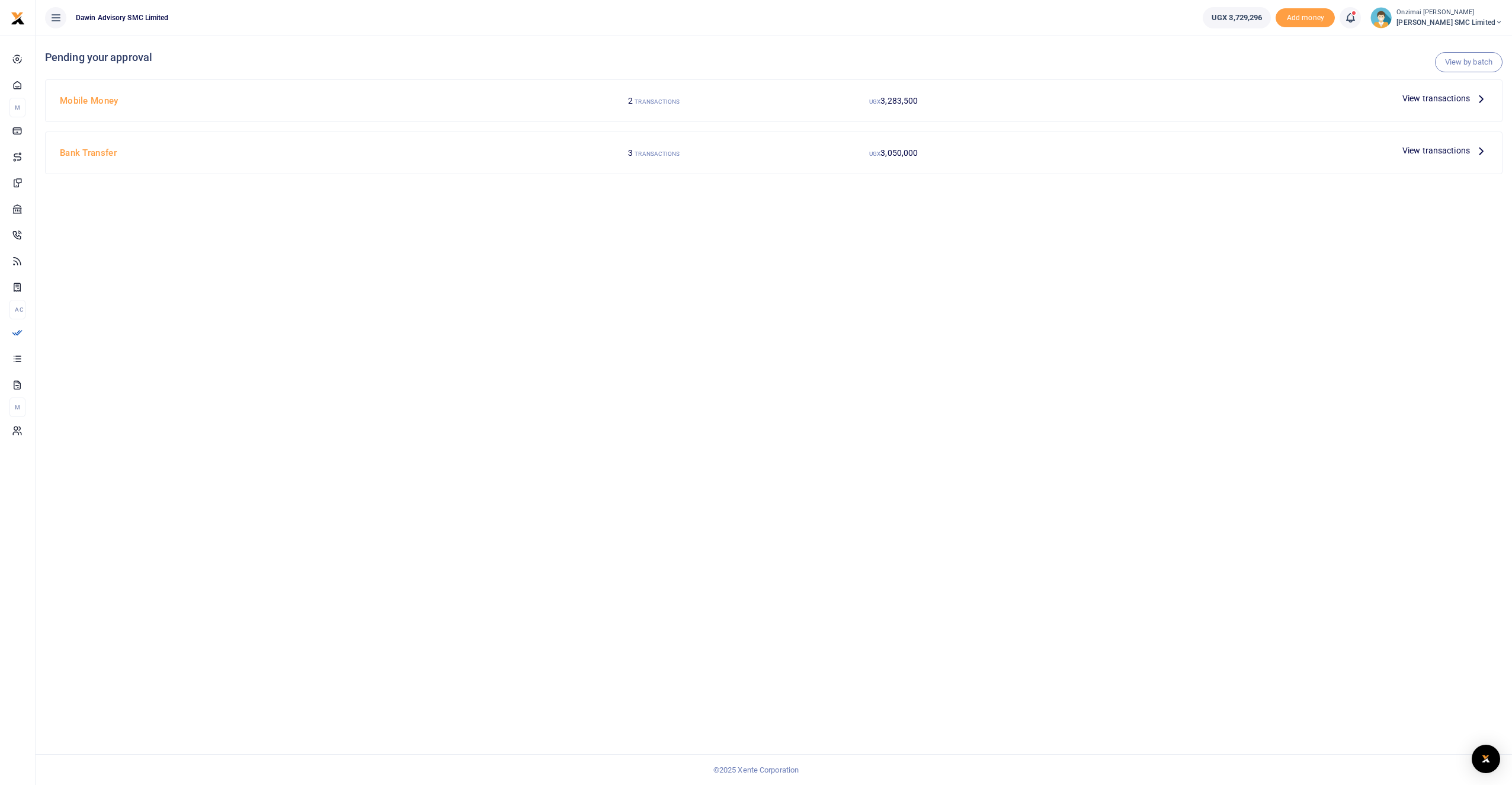
click at [78, 152] on h4 "Bank Transfer" at bounding box center [295, 153] width 470 height 13
click at [1409, 152] on span "View transactions" at bounding box center [1436, 151] width 68 height 13
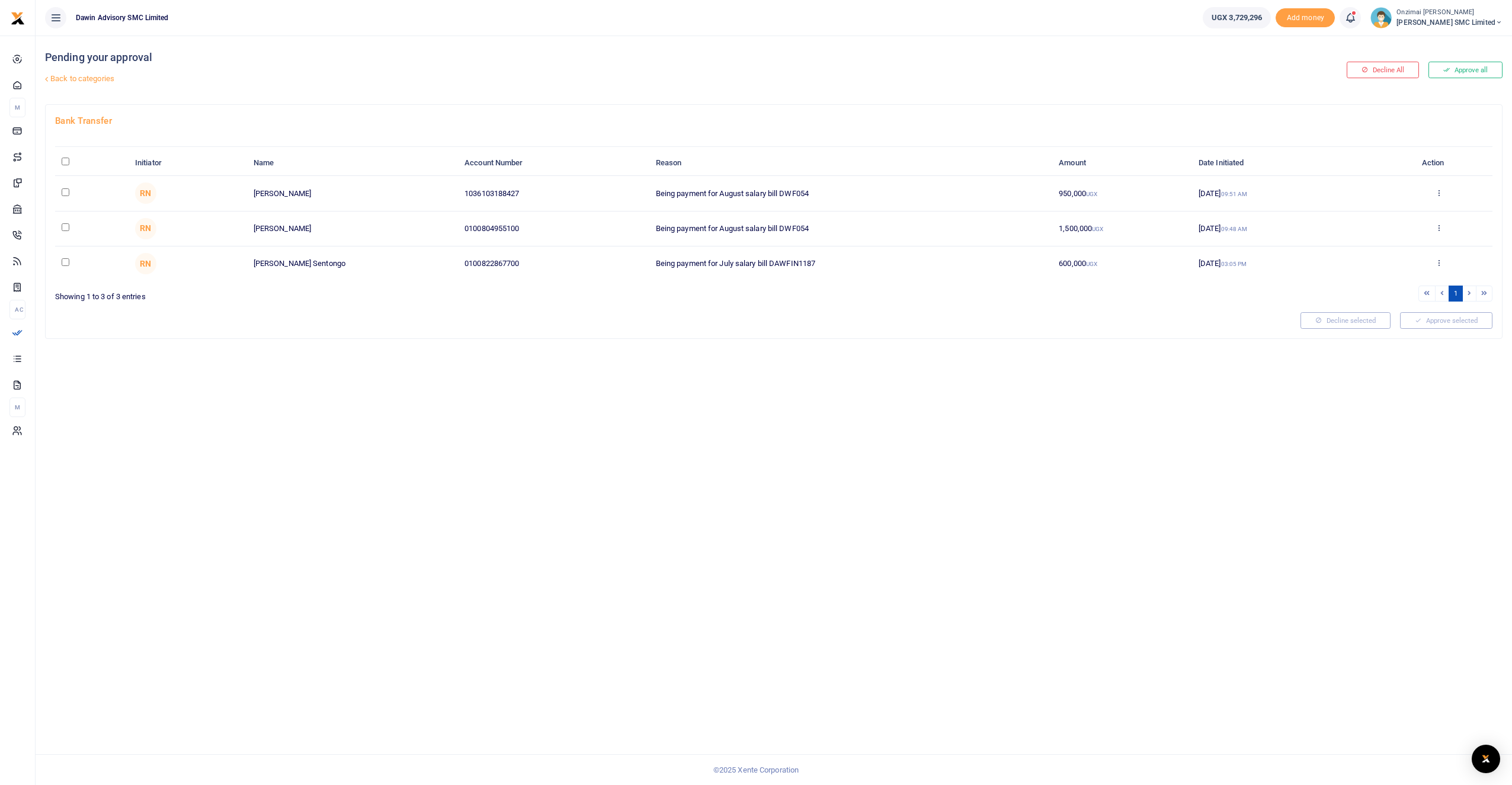
click at [64, 190] on input "checkbox" at bounding box center [65, 192] width 7 height 7
checkbox input "true"
click at [67, 224] on input "checkbox" at bounding box center [65, 227] width 7 height 7
checkbox input "true"
click at [1419, 321] on button "Approve selected (2)" at bounding box center [1442, 320] width 101 height 16
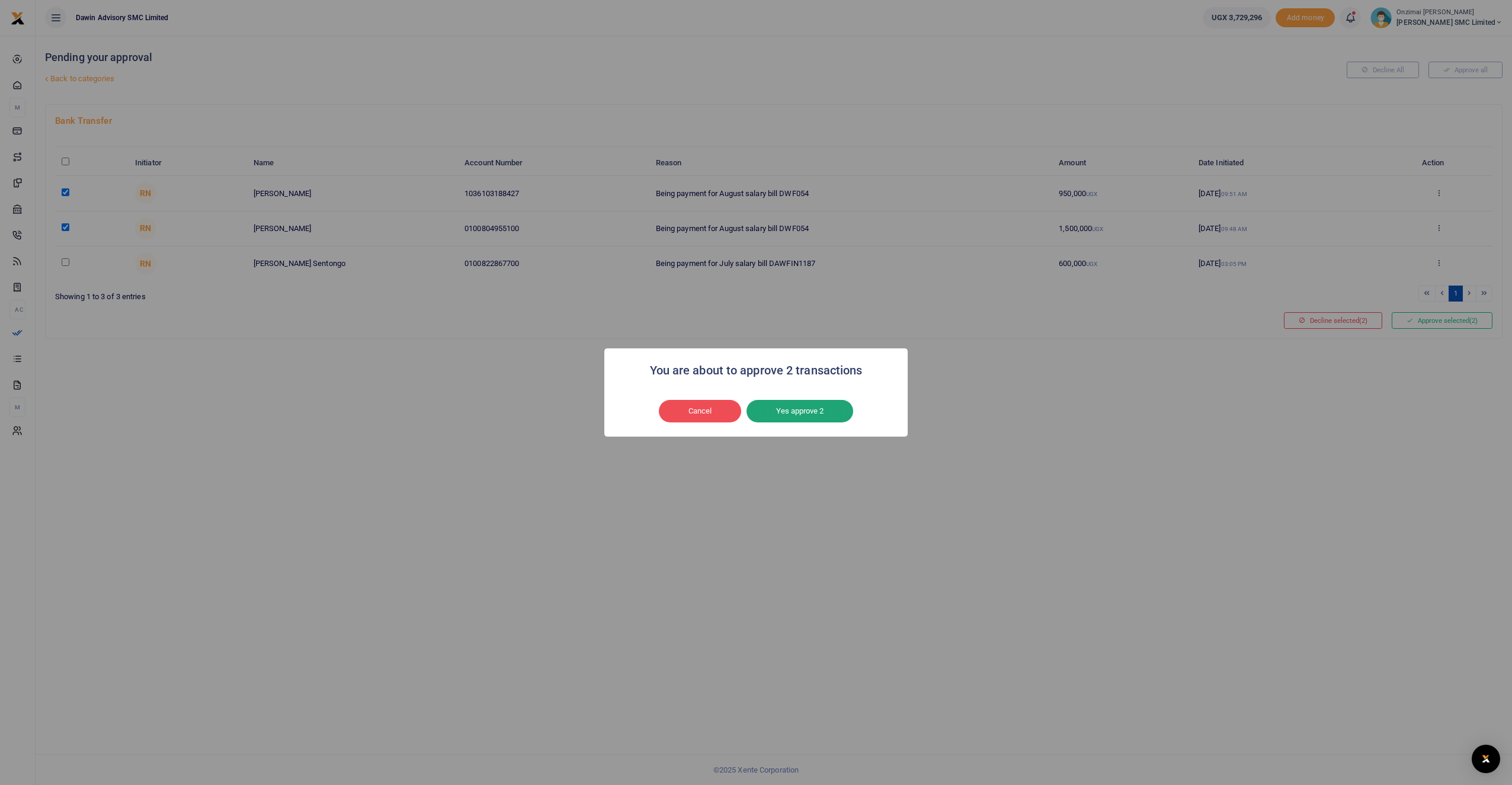
click at [772, 414] on button "Yes approve 2" at bounding box center [799, 410] width 106 height 22
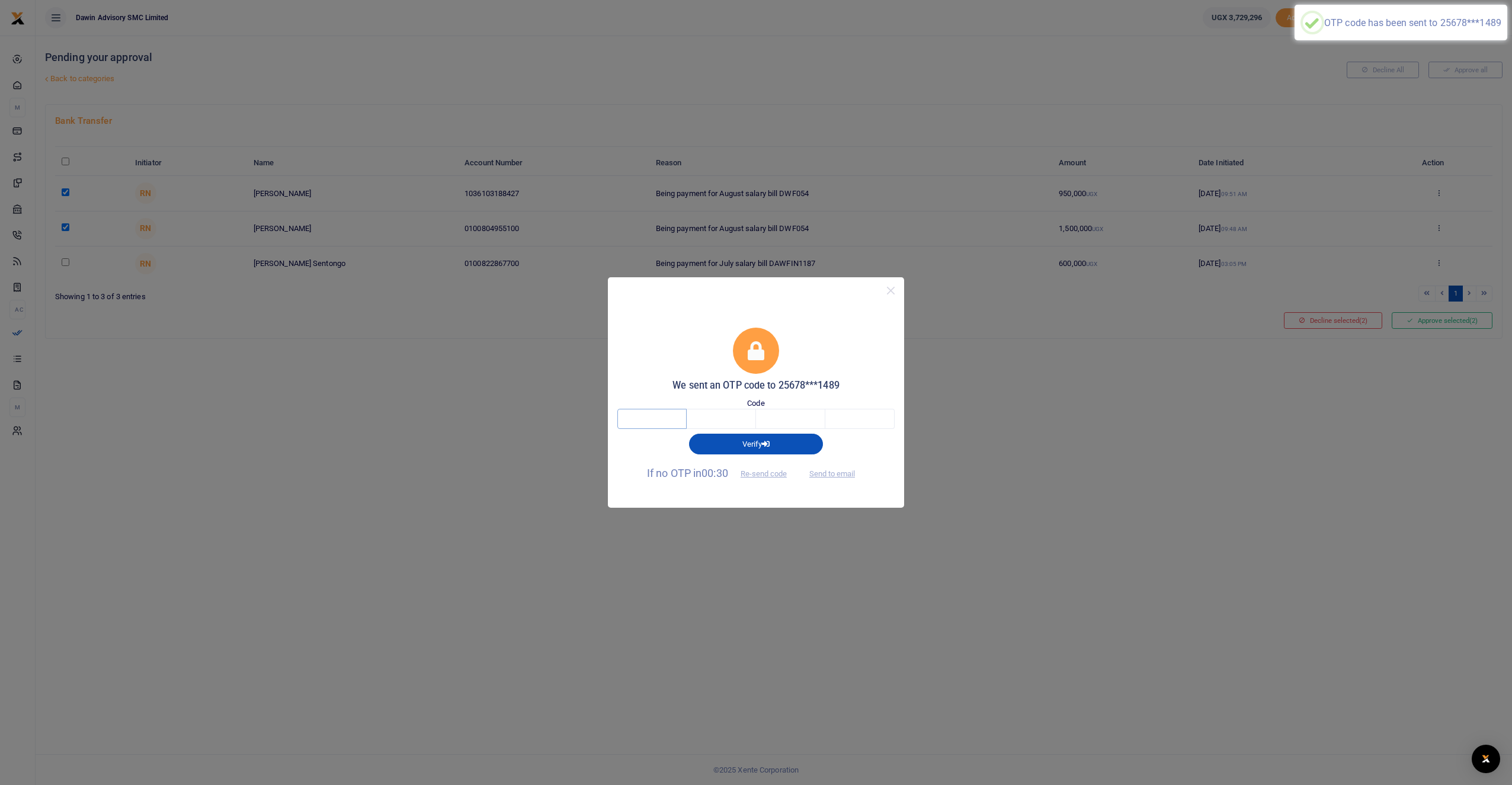
click at [659, 418] on input "text" at bounding box center [652, 418] width 69 height 20
click at [833, 470] on button "Send to email" at bounding box center [832, 474] width 66 height 20
click at [671, 425] on input "text" at bounding box center [652, 418] width 69 height 20
type input "2"
type input "0"
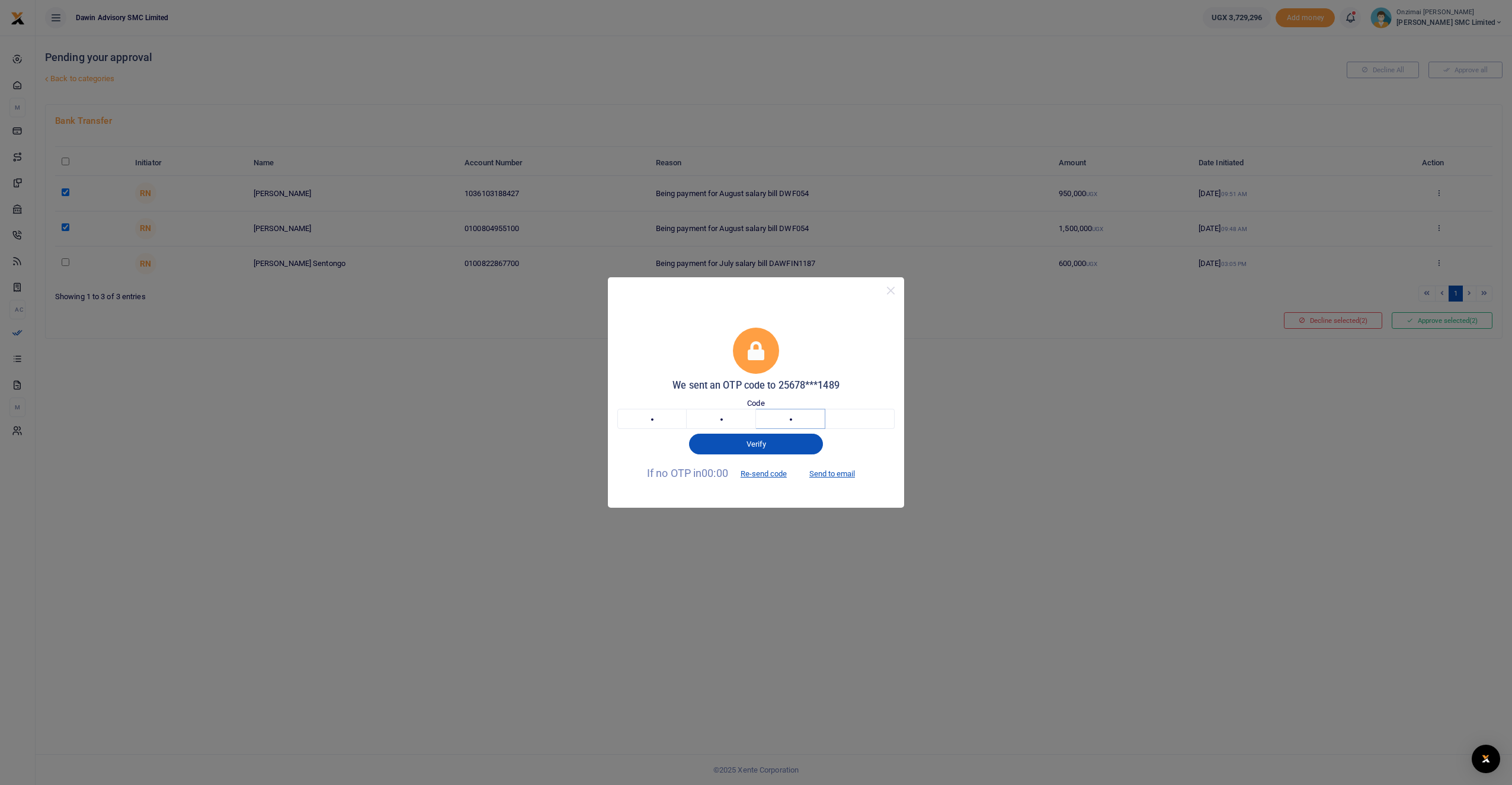
type input "3"
type input "1"
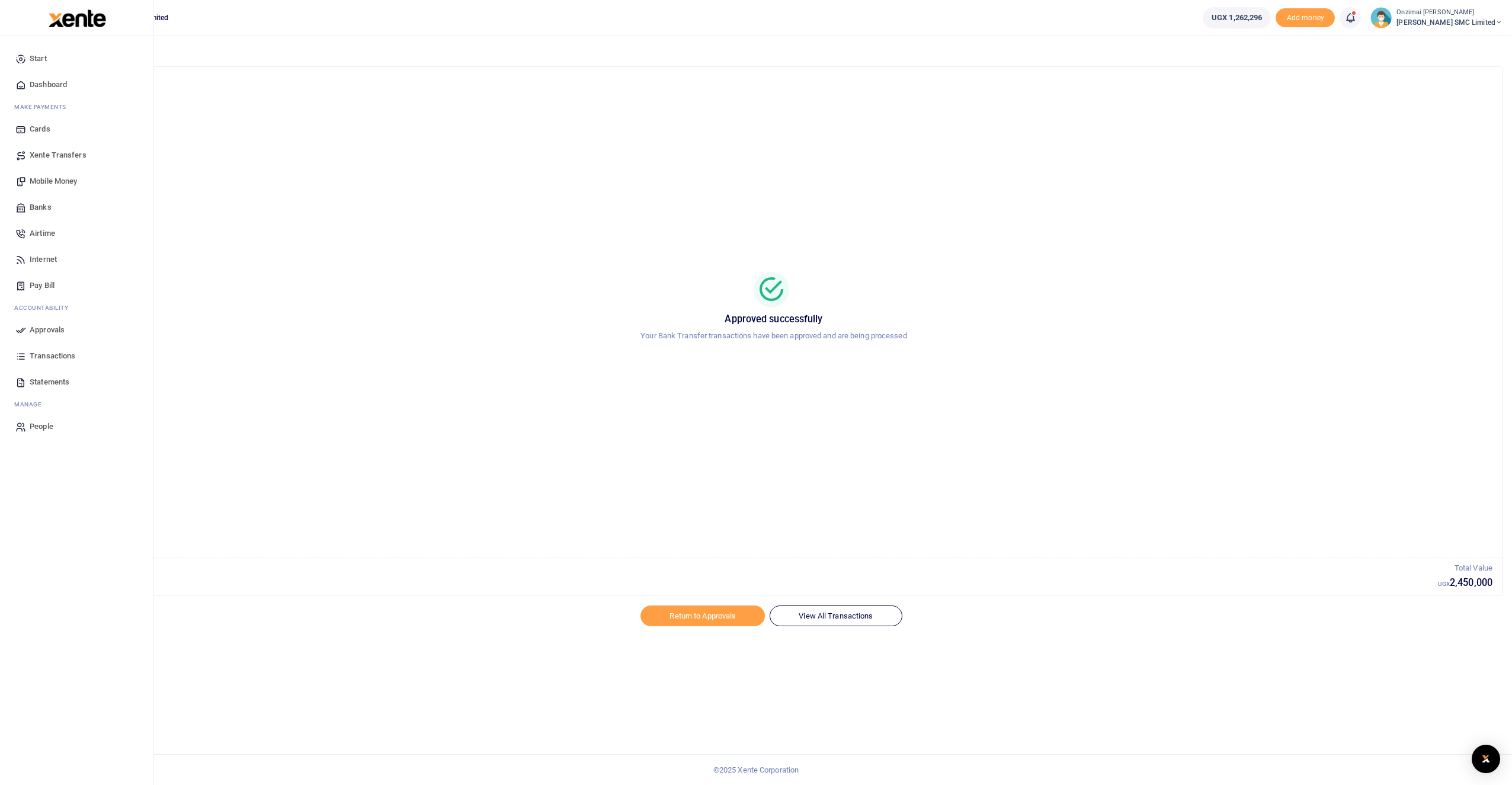
click at [48, 182] on span "Mobile Money" at bounding box center [54, 181] width 48 height 12
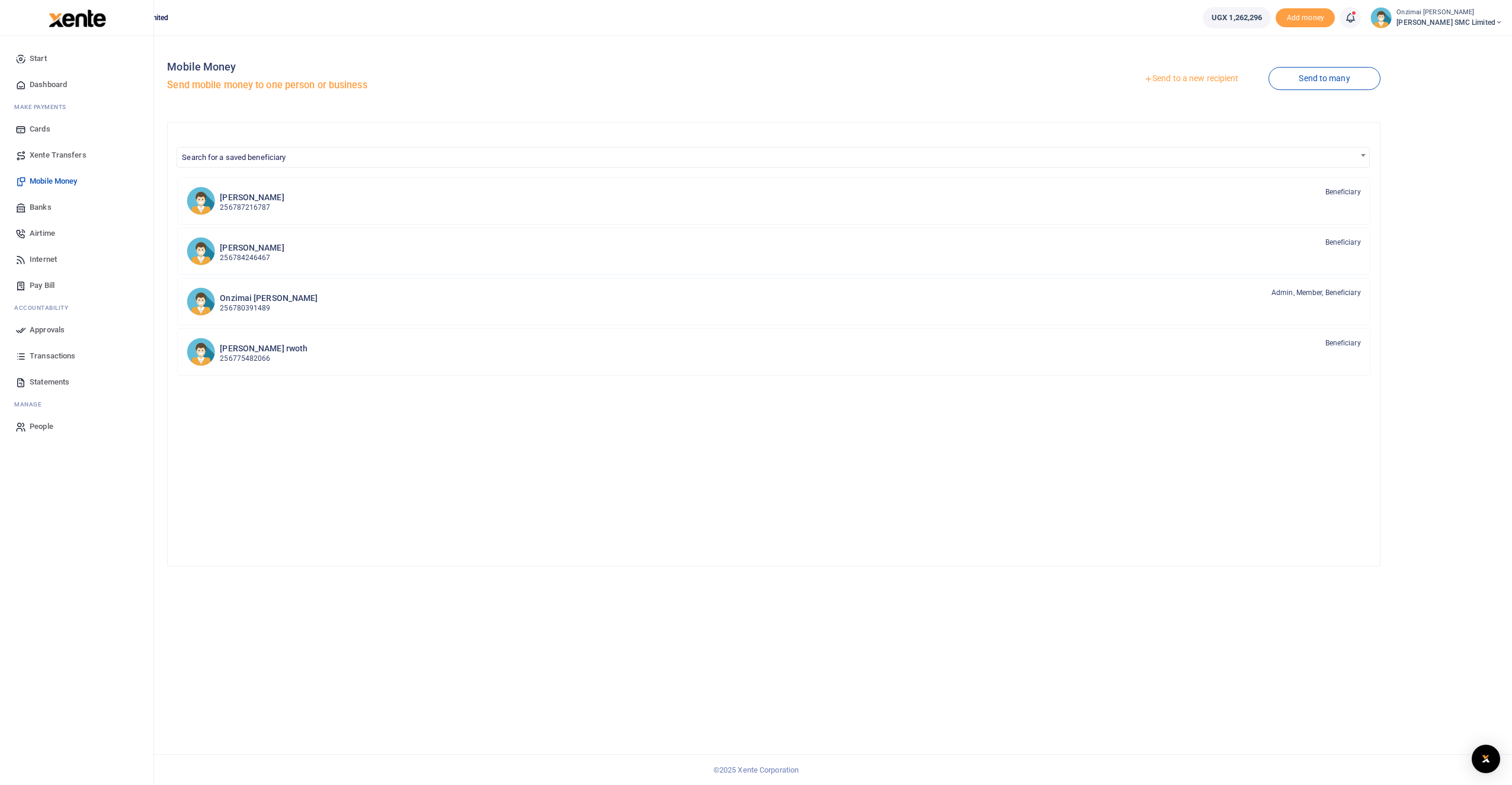
click at [62, 360] on span "Transactions" at bounding box center [52, 356] width 45 height 12
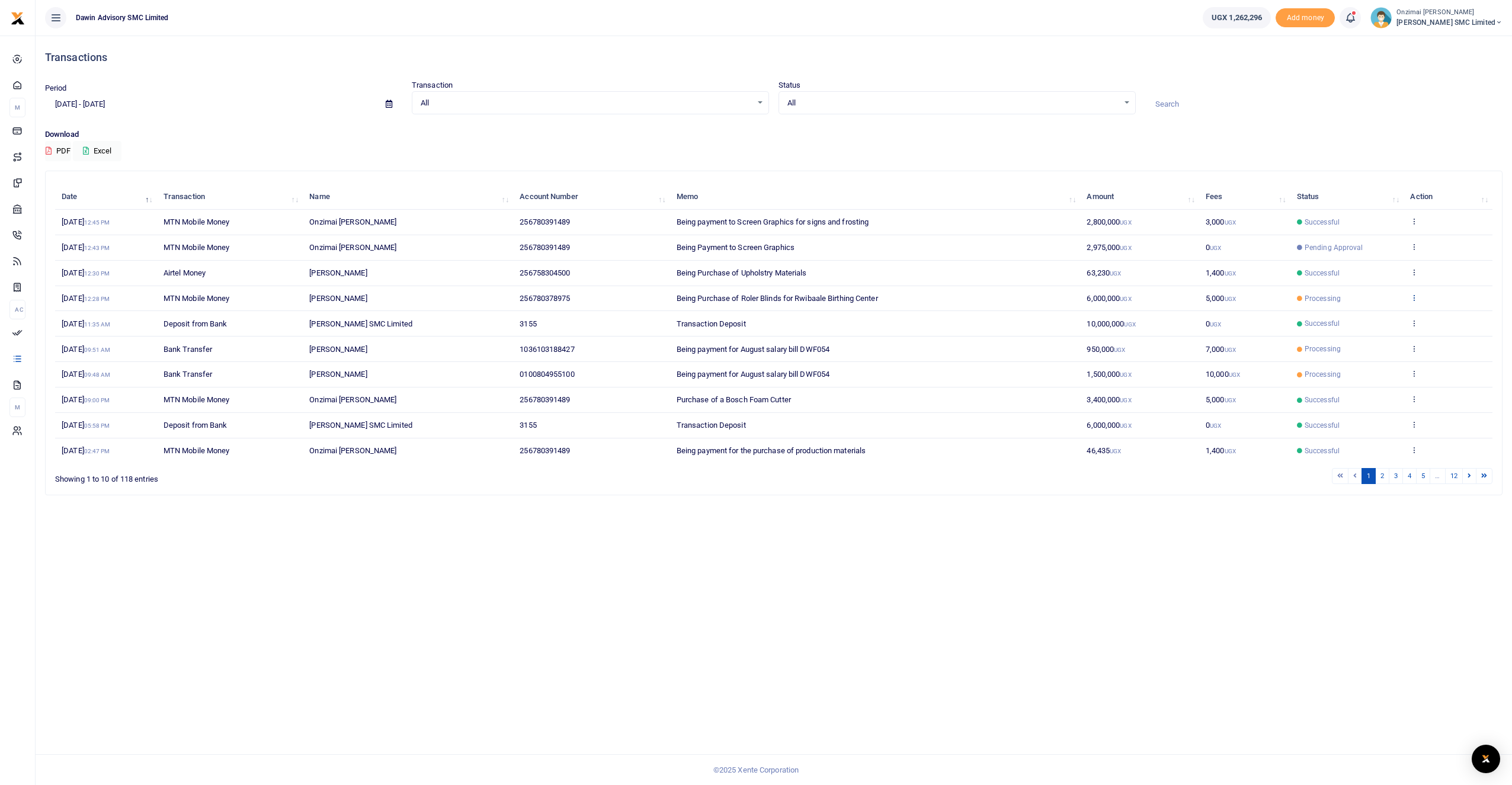
click at [1415, 300] on icon at bounding box center [1413, 297] width 7 height 8
click at [1365, 319] on link "View details" at bounding box center [1371, 317] width 94 height 16
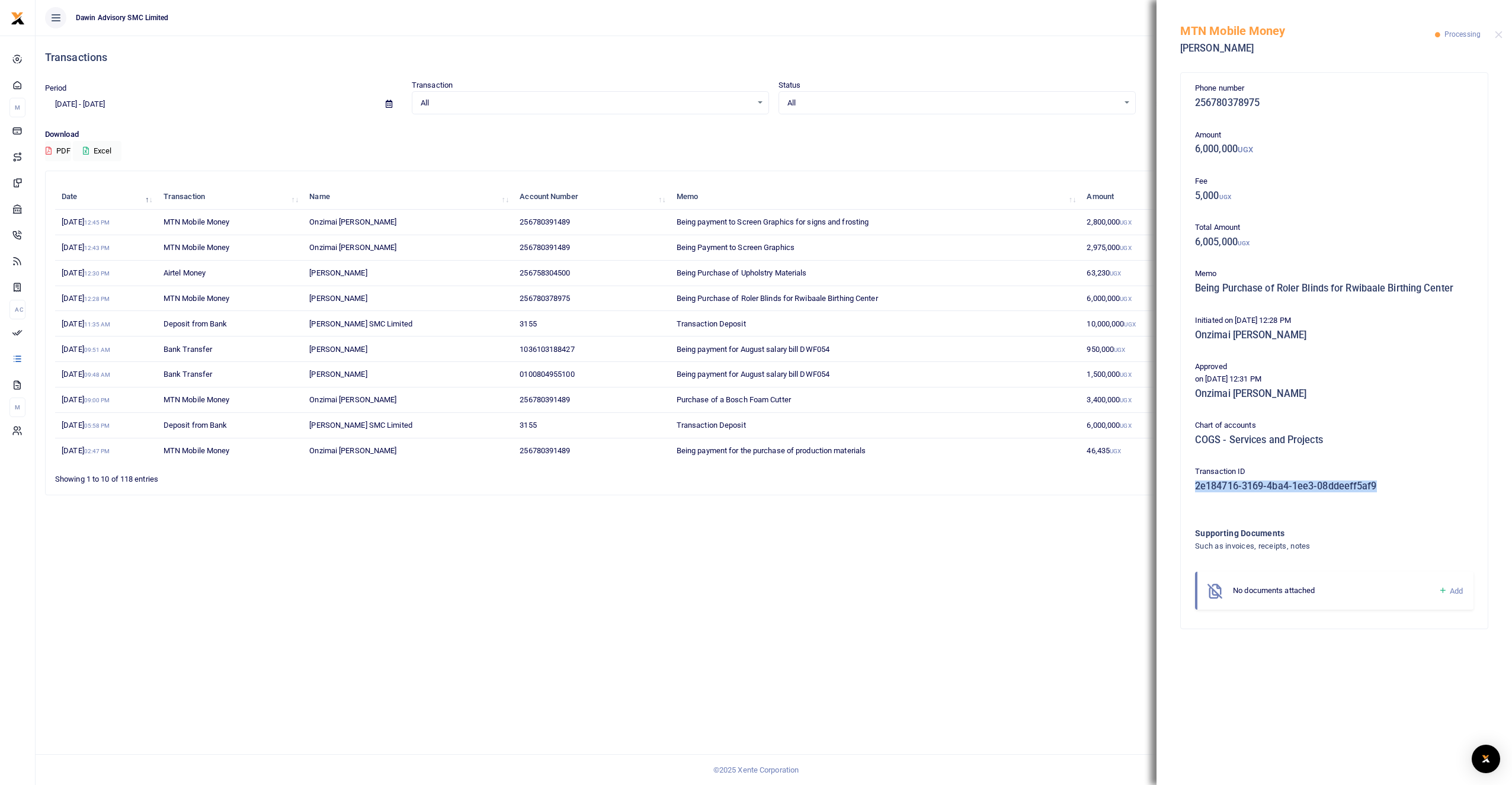
drag, startPoint x: 1386, startPoint y: 483, endPoint x: 1185, endPoint y: 488, distance: 201.1
click at [1185, 488] on div "Phone number 256780378975 Amount 6,000,000 UGX Fee 5,000 UGX Total Amount 6,005…" at bounding box center [1334, 350] width 307 height 555
copy h5 "2e184716-3169-4ba4-1ee3-08ddeeff5af9"
click at [1500, 36] on button "Close" at bounding box center [1498, 34] width 7 height 7
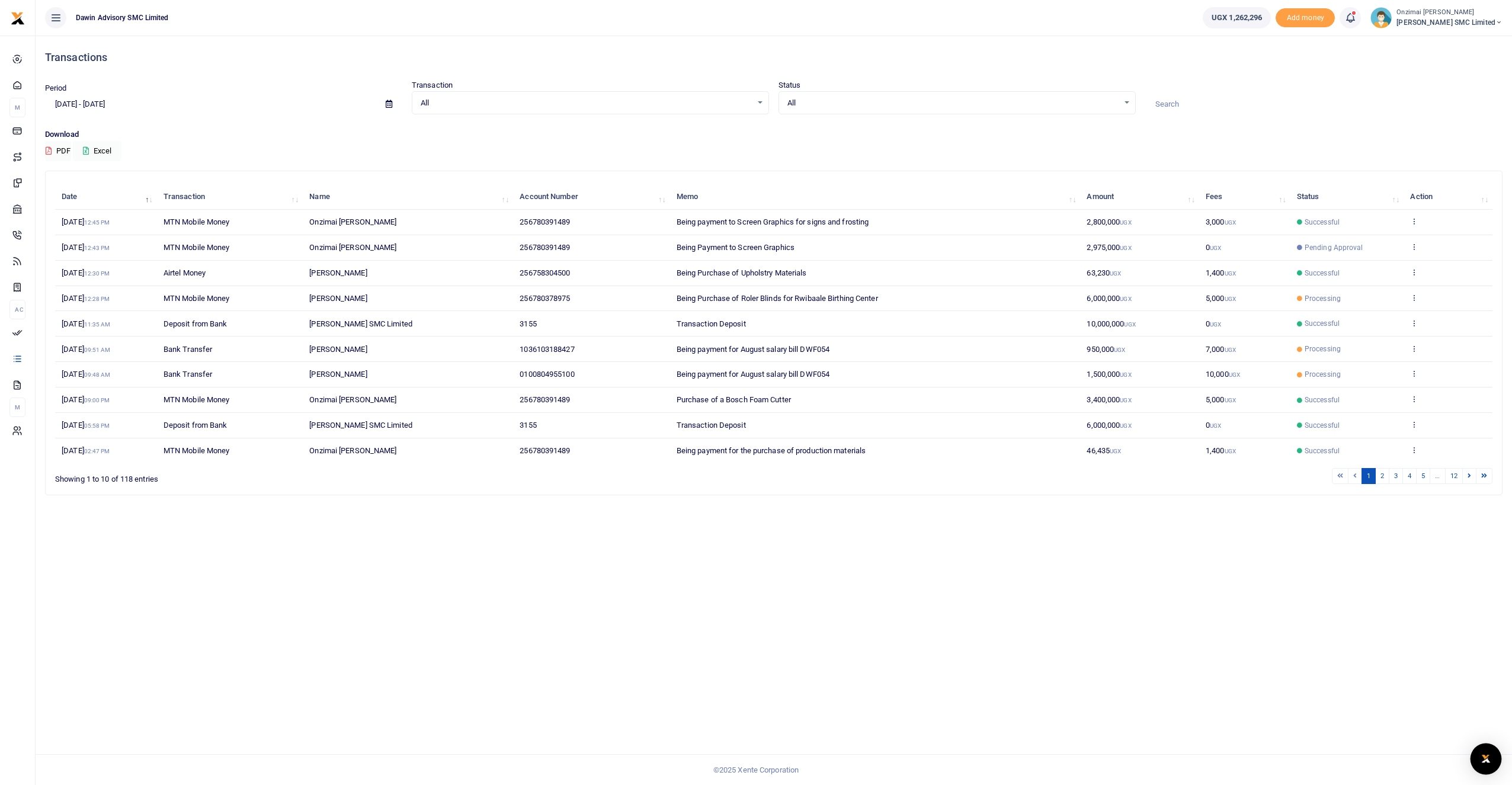
click at [1481, 759] on img "Open Intercom Messenger" at bounding box center [1486, 758] width 16 height 14
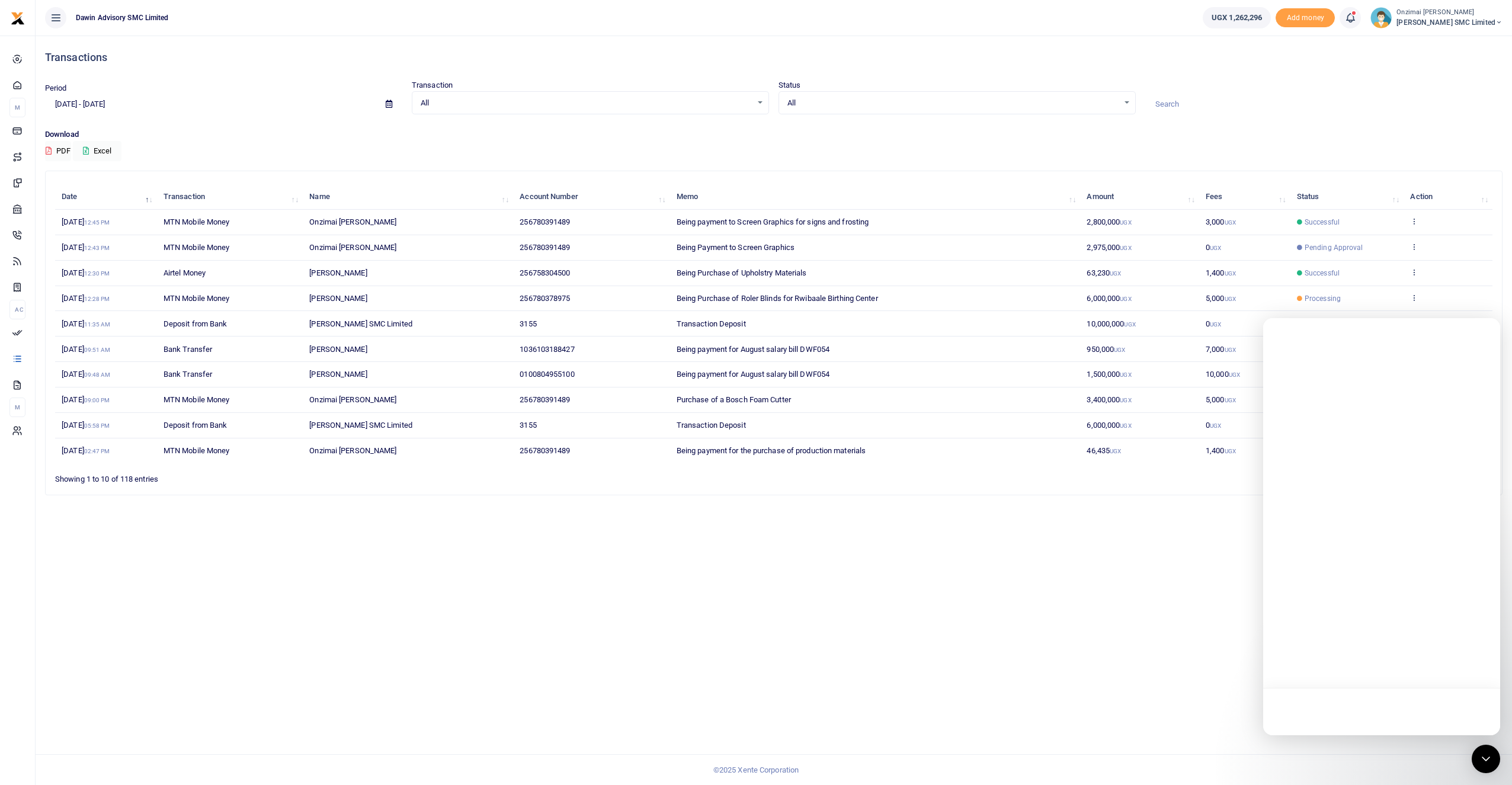
click at [1411, 624] on div at bounding box center [1382, 526] width 237 height 417
